Goal: Task Accomplishment & Management: Manage account settings

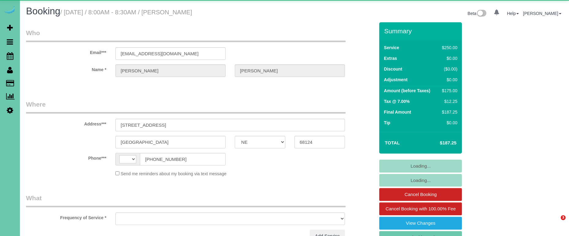
select select "NE"
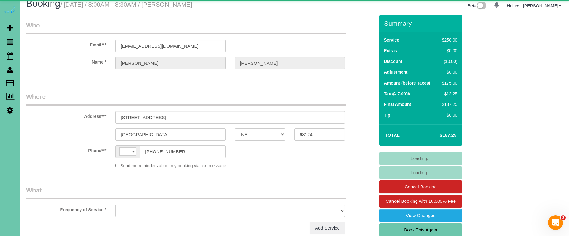
select select "string:[GEOGRAPHIC_DATA]"
select select "object:621"
select select "string:fspay-ace9e617-6c4a-42da-a3d3-d5afd40beebc"
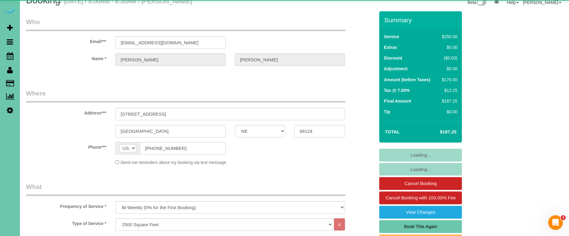
select select "object:708"
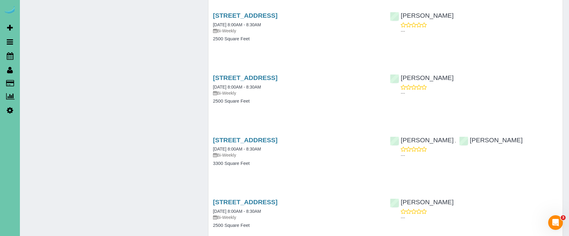
scroll to position [814, 0]
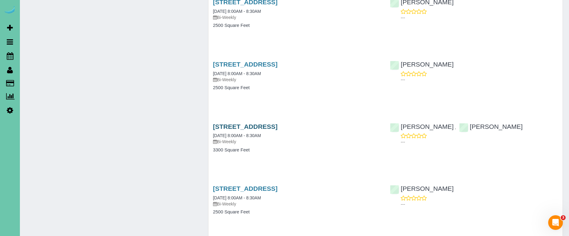
click at [277, 123] on link "2502 S 99th Ave, Omaha, NE 68124" at bounding box center [245, 126] width 65 height 7
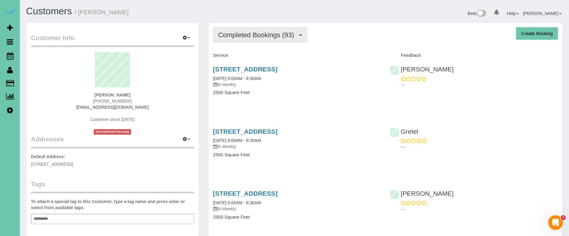
scroll to position [0, 0]
click at [250, 30] on button "Completed Bookings (93)" at bounding box center [260, 35] width 94 height 16
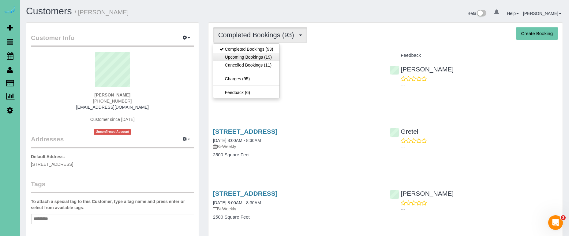
click at [246, 53] on link "Upcoming Bookings (19)" at bounding box center [246, 57] width 66 height 8
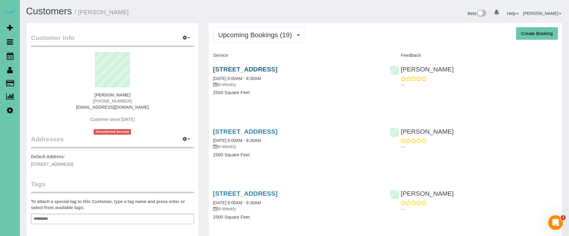
click at [277, 67] on link "2502 S 99th Ave, Omaha, NE 68124" at bounding box center [245, 69] width 65 height 7
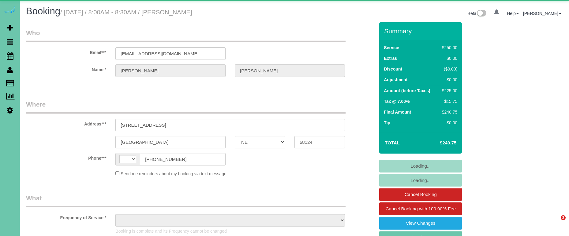
select select "NE"
select select "string:[GEOGRAPHIC_DATA]"
select select "object:722"
select select "string:fspay-ace9e617-6c4a-42da-a3d3-d5afd40beebc"
select select "object:932"
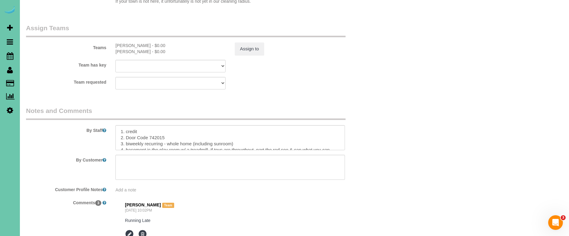
scroll to position [685, 0]
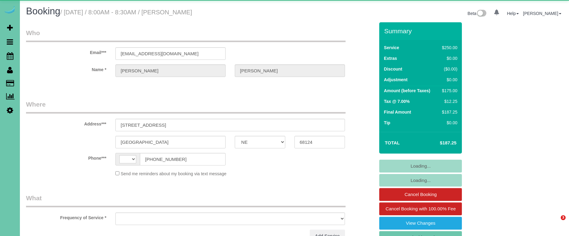
select select "NE"
select select "string:[GEOGRAPHIC_DATA]"
select select "object:650"
select select "string:fspay-ace9e617-6c4a-42da-a3d3-d5afd40beebc"
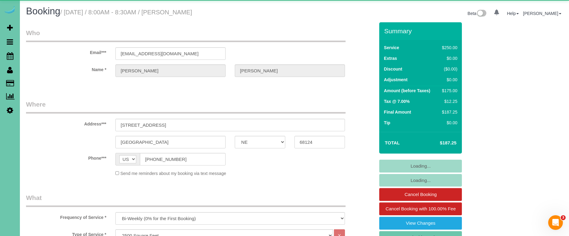
select select "object:851"
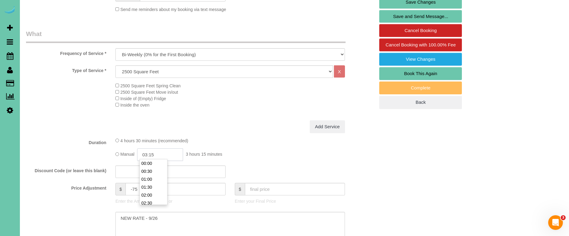
scroll to position [166, 0]
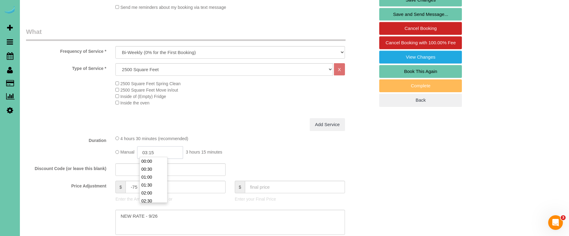
click at [149, 154] on input "03:15" at bounding box center [160, 153] width 46 height 13
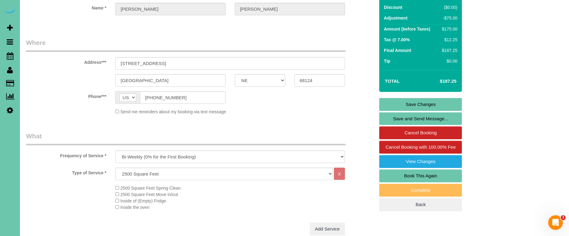
scroll to position [61, 0]
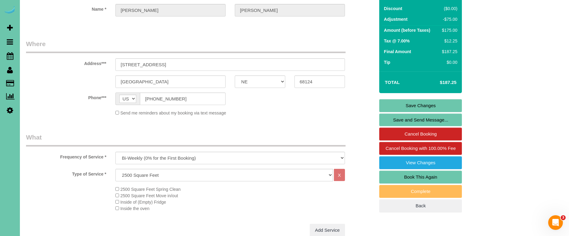
type input "04:15"
select select "72"
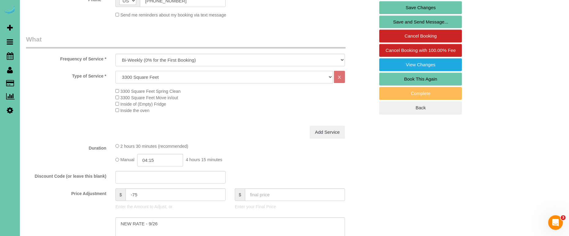
scroll to position [175, 0]
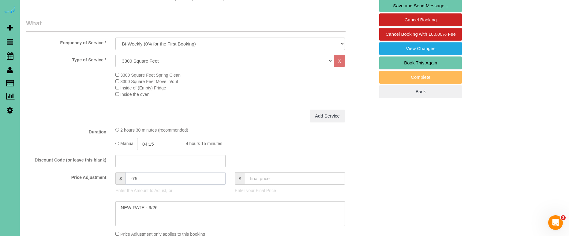
click at [135, 176] on input "-75" at bounding box center [175, 179] width 100 height 13
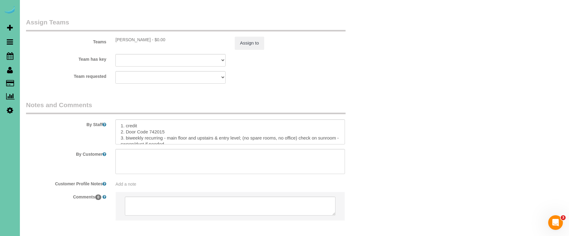
scroll to position [666, 0]
type input "-25"
drag, startPoint x: 298, startPoint y: 122, endPoint x: 168, endPoint y: 121, distance: 130.6
click at [168, 121] on textarea at bounding box center [229, 131] width 229 height 25
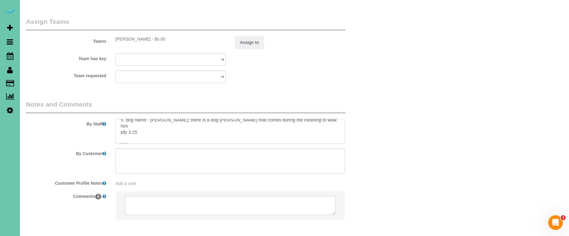
drag, startPoint x: 132, startPoint y: 111, endPoint x: 253, endPoint y: 111, distance: 121.7
click at [132, 119] on textarea at bounding box center [229, 131] width 229 height 25
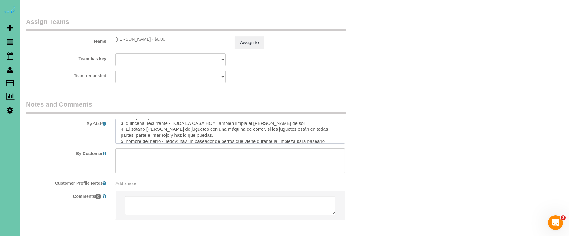
scroll to position [69, 0]
click at [130, 124] on textarea at bounding box center [229, 131] width 229 height 25
type textarea "1. credit 2. Door Code 742015 3. biweekly recurring - whole home today - check …"
click at [253, 36] on button "Assign to" at bounding box center [249, 42] width 29 height 13
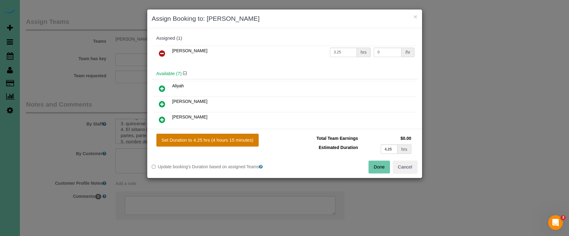
click at [243, 142] on button "Set Duration to 4.25 hrs (4 hours 15 minutes)" at bounding box center [207, 140] width 102 height 13
type input "4.25"
drag, startPoint x: 386, startPoint y: 168, endPoint x: 272, endPoint y: 138, distance: 118.2
click at [386, 168] on button "Done" at bounding box center [378, 167] width 21 height 13
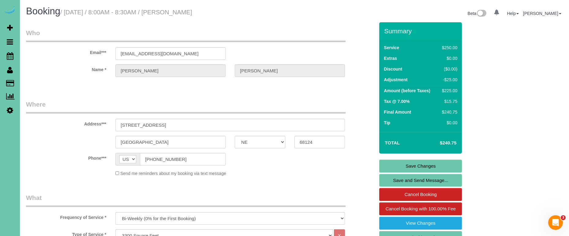
scroll to position [0, 0]
click at [387, 162] on link "Save Changes" at bounding box center [420, 166] width 83 height 13
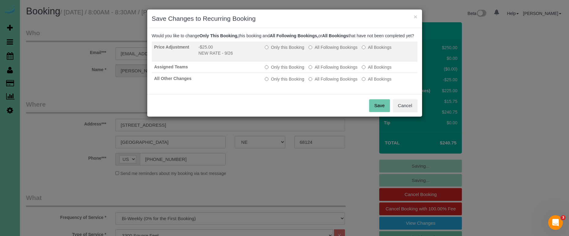
drag, startPoint x: 278, startPoint y: 54, endPoint x: 312, endPoint y: 65, distance: 36.4
click at [278, 50] on label "Only this Booking" at bounding box center [284, 47] width 39 height 6
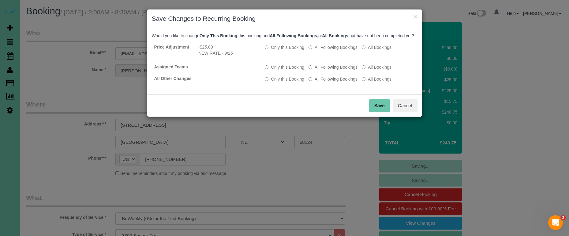
drag, startPoint x: 370, startPoint y: 107, endPoint x: 354, endPoint y: 102, distance: 16.8
click at [369, 107] on button "Save" at bounding box center [379, 105] width 21 height 13
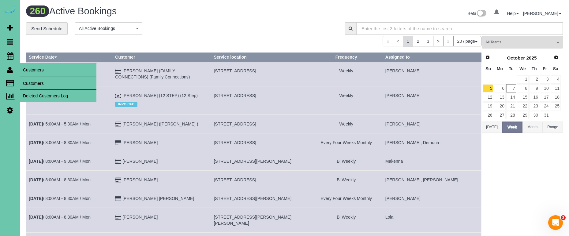
click at [27, 80] on link "Customers" at bounding box center [58, 83] width 76 height 12
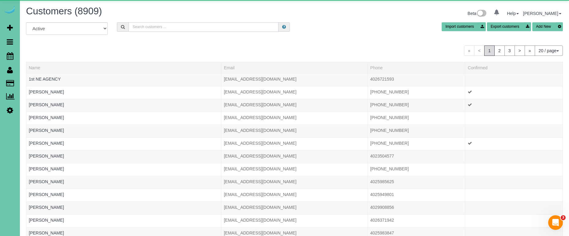
click at [212, 28] on input "text" at bounding box center [203, 26] width 150 height 9
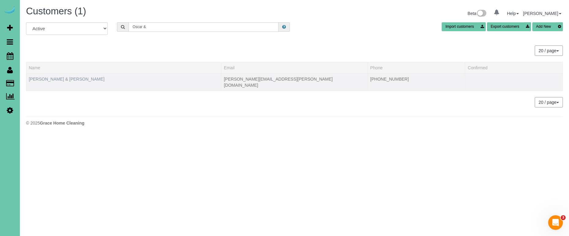
type input "Oscar &"
click at [65, 80] on link "[PERSON_NAME] & [PERSON_NAME]" at bounding box center [67, 79] width 76 height 5
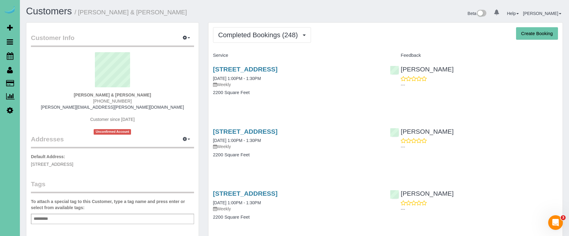
drag, startPoint x: 254, startPoint y: 31, endPoint x: 258, endPoint y: 43, distance: 12.8
click at [254, 31] on span "Completed Bookings (248)" at bounding box center [259, 35] width 83 height 8
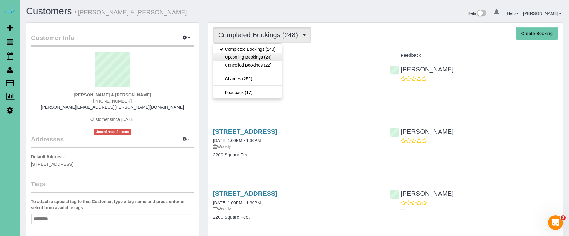
click at [257, 57] on link "Upcoming Bookings (24)" at bounding box center [247, 57] width 69 height 8
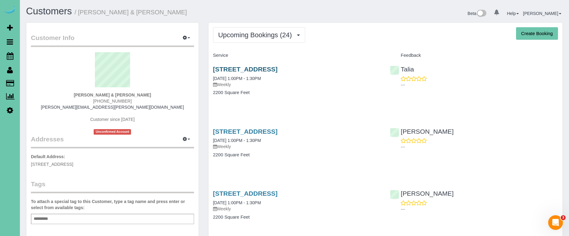
click at [250, 68] on link "[STREET_ADDRESS]" at bounding box center [245, 69] width 65 height 7
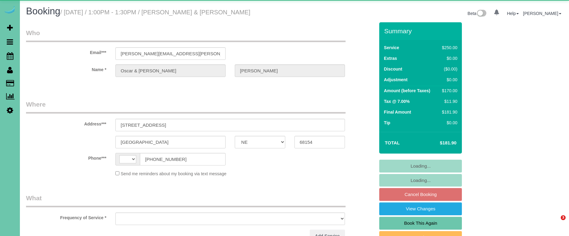
select select "NE"
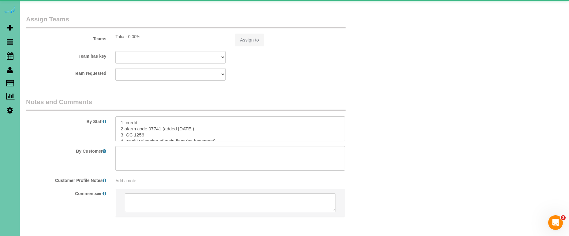
select select "string:[GEOGRAPHIC_DATA]"
select select "object:646"
select select "string:fspay-849369ee-d8de-492e-9f2f-26c7b018cc3d"
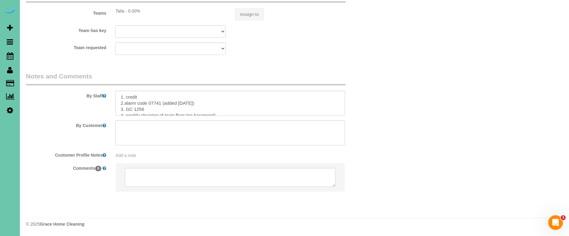
select select "object:650"
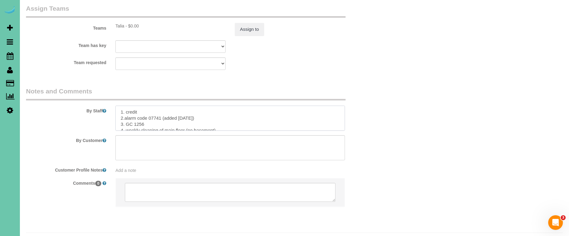
drag, startPoint x: 197, startPoint y: 103, endPoint x: 164, endPoint y: 101, distance: 33.1
click at [163, 106] on textarea at bounding box center [229, 118] width 229 height 25
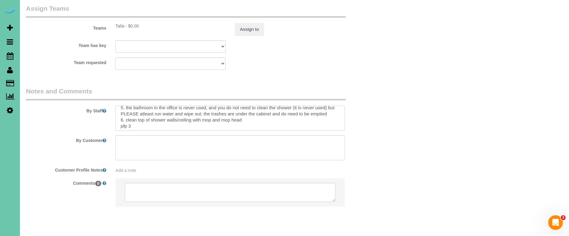
scroll to position [28, 0]
click at [262, 106] on textarea at bounding box center [229, 118] width 229 height 25
paste textarea "leave the counter alone that’s by the garage door. They put things in certain s…"
click at [120, 110] on textarea at bounding box center [229, 118] width 229 height 25
drag, startPoint x: 311, startPoint y: 111, endPoint x: 246, endPoint y: 110, distance: 64.8
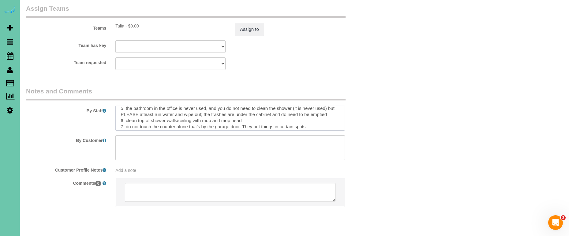
click at [241, 110] on textarea at bounding box center [229, 118] width 229 height 25
click at [321, 110] on textarea at bounding box center [229, 118] width 229 height 25
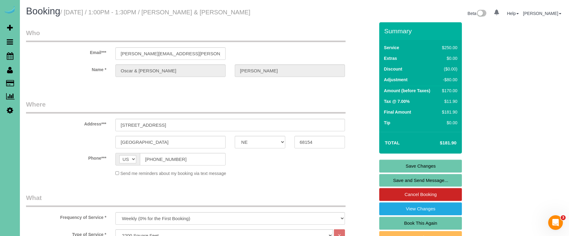
scroll to position [0, 0]
type textarea "1. credit 2.alarm code 07741 3. GC 1256 4. weekly cleaning of main floor (no ba…"
click at [400, 163] on link "Save Changes" at bounding box center [420, 166] width 83 height 13
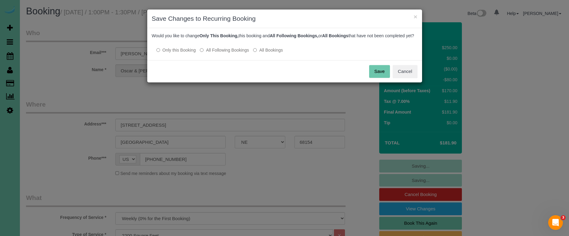
drag, startPoint x: 237, startPoint y: 55, endPoint x: 290, endPoint y: 56, distance: 53.2
click at [238, 53] on label "All Following Bookings" at bounding box center [224, 50] width 49 height 6
click at [380, 76] on button "Save" at bounding box center [379, 71] width 21 height 13
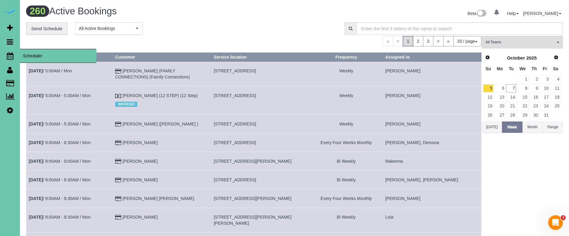
click at [11, 54] on icon at bounding box center [10, 55] width 7 height 7
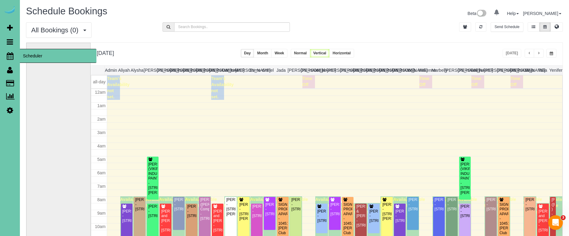
scroll to position [81, 0]
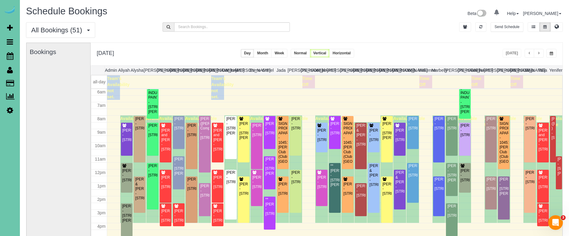
click at [536, 54] on button "button" at bounding box center [538, 53] width 10 height 9
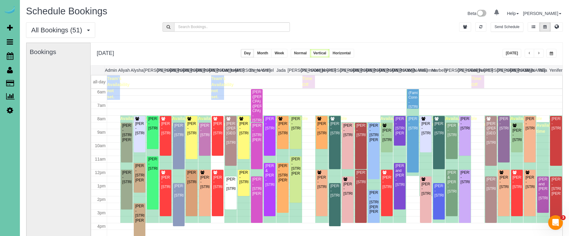
click at [529, 55] on span "button" at bounding box center [529, 54] width 3 height 4
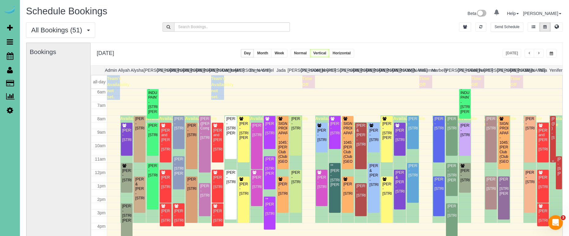
click at [553, 131] on div "[PERSON_NAME] ([PERSON_NAME] ) - [STREET_ADDRESS]" at bounding box center [552, 129] width 3 height 24
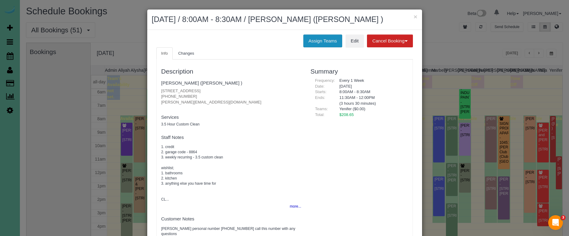
click at [324, 47] on button "Assign Teams" at bounding box center [322, 41] width 39 height 13
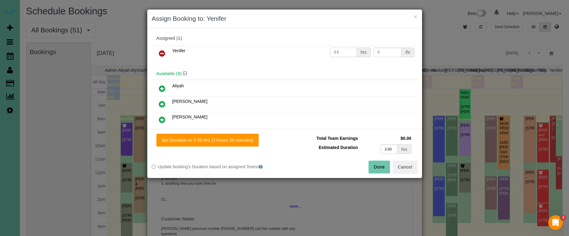
drag, startPoint x: 344, startPoint y: 52, endPoint x: 322, endPoint y: 48, distance: 22.4
click at [322, 48] on tr "Yenifer 3.5 hrs 0 /hr" at bounding box center [284, 54] width 262 height 16
type input "6"
click at [381, 169] on button "Done" at bounding box center [378, 167] width 21 height 13
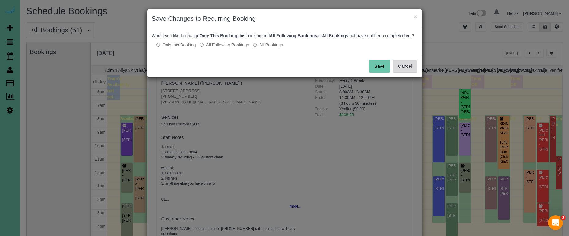
click at [406, 72] on button "Cancel" at bounding box center [404, 66] width 25 height 13
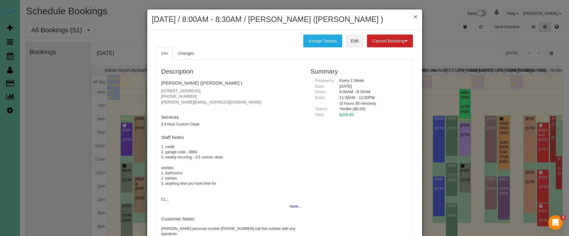
click at [415, 17] on button "×" at bounding box center [415, 16] width 4 height 6
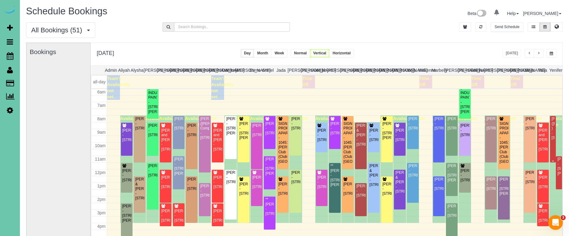
click at [553, 124] on div "[PERSON_NAME] ([PERSON_NAME] ) - [STREET_ADDRESS]" at bounding box center [552, 129] width 3 height 24
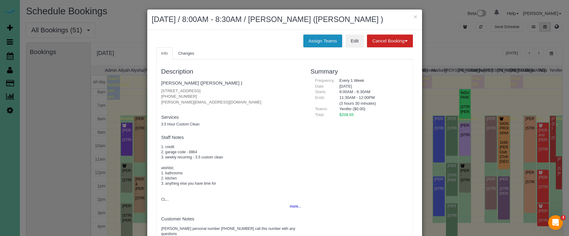
click at [328, 47] on button "Assign Teams" at bounding box center [322, 41] width 39 height 13
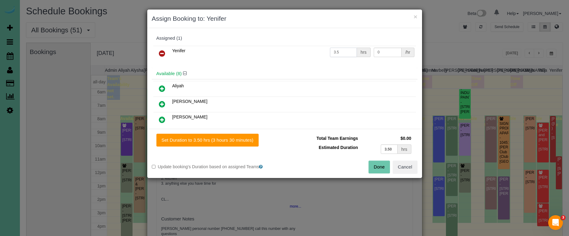
drag, startPoint x: 352, startPoint y: 52, endPoint x: 330, endPoint y: 50, distance: 22.1
click at [330, 50] on input "3.5" at bounding box center [343, 52] width 27 height 9
type input "6"
click at [381, 163] on button "Done" at bounding box center [378, 167] width 21 height 13
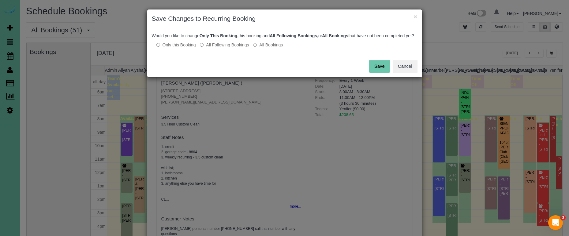
click at [376, 72] on button "Save" at bounding box center [379, 66] width 21 height 13
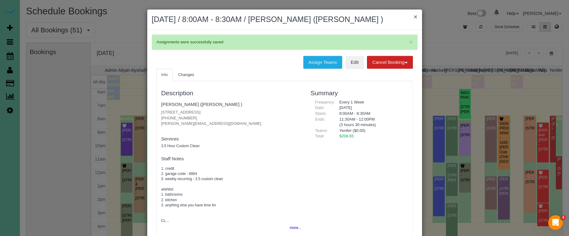
click at [414, 16] on button "×" at bounding box center [415, 16] width 4 height 6
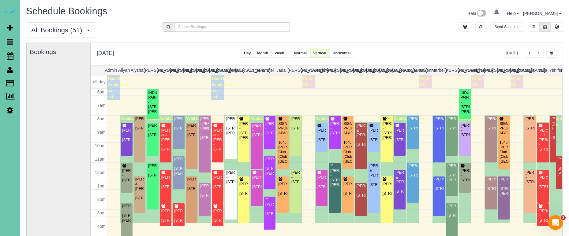
click at [549, 54] on span "button" at bounding box center [550, 54] width 3 height 4
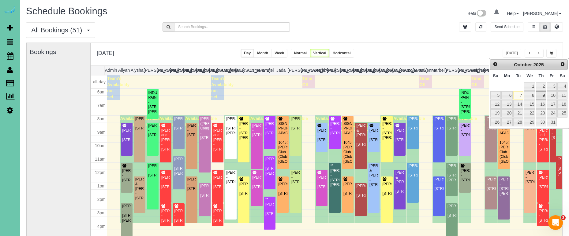
click at [545, 98] on link "9" at bounding box center [541, 95] width 10 height 8
type input "**********"
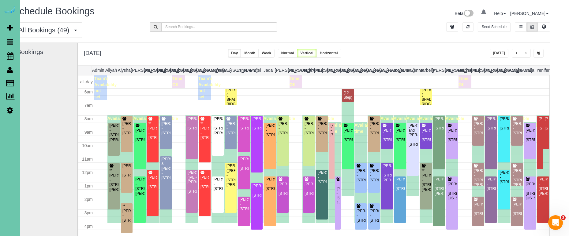
scroll to position [0, 14]
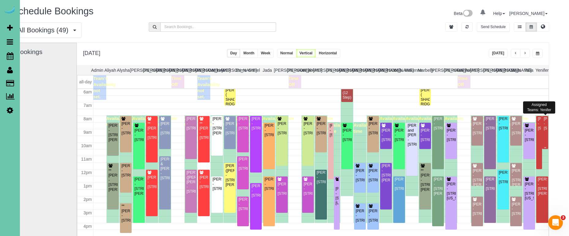
click at [546, 122] on div "[PERSON_NAME] - [STREET_ADDRESS]" at bounding box center [544, 124] width 3 height 14
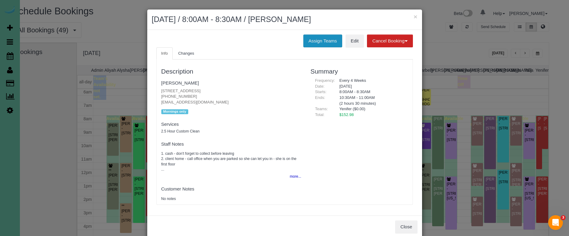
click at [323, 40] on button "Assign Teams" at bounding box center [322, 41] width 39 height 13
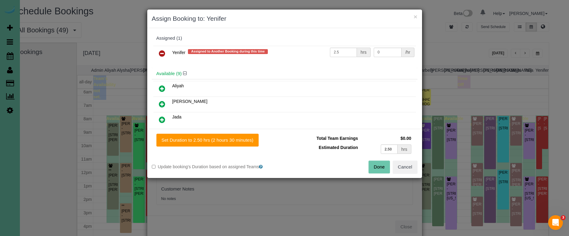
click at [163, 51] on icon at bounding box center [162, 53] width 6 height 7
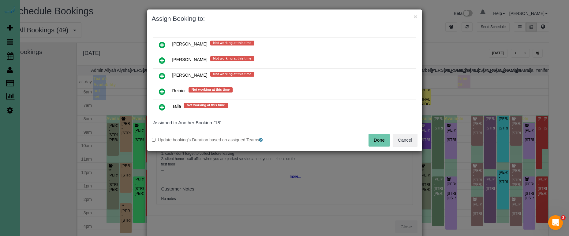
scroll to position [244, 0]
drag, startPoint x: 159, startPoint y: 72, endPoint x: 164, endPoint y: 79, distance: 8.3
click at [159, 73] on icon at bounding box center [162, 76] width 6 height 7
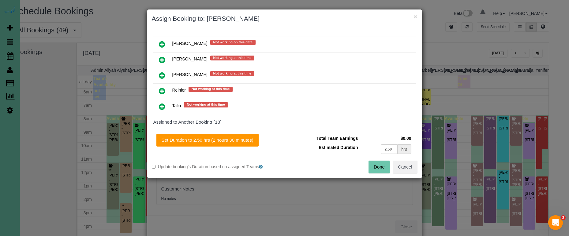
drag, startPoint x: 203, startPoint y: 139, endPoint x: 260, endPoint y: 148, distance: 57.9
click at [204, 139] on button "Set Duration to 2.50 hrs (2 hours 30 minutes)" at bounding box center [207, 140] width 102 height 13
type input "2.50"
click at [380, 165] on button "Done" at bounding box center [378, 167] width 21 height 13
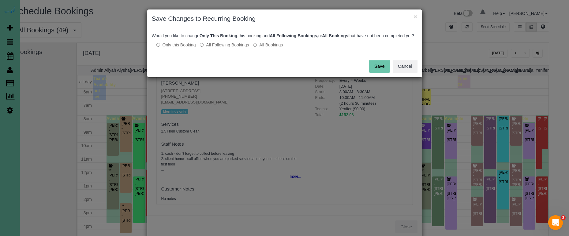
click at [385, 73] on button "Save" at bounding box center [379, 66] width 21 height 13
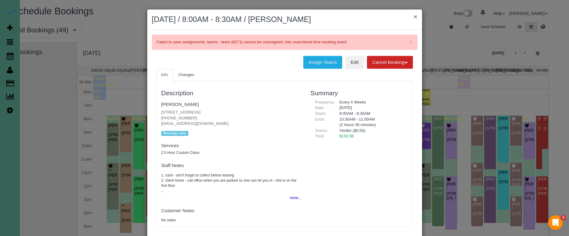
click at [414, 16] on button "×" at bounding box center [415, 16] width 4 height 6
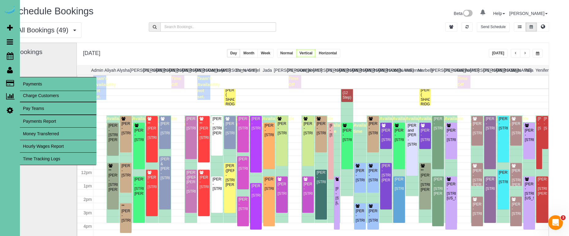
click at [52, 157] on link "Time Tracking Logs" at bounding box center [58, 159] width 76 height 12
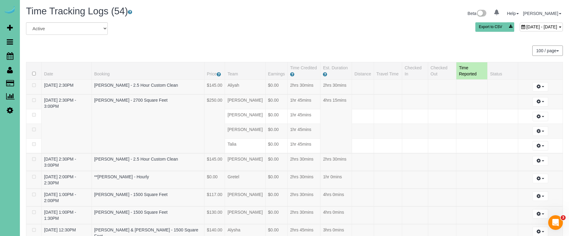
click at [526, 27] on span "October 07, 2025 - October 07, 2025" at bounding box center [541, 26] width 31 height 5
type input "**********"
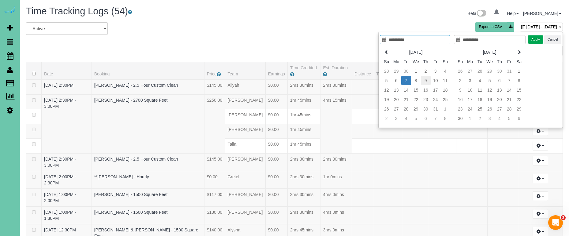
type input "**********"
click at [425, 81] on td "9" at bounding box center [426, 80] width 10 height 9
type input "**********"
click at [425, 81] on td "9" at bounding box center [426, 80] width 10 height 9
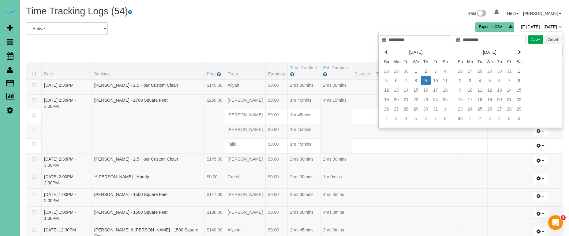
type input "**********"
click at [534, 39] on button "Apply" at bounding box center [535, 39] width 15 height 9
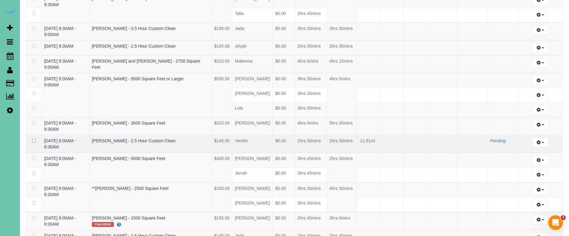
scroll to position [809, 0]
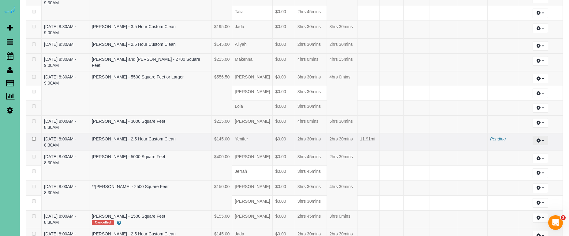
click at [542, 136] on button "button" at bounding box center [540, 140] width 16 height 9
click at [520, 162] on link "Archive ..." at bounding box center [523, 166] width 48 height 8
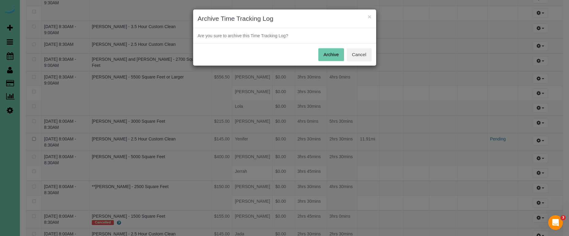
click at [327, 54] on button "Archive" at bounding box center [331, 54] width 26 height 13
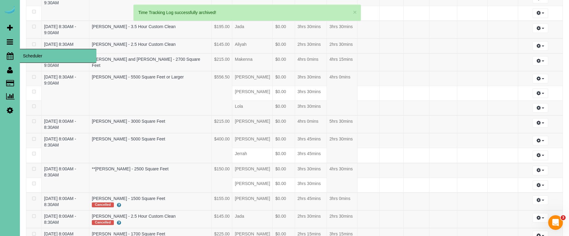
click at [8, 55] on icon at bounding box center [10, 55] width 7 height 7
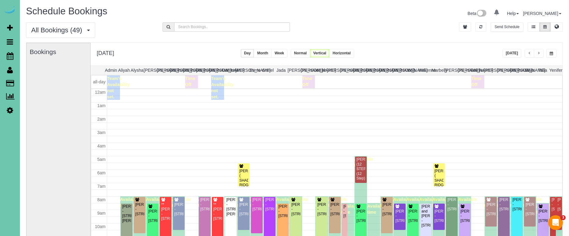
scroll to position [81, 0]
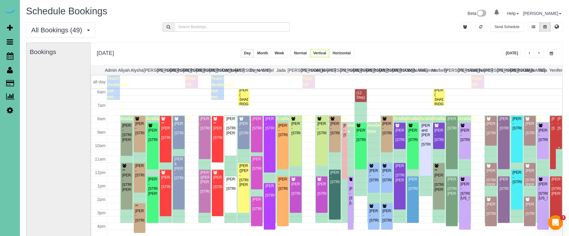
click at [559, 122] on div "[PERSON_NAME] - [STREET_ADDRESS]" at bounding box center [558, 124] width 3 height 14
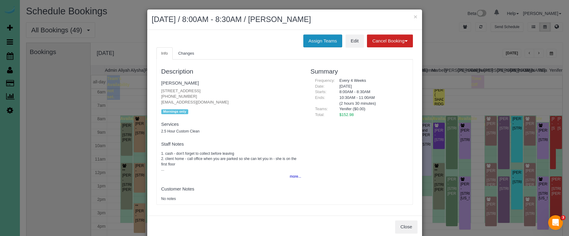
click at [326, 39] on button "Assign Teams" at bounding box center [322, 41] width 39 height 13
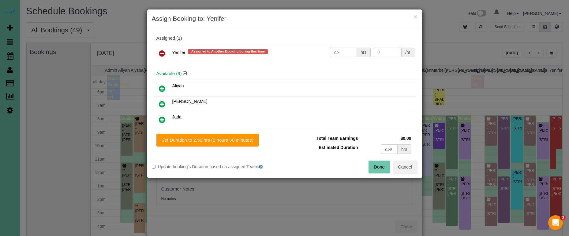
drag, startPoint x: 159, startPoint y: 51, endPoint x: 163, endPoint y: 65, distance: 14.2
click at [159, 51] on icon at bounding box center [162, 53] width 6 height 7
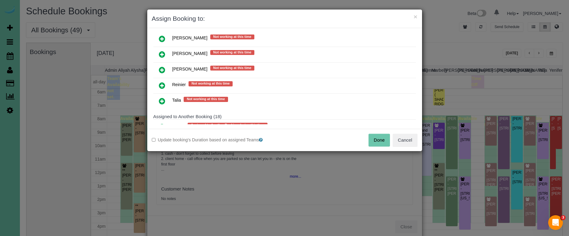
scroll to position [248, 0]
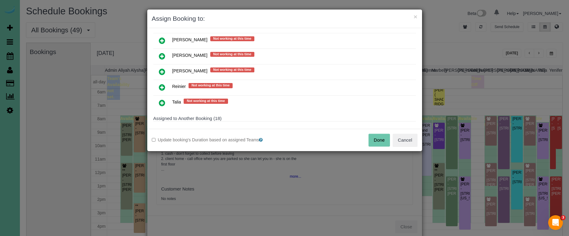
click at [161, 70] on icon at bounding box center [162, 71] width 6 height 7
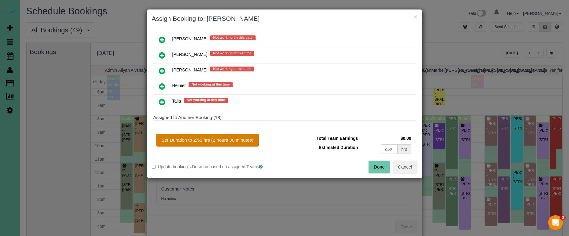
click at [240, 139] on button "Set Duration to 2.50 hrs (2 hours 30 minutes)" at bounding box center [207, 140] width 102 height 13
type input "2.50"
click at [375, 167] on button "Done" at bounding box center [378, 167] width 21 height 13
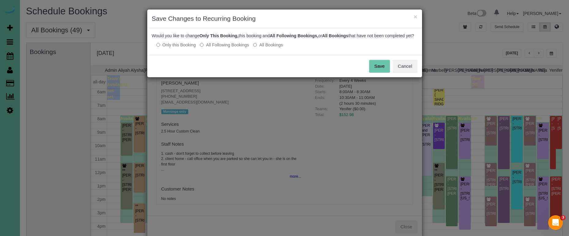
click at [381, 68] on button "Save" at bounding box center [379, 66] width 21 height 13
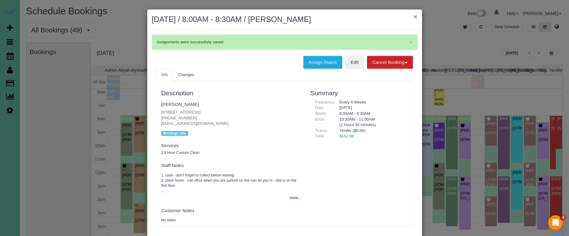
click at [414, 18] on button "×" at bounding box center [415, 16] width 4 height 6
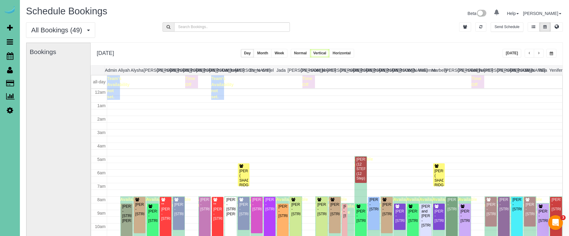
scroll to position [81, 0]
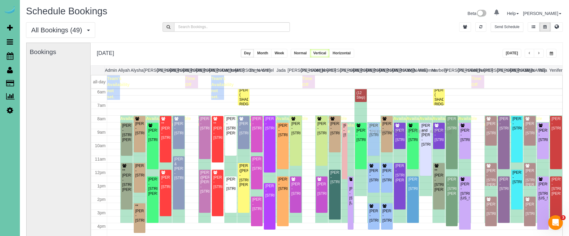
drag, startPoint x: 372, startPoint y: 124, endPoint x: 371, endPoint y: 131, distance: 6.4
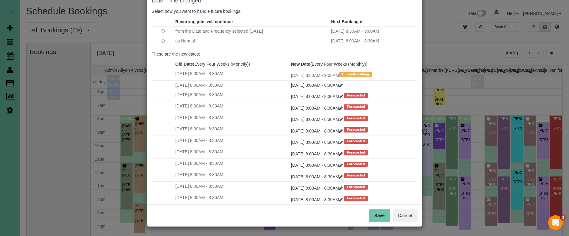
scroll to position [37, 0]
click at [379, 215] on button "Save" at bounding box center [379, 216] width 21 height 13
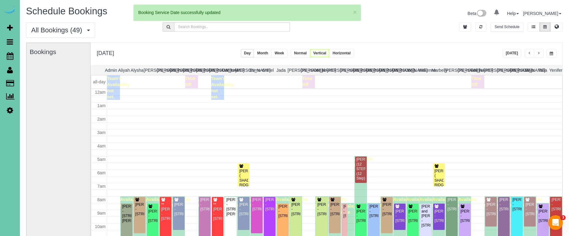
scroll to position [81, 0]
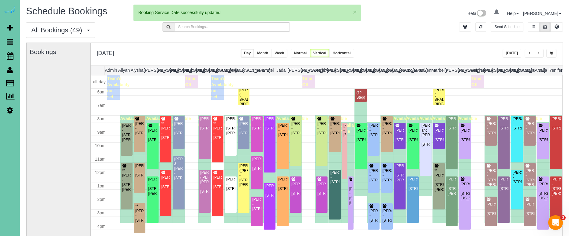
click at [539, 54] on span "button" at bounding box center [538, 54] width 3 height 4
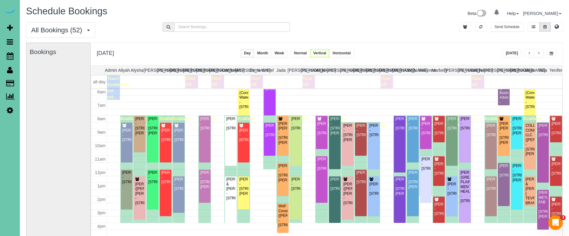
click at [550, 54] on span "button" at bounding box center [550, 54] width 3 height 4
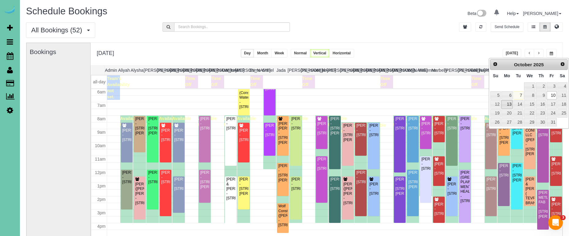
click at [503, 104] on link "13" at bounding box center [506, 104] width 11 height 8
type input "**********"
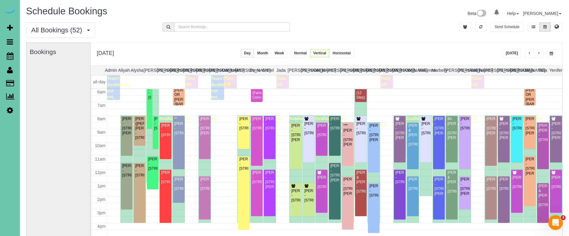
click at [540, 51] on button "button" at bounding box center [538, 53] width 10 height 9
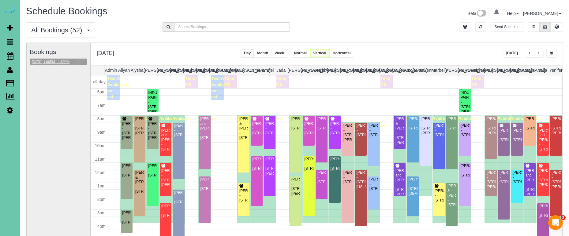
click at [71, 60] on button "10/14/2025 1:00PM - 1:30PM" at bounding box center [50, 62] width 41 height 6
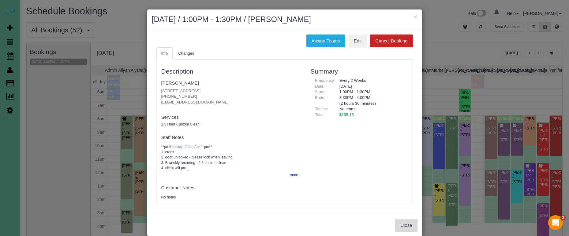
click at [405, 227] on button "Close" at bounding box center [406, 225] width 22 height 13
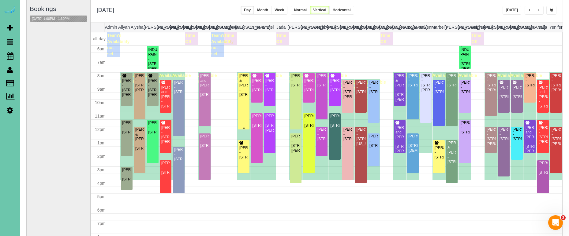
click at [246, 95] on div "[PERSON_NAME] & [PERSON_NAME] - [STREET_ADDRESS]" at bounding box center [243, 86] width 9 height 24
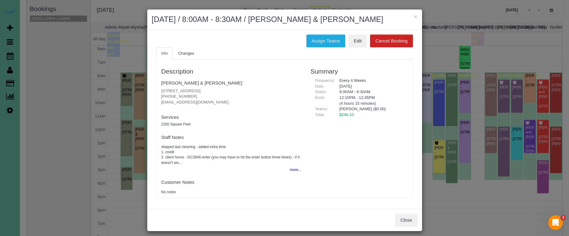
drag, startPoint x: 199, startPoint y: 94, endPoint x: 158, endPoint y: 94, distance: 41.0
click at [158, 94] on div "Description Tirney & Kent Peterson 5024 S 173rd Circle, Omaha, NE 68135 (531) 7…" at bounding box center [231, 129] width 149 height 132
copy p "(531) 777-5550"
drag, startPoint x: 409, startPoint y: 220, endPoint x: 406, endPoint y: 217, distance: 4.4
click at [409, 220] on button "Close" at bounding box center [406, 220] width 22 height 13
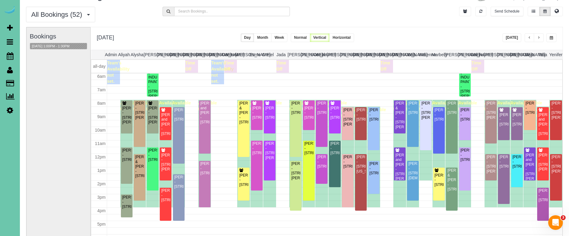
scroll to position [10, 0]
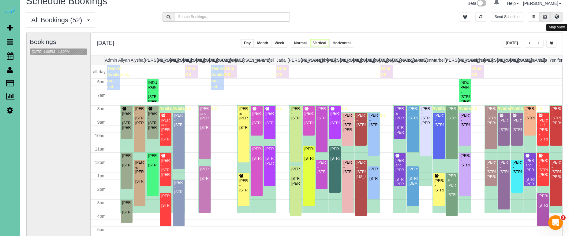
click at [556, 18] on icon at bounding box center [556, 17] width 4 height 4
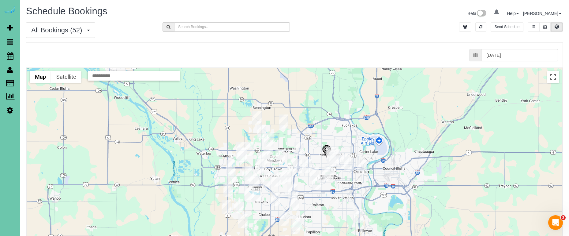
click at [364, 166] on img "10/14/2025 11:00AM - Kelly Barry - 1207 Leavenworth St, Omaha, NE 68102" at bounding box center [361, 168] width 9 height 14
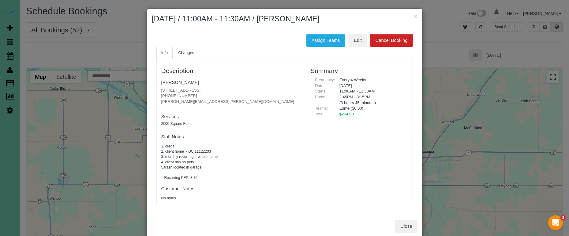
scroll to position [2, 0]
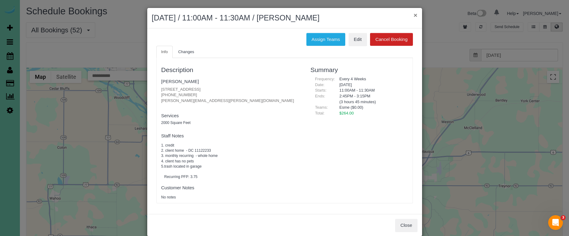
click at [415, 16] on button "×" at bounding box center [415, 15] width 4 height 6
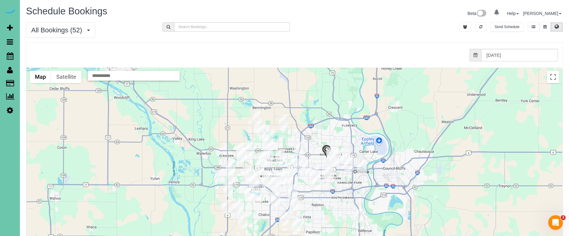
click at [314, 185] on img "10/14/2025 12:00PM - Helen Zoucha - 3533 S 78th Street, Omaha, NE 68124" at bounding box center [316, 183] width 9 height 14
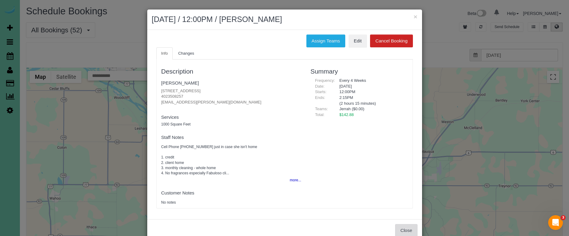
click at [409, 227] on button "Close" at bounding box center [406, 230] width 22 height 13
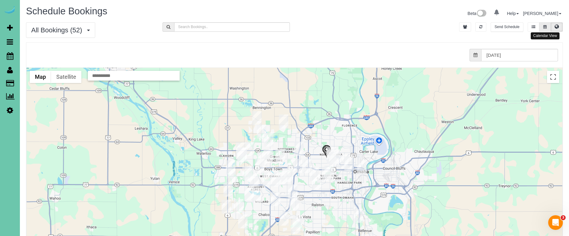
click at [547, 25] on button at bounding box center [544, 26] width 11 height 9
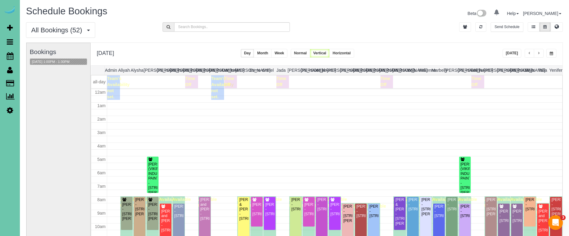
scroll to position [81, 0]
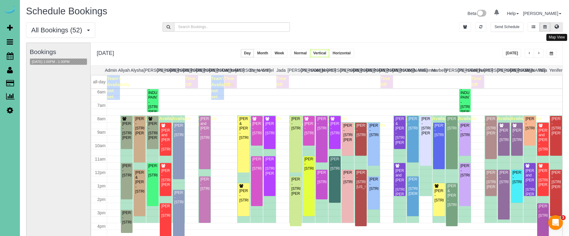
click at [556, 26] on icon at bounding box center [556, 27] width 4 height 4
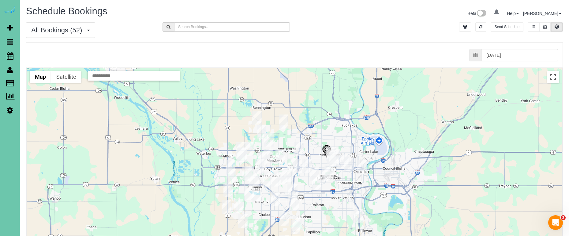
click at [289, 166] on img "10/14/2025 8:00AM - Suz Brown - 11305 Harney Plaza Circle, Omaha, NE 68154" at bounding box center [291, 165] width 9 height 14
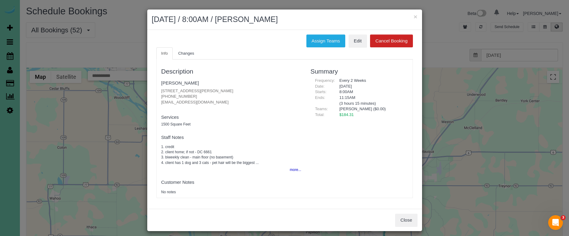
drag, startPoint x: 414, startPoint y: 16, endPoint x: 440, endPoint y: 17, distance: 25.7
click at [415, 16] on button "×" at bounding box center [415, 16] width 4 height 6
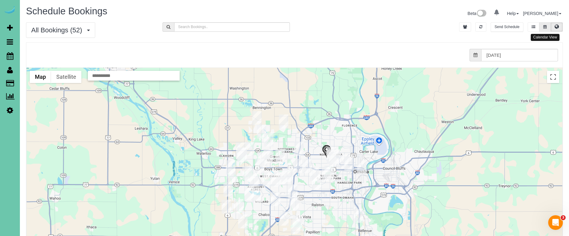
click at [544, 25] on icon at bounding box center [544, 27] width 3 height 4
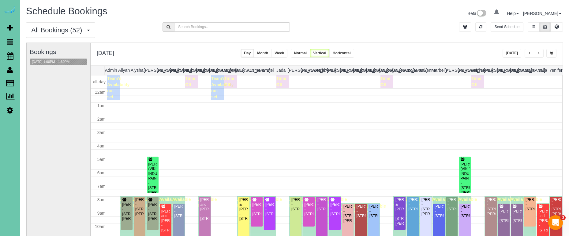
click at [538, 55] on span "button" at bounding box center [538, 54] width 3 height 4
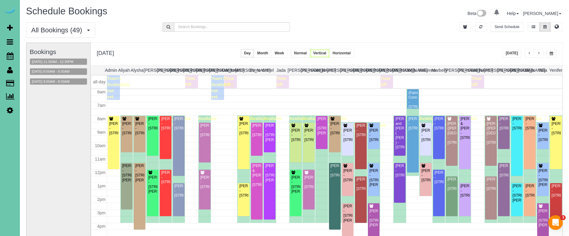
click at [537, 54] on span "button" at bounding box center [538, 54] width 3 height 4
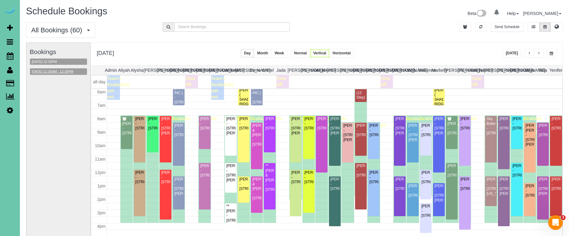
click at [56, 71] on button "10/16/2025 11:30AM - 12:30PM" at bounding box center [52, 72] width 45 height 6
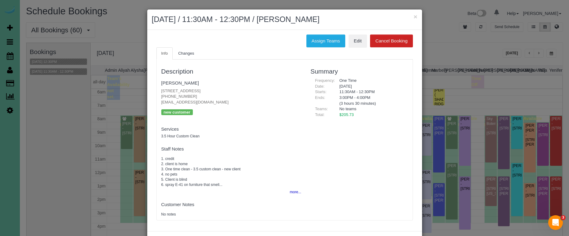
click at [240, 69] on h3 "Description" at bounding box center [231, 71] width 140 height 7
click at [415, 19] on button "×" at bounding box center [415, 16] width 4 height 6
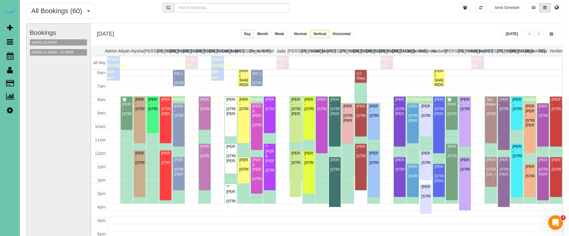
scroll to position [19, 0]
click at [528, 35] on span "button" at bounding box center [529, 34] width 3 height 4
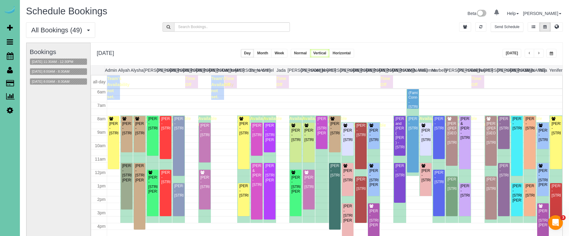
scroll to position [0, 0]
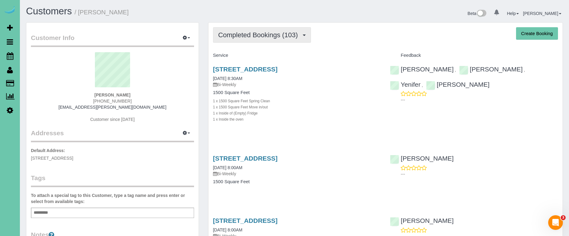
click at [233, 39] on button "Completed Bookings (103)" at bounding box center [262, 35] width 98 height 16
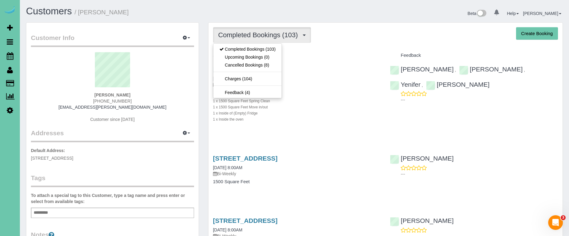
click at [174, 65] on sui-profile-pic at bounding box center [112, 72] width 154 height 40
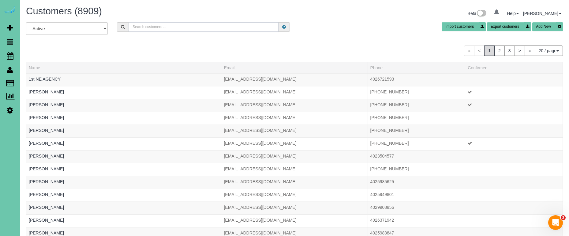
click at [141, 28] on input "text" at bounding box center [203, 26] width 150 height 9
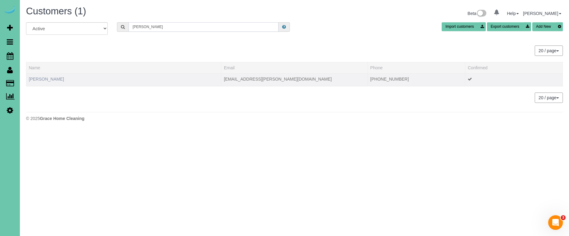
type input "[PERSON_NAME]"
click at [46, 77] on link "[PERSON_NAME]" at bounding box center [46, 79] width 35 height 5
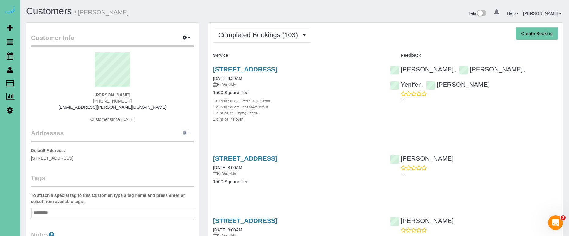
drag, startPoint x: 184, startPoint y: 136, endPoint x: 180, endPoint y: 136, distance: 4.9
click at [184, 136] on button "button" at bounding box center [186, 133] width 15 height 9
click at [179, 143] on button "Manage Addresses" at bounding box center [169, 145] width 50 height 9
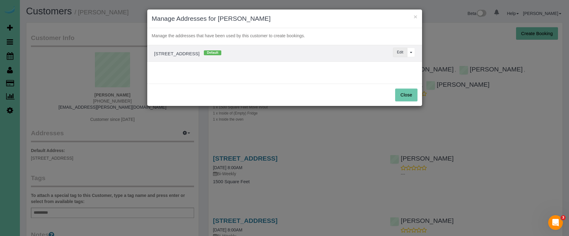
click at [399, 50] on button "Edit" at bounding box center [400, 52] width 14 height 9
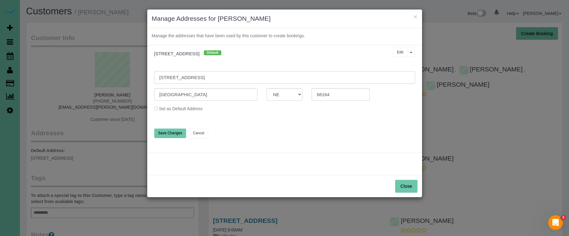
drag, startPoint x: 232, startPoint y: 77, endPoint x: 145, endPoint y: 72, distance: 87.6
type input "[STREET_ADDRESS]"
type input "Papillion"
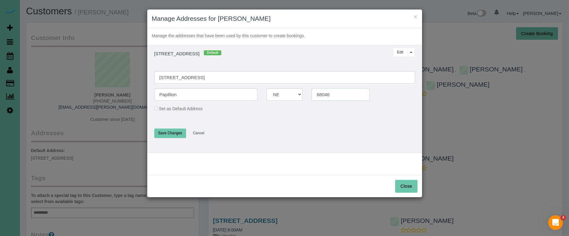
type input "68046"
click at [177, 133] on button "Save Changes" at bounding box center [170, 133] width 32 height 9
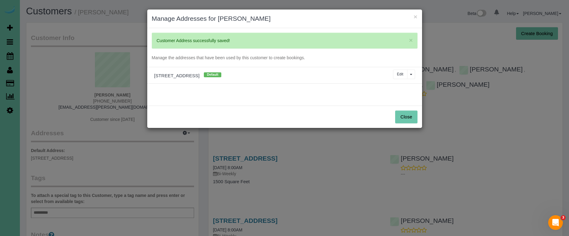
drag, startPoint x: 398, startPoint y: 118, endPoint x: 359, endPoint y: 113, distance: 38.6
click at [398, 118] on button "Close" at bounding box center [406, 117] width 22 height 13
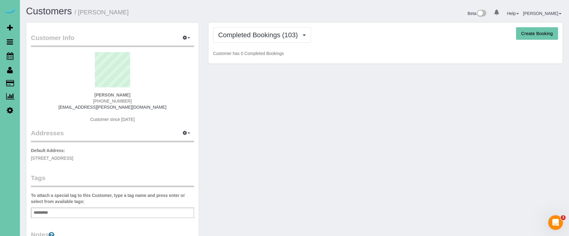
drag, startPoint x: 181, startPoint y: 39, endPoint x: 179, endPoint y: 49, distance: 9.9
click at [181, 39] on button "button" at bounding box center [186, 37] width 15 height 9
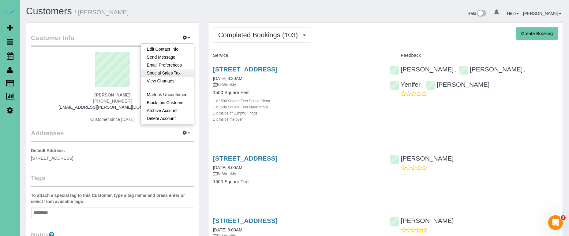
click at [179, 71] on link "Special Sales Tax" at bounding box center [167, 73] width 53 height 8
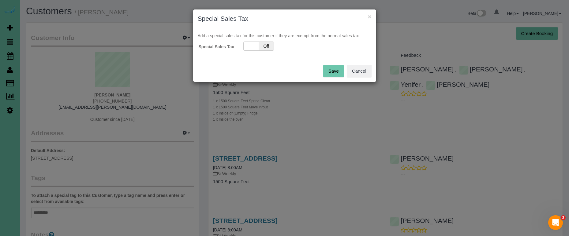
drag, startPoint x: 264, startPoint y: 49, endPoint x: 251, endPoint y: 53, distance: 13.5
click at [263, 49] on span "Off" at bounding box center [265, 46] width 15 height 9
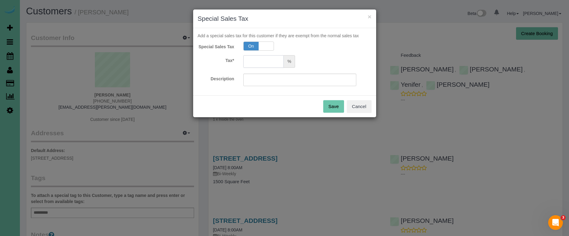
click at [250, 60] on input "text" at bounding box center [263, 61] width 40 height 13
type input "5.5"
click at [338, 109] on button "Save" at bounding box center [333, 106] width 21 height 13
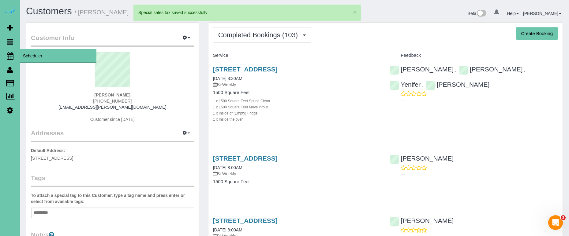
click at [8, 55] on icon at bounding box center [10, 55] width 7 height 7
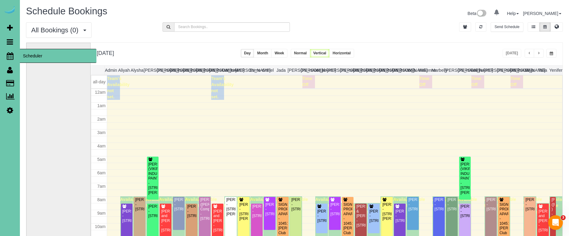
scroll to position [81, 0]
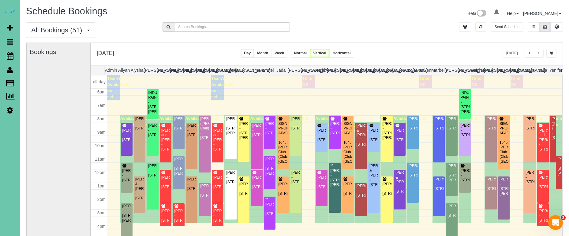
click at [287, 55] on button "Week" at bounding box center [279, 53] width 16 height 9
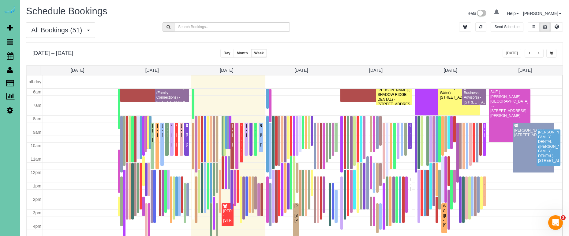
click at [554, 53] on button "button" at bounding box center [551, 53] width 10 height 9
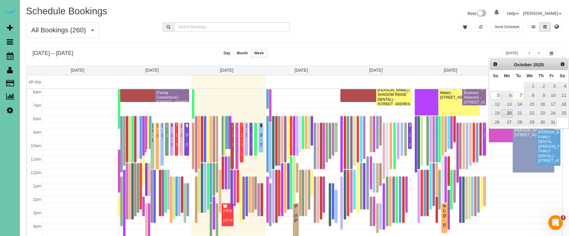
click at [505, 113] on link "20" at bounding box center [506, 113] width 11 height 8
type input "**********"
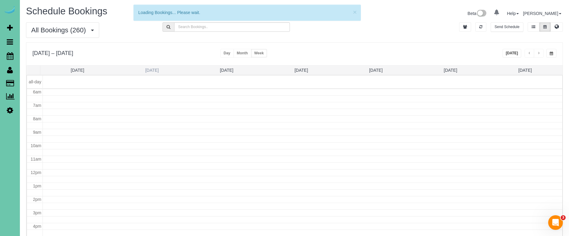
click at [146, 70] on link "[DATE]" at bounding box center [151, 70] width 13 height 5
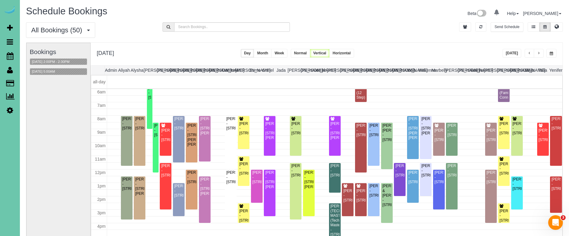
click at [10, 107] on icon at bounding box center [10, 110] width 6 height 7
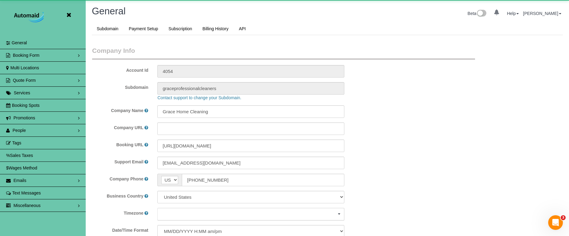
scroll to position [1294, 569]
select select "5796"
click at [30, 129] on link "People" at bounding box center [43, 130] width 86 height 12
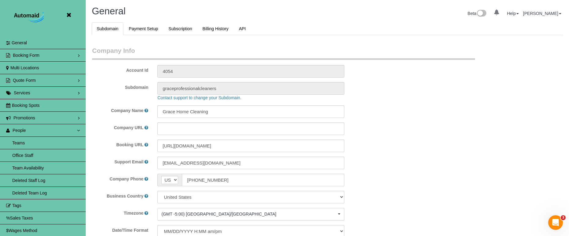
click at [55, 168] on link "Team Availability" at bounding box center [43, 168] width 86 height 12
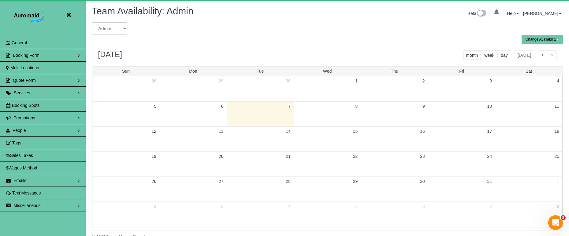
scroll to position [249, 569]
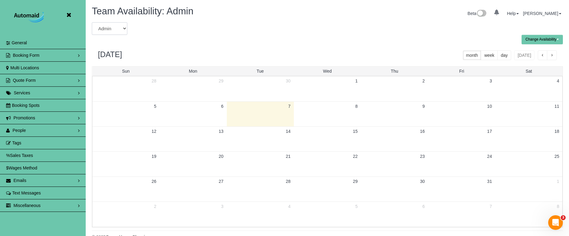
select select "number:4498"
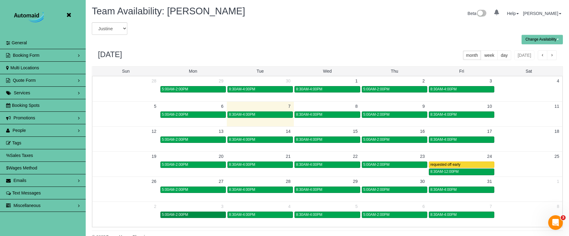
click at [186, 213] on span "5:00AM-2:00PM" at bounding box center [175, 215] width 26 height 4
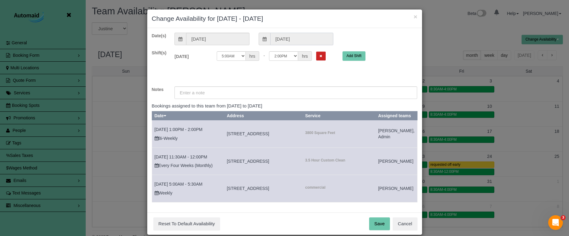
click at [280, 42] on input "[DATE]" at bounding box center [301, 39] width 63 height 13
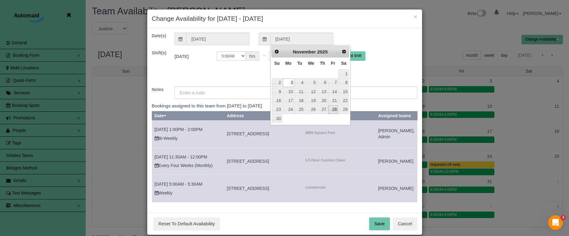
click at [333, 110] on link "28" at bounding box center [333, 110] width 10 height 8
type input "[DATE]"
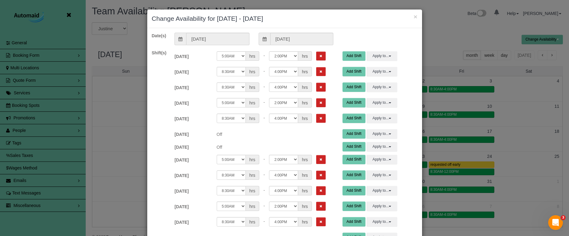
click at [316, 56] on button "Remove Shift" at bounding box center [320, 56] width 9 height 9
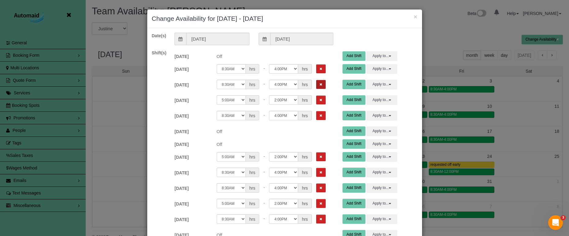
drag, startPoint x: 315, startPoint y: 68, endPoint x: 315, endPoint y: 80, distance: 12.6
click at [316, 68] on button "Remove Shift" at bounding box center [320, 69] width 9 height 9
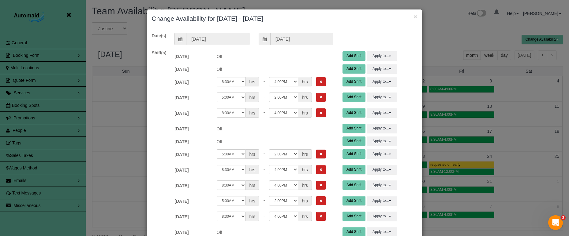
drag, startPoint x: 315, startPoint y: 80, endPoint x: 312, endPoint y: 89, distance: 9.2
click at [316, 82] on button "Remove Shift" at bounding box center [320, 81] width 9 height 9
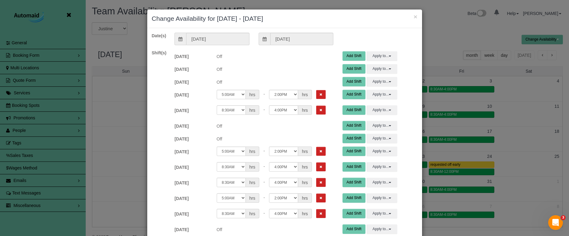
drag, startPoint x: 312, startPoint y: 91, endPoint x: 311, endPoint y: 102, distance: 11.7
click at [316, 91] on button "Remove Shift" at bounding box center [320, 94] width 9 height 9
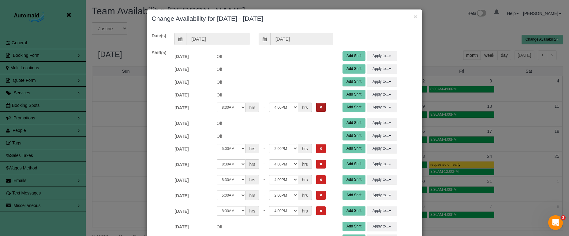
click at [316, 104] on button "Remove Shift" at bounding box center [320, 107] width 9 height 9
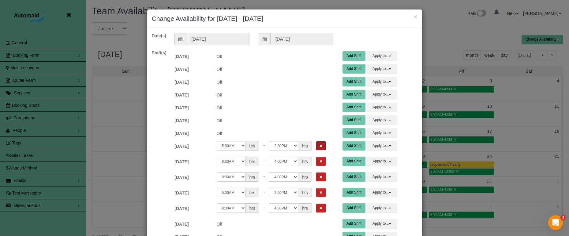
click at [316, 144] on button "Remove Shift" at bounding box center [320, 146] width 9 height 9
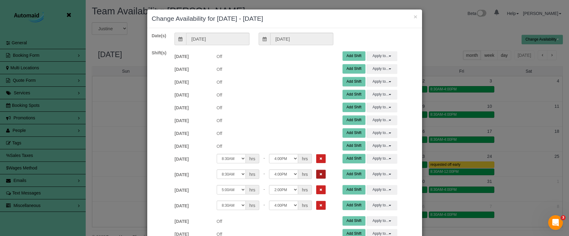
drag, startPoint x: 310, startPoint y: 163, endPoint x: 312, endPoint y: 172, distance: 9.0
click at [316, 163] on button "Remove Shift" at bounding box center [320, 158] width 9 height 9
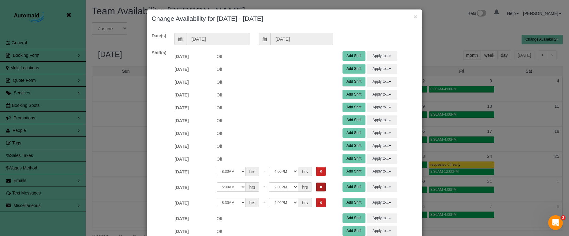
drag, startPoint x: 313, startPoint y: 175, endPoint x: 315, endPoint y: 187, distance: 11.9
click at [316, 175] on button "Remove Shift" at bounding box center [320, 171] width 9 height 9
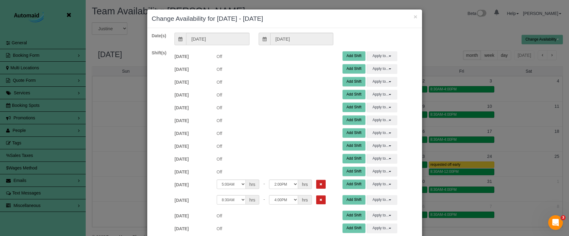
click at [316, 188] on button "Remove Shift" at bounding box center [320, 184] width 9 height 9
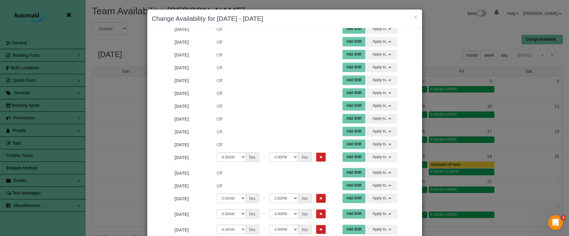
scroll to position [41, 0]
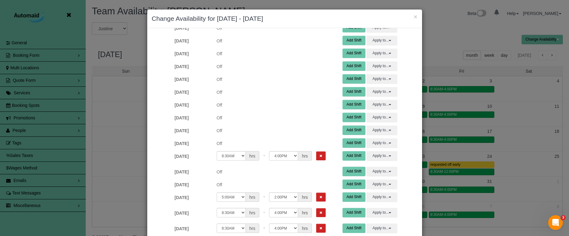
click at [316, 158] on button "Remove Shift" at bounding box center [320, 156] width 9 height 9
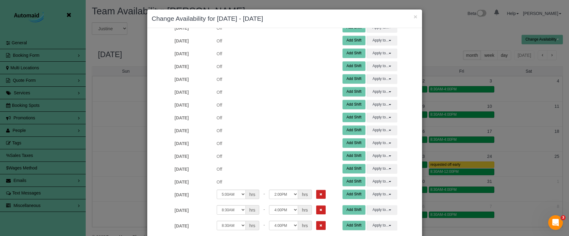
click at [316, 193] on button "Remove Shift" at bounding box center [320, 194] width 9 height 9
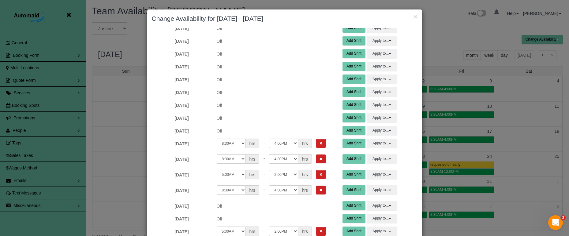
scroll to position [108, 0]
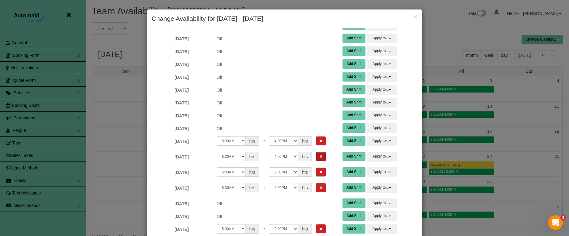
drag, startPoint x: 314, startPoint y: 141, endPoint x: 313, endPoint y: 153, distance: 12.6
click at [316, 141] on button "Remove Shift" at bounding box center [320, 141] width 9 height 9
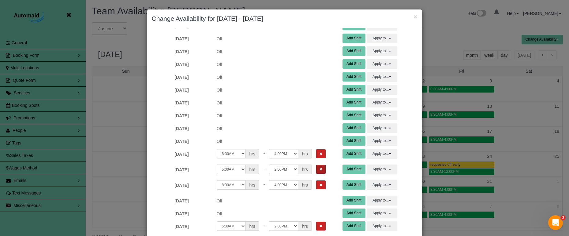
drag, startPoint x: 312, startPoint y: 157, endPoint x: 313, endPoint y: 166, distance: 9.2
click at [316, 157] on button "Remove Shift" at bounding box center [320, 154] width 9 height 9
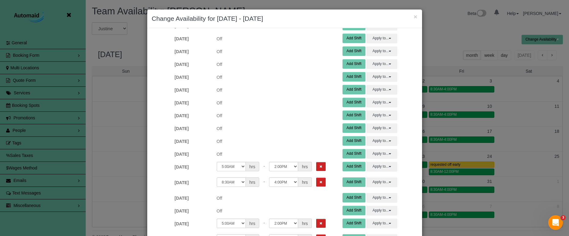
click at [319, 166] on icon "Remove Shift" at bounding box center [320, 166] width 3 height 3
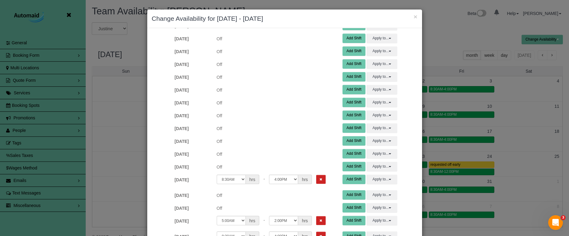
drag, startPoint x: 313, startPoint y: 178, endPoint x: 310, endPoint y: 172, distance: 6.3
click at [316, 178] on button "Remove Shift" at bounding box center [320, 179] width 9 height 9
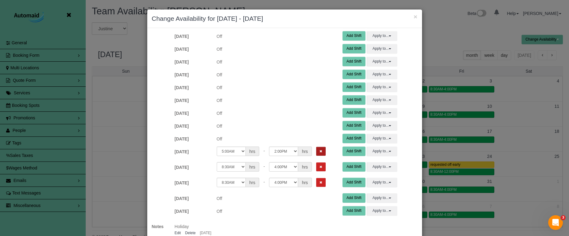
scroll to position [175, 0]
drag, startPoint x: 313, startPoint y: 153, endPoint x: 312, endPoint y: 166, distance: 13.2
click at [316, 153] on button "Remove Shift" at bounding box center [320, 151] width 9 height 9
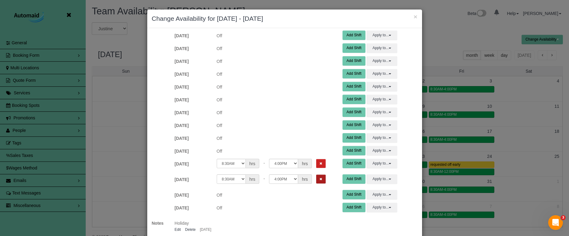
drag, startPoint x: 312, startPoint y: 167, endPoint x: 313, endPoint y: 178, distance: 11.0
click at [316, 167] on button "Remove Shift" at bounding box center [320, 163] width 9 height 9
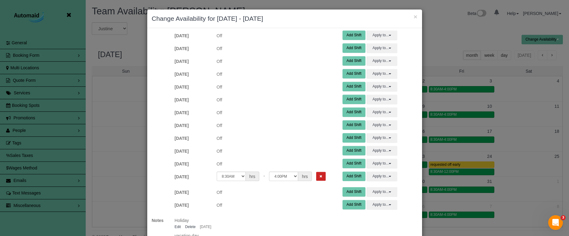
click at [313, 181] on div "12:00AM 12:05AM 12:10AM 12:15AM 12:20AM 12:25AM 12:30AM 12:35AM 12:40AM 12:45AM…" at bounding box center [275, 176] width 117 height 9
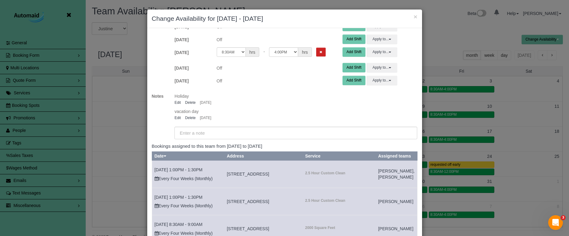
scroll to position [304, 0]
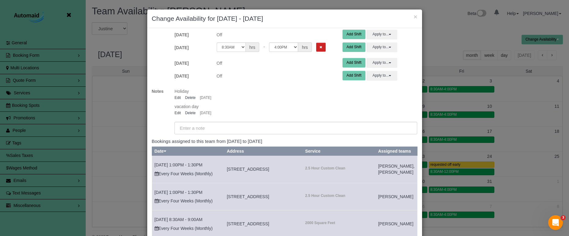
click at [316, 45] on button "Remove Shift" at bounding box center [320, 47] width 9 height 9
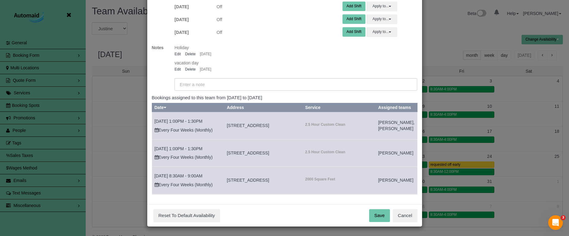
scroll to position [37, 0]
click at [377, 212] on button "Save" at bounding box center [379, 216] width 21 height 13
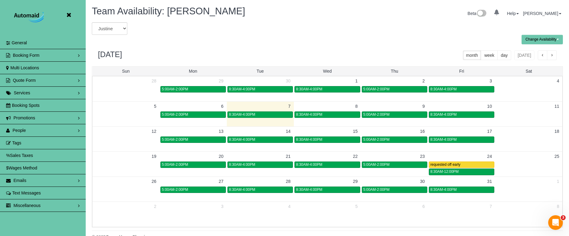
click at [550, 56] on button "button" at bounding box center [552, 55] width 10 height 10
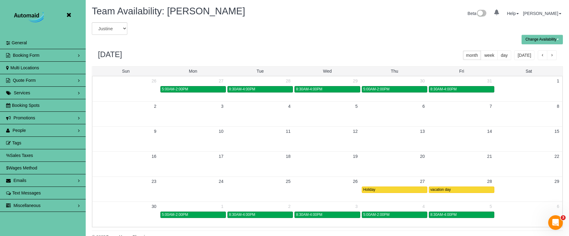
click at [554, 55] on button "button" at bounding box center [552, 55] width 10 height 10
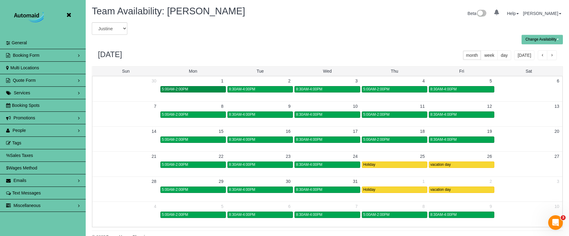
click at [191, 90] on div "5:00AM-2:00PM" at bounding box center [193, 89] width 62 height 5
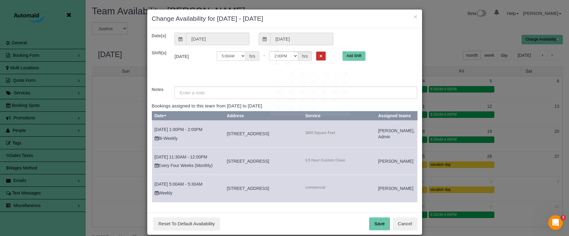
click at [291, 36] on input "[DATE]" at bounding box center [301, 39] width 63 height 13
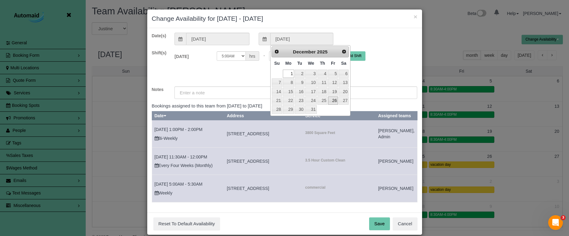
click at [332, 98] on link "26" at bounding box center [333, 101] width 10 height 8
type input "[DATE]"
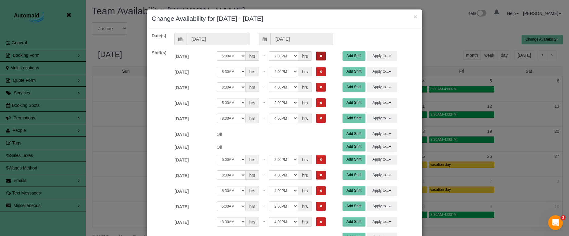
drag, startPoint x: 312, startPoint y: 68, endPoint x: 315, endPoint y: 58, distance: 10.1
click at [316, 68] on button "Remove Shift" at bounding box center [320, 71] width 9 height 9
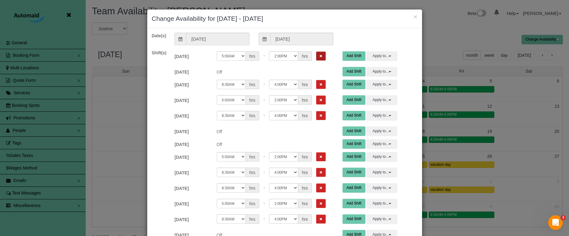
click at [316, 52] on button "Remove Shift" at bounding box center [320, 56] width 9 height 9
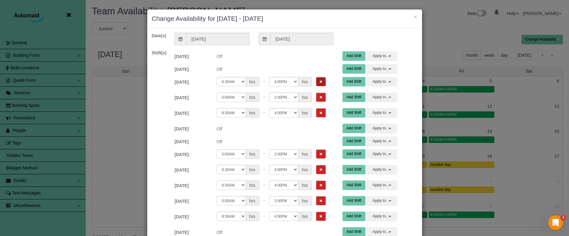
click at [316, 78] on button "Remove Shift" at bounding box center [320, 81] width 9 height 9
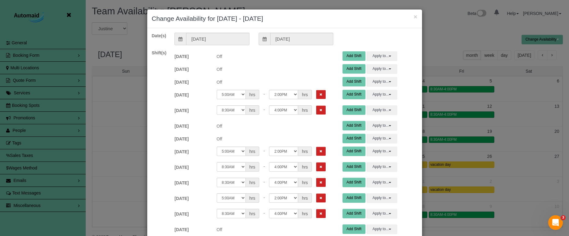
drag, startPoint x: 314, startPoint y: 94, endPoint x: 314, endPoint y: 102, distance: 8.6
click at [316, 94] on button "Remove Shift" at bounding box center [320, 94] width 9 height 9
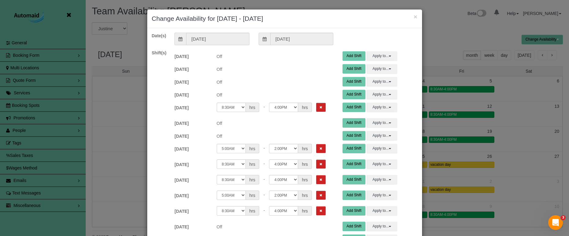
drag, startPoint x: 313, startPoint y: 105, endPoint x: 313, endPoint y: 126, distance: 20.8
click at [316, 106] on button "Remove Shift" at bounding box center [320, 107] width 9 height 9
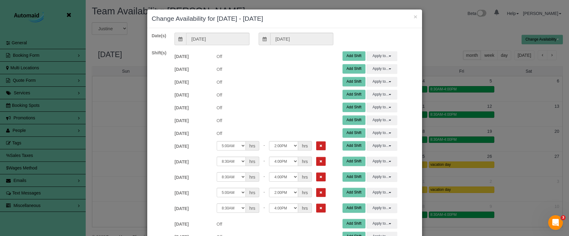
click at [316, 145] on button "Remove Shift" at bounding box center [320, 146] width 9 height 9
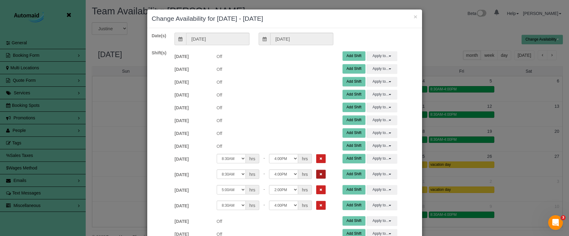
drag, startPoint x: 310, startPoint y: 160, endPoint x: 313, endPoint y: 174, distance: 14.6
click at [316, 160] on button "Remove Shift" at bounding box center [320, 158] width 9 height 9
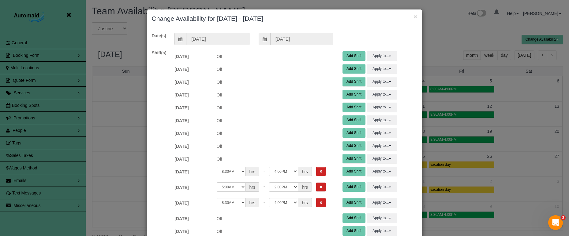
click at [314, 178] on div "12:00AM 12:05AM 12:10AM 12:15AM 12:20AM 12:25AM 12:30AM 12:35AM 12:40AM 12:45AM…" at bounding box center [275, 173] width 126 height 13
click at [319, 172] on icon "Remove Shift" at bounding box center [320, 171] width 3 height 3
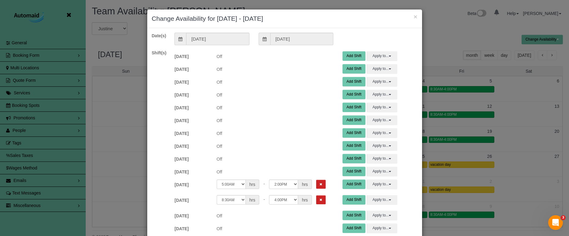
click at [316, 188] on button "Remove Shift" at bounding box center [320, 184] width 9 height 9
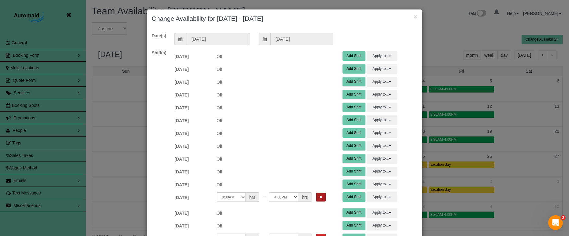
click at [319, 196] on icon "Remove Shift" at bounding box center [320, 197] width 3 height 3
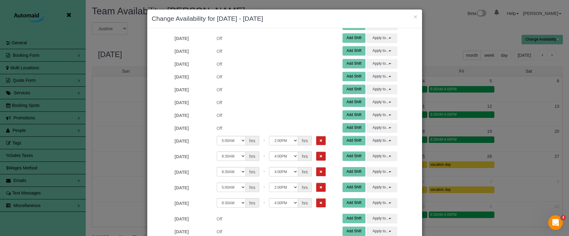
scroll to position [103, 0]
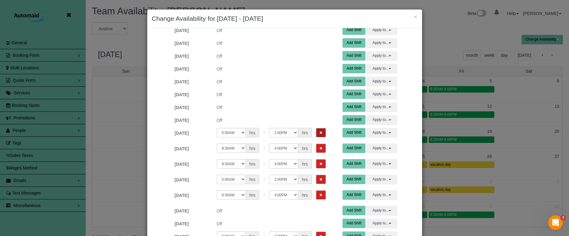
click at [316, 131] on button "Remove Shift" at bounding box center [320, 132] width 9 height 9
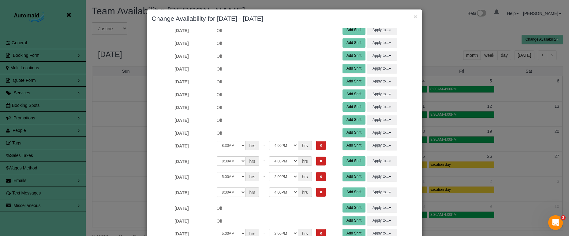
drag, startPoint x: 310, startPoint y: 144, endPoint x: 310, endPoint y: 147, distance: 3.4
click at [316, 144] on button "Remove Shift" at bounding box center [320, 145] width 9 height 9
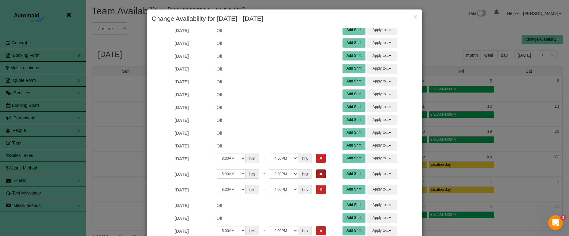
drag, startPoint x: 311, startPoint y: 159, endPoint x: 311, endPoint y: 169, distance: 10.1
click at [316, 161] on button "Remove Shift" at bounding box center [320, 158] width 9 height 9
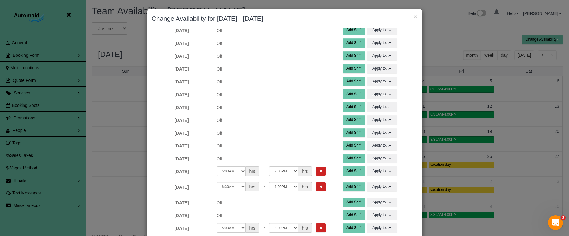
drag, startPoint x: 311, startPoint y: 170, endPoint x: 313, endPoint y: 177, distance: 7.2
click at [319, 171] on icon "Remove Shift" at bounding box center [320, 171] width 3 height 3
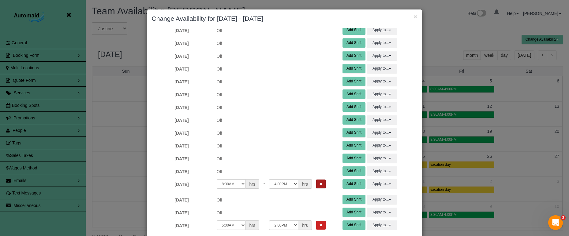
click at [316, 180] on button "Remove Shift" at bounding box center [320, 184] width 9 height 9
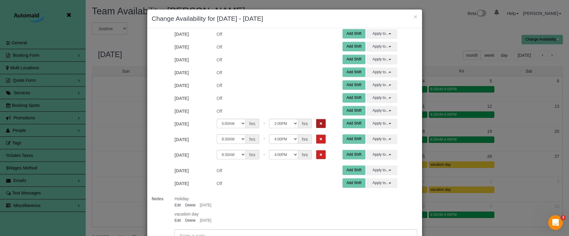
scroll to position [204, 0]
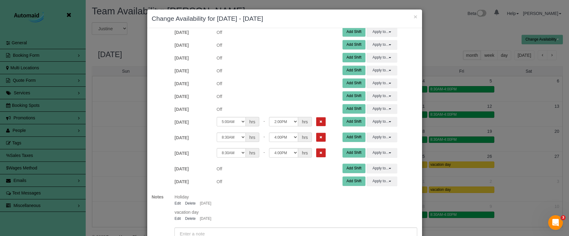
click at [319, 121] on icon "Remove Shift" at bounding box center [320, 121] width 3 height 3
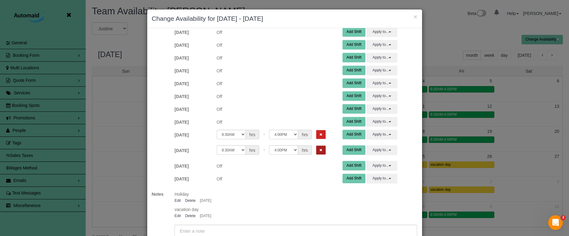
drag, startPoint x: 312, startPoint y: 134, endPoint x: 313, endPoint y: 144, distance: 9.8
click at [319, 135] on icon "Remove Shift" at bounding box center [320, 134] width 3 height 3
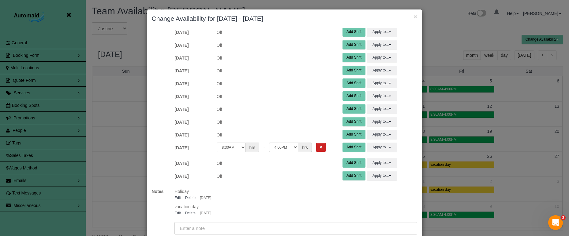
drag, startPoint x: 313, startPoint y: 147, endPoint x: 311, endPoint y: 140, distance: 7.6
click at [319, 147] on icon "Remove Shift" at bounding box center [320, 147] width 3 height 3
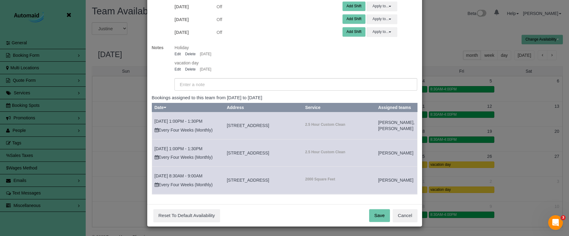
scroll to position [37, 0]
click at [385, 215] on button "Save" at bounding box center [379, 216] width 21 height 13
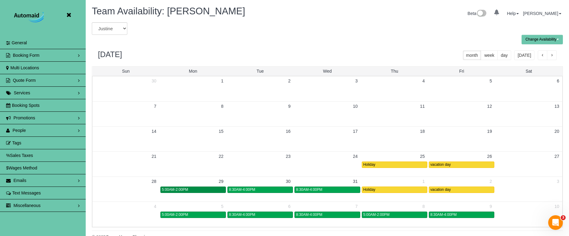
click at [209, 190] on div "5:00AM-2:00PM" at bounding box center [193, 190] width 62 height 5
click at [213, 190] on div "5:00AM-2:00PM" at bounding box center [193, 190] width 62 height 5
click at [174, 190] on span "5:00AM-2:00PM" at bounding box center [175, 190] width 26 height 4
click at [551, 52] on button "button" at bounding box center [552, 55] width 10 height 10
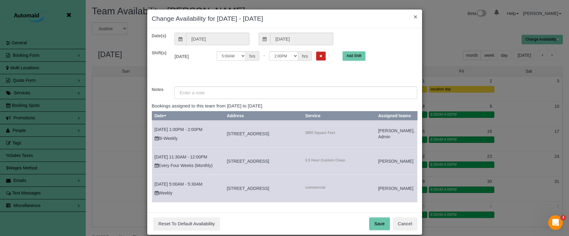
click at [416, 17] on button "×" at bounding box center [415, 16] width 4 height 6
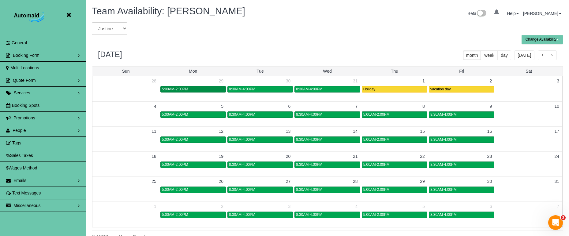
click at [205, 88] on div "5:00AM-2:00PM" at bounding box center [193, 89] width 62 height 5
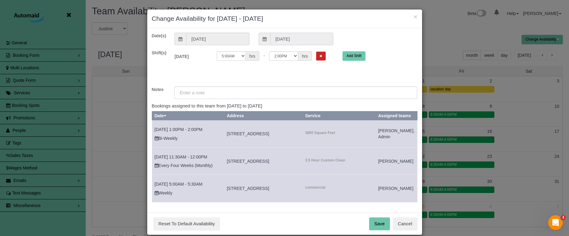
click at [289, 37] on input "[DATE]" at bounding box center [301, 39] width 63 height 13
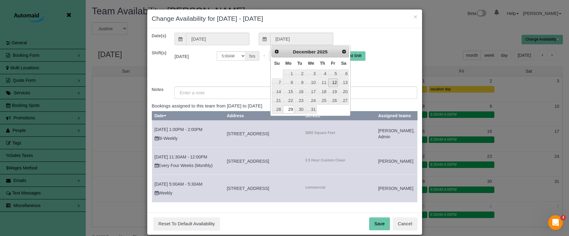
click at [334, 85] on link "12" at bounding box center [333, 83] width 10 height 8
type input "[DATE]"
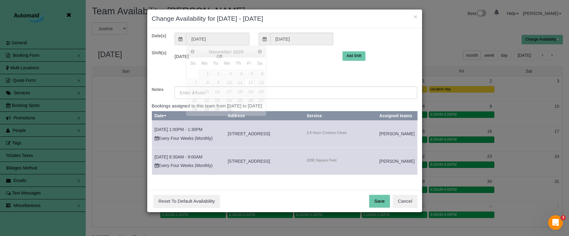
click at [211, 37] on input "[DATE]" at bounding box center [217, 39] width 63 height 13
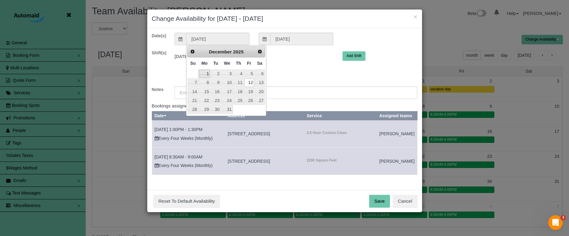
click at [205, 73] on link "1" at bounding box center [203, 74] width 11 height 8
type input "[DATE]"
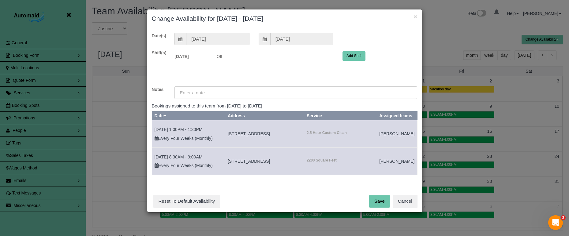
click at [294, 29] on div "Date(s) [DATE] [DATE] Shift(s) [DATE] Off 12:00AM 12:05AM 12:10AM 12:15AM 12:20…" at bounding box center [284, 109] width 275 height 162
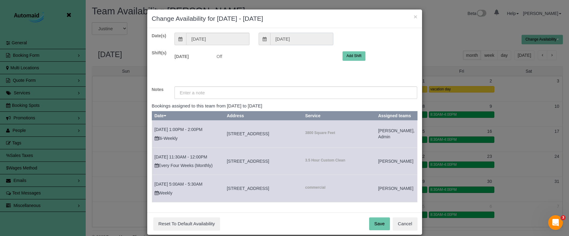
click at [291, 36] on input "[DATE]" at bounding box center [301, 39] width 63 height 13
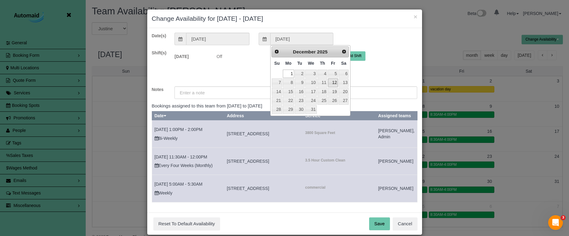
click at [333, 84] on link "12" at bounding box center [333, 83] width 10 height 8
type input "[DATE]"
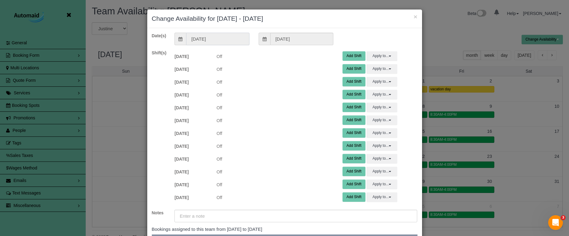
click at [221, 39] on input "[DATE]" at bounding box center [217, 39] width 63 height 13
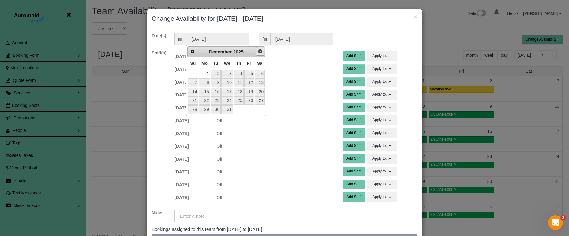
click at [261, 51] on span "Next" at bounding box center [260, 51] width 5 height 5
click at [203, 83] on link "5" at bounding box center [203, 83] width 11 height 8
type input "[DATE]"
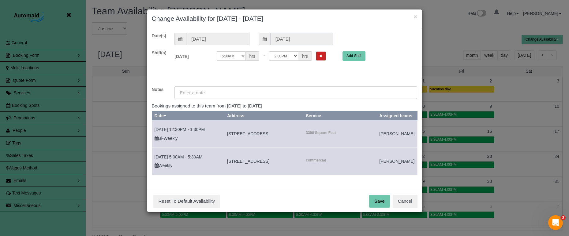
click at [277, 39] on input "[DATE]" at bounding box center [301, 39] width 63 height 13
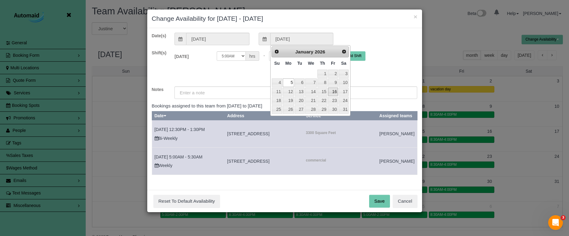
click at [336, 93] on link "16" at bounding box center [333, 92] width 10 height 8
type input "[DATE]"
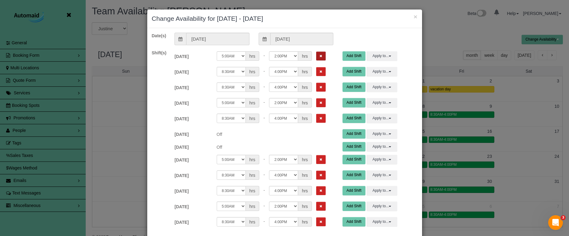
click at [319, 57] on icon "Remove Shift" at bounding box center [320, 55] width 3 height 3
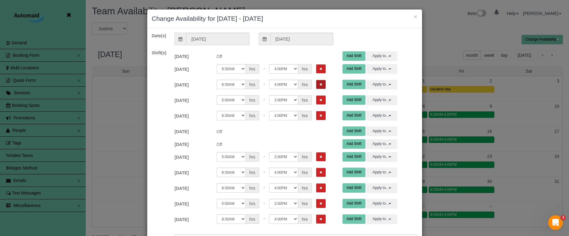
drag, startPoint x: 311, startPoint y: 71, endPoint x: 310, endPoint y: 84, distance: 13.5
click at [316, 72] on button "Remove Shift" at bounding box center [320, 69] width 9 height 9
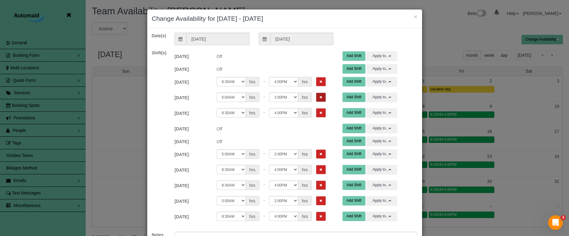
drag, startPoint x: 310, startPoint y: 85, endPoint x: 310, endPoint y: 94, distance: 8.6
click at [316, 86] on button "Remove Shift" at bounding box center [320, 81] width 9 height 9
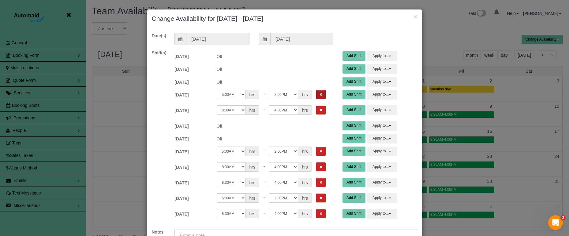
click at [319, 96] on icon "Remove Shift" at bounding box center [320, 94] width 3 height 3
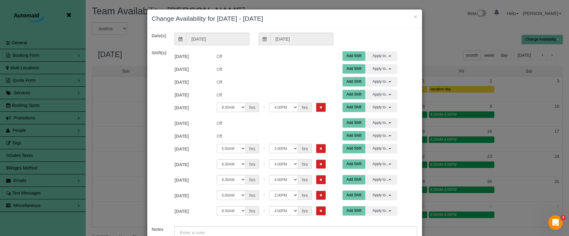
drag, startPoint x: 310, startPoint y: 107, endPoint x: 309, endPoint y: 134, distance: 26.7
click at [316, 108] on button "Remove Shift" at bounding box center [320, 107] width 9 height 9
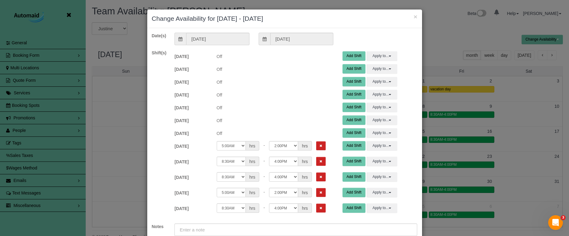
click at [316, 143] on button "Remove Shift" at bounding box center [320, 146] width 9 height 9
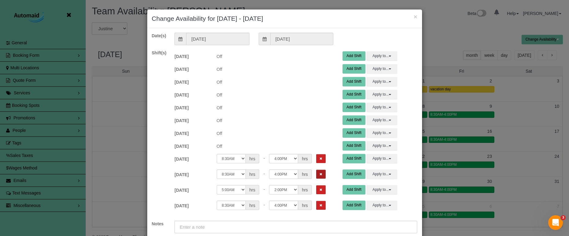
drag, startPoint x: 315, startPoint y: 161, endPoint x: 315, endPoint y: 168, distance: 7.0
click at [316, 161] on button "Remove Shift" at bounding box center [320, 158] width 9 height 9
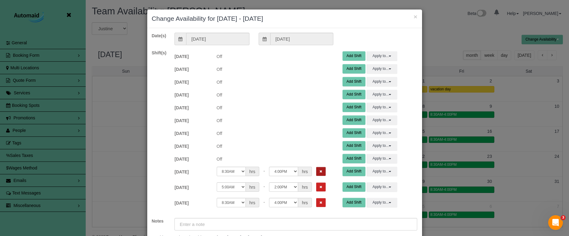
click at [316, 173] on button "Remove Shift" at bounding box center [320, 171] width 9 height 9
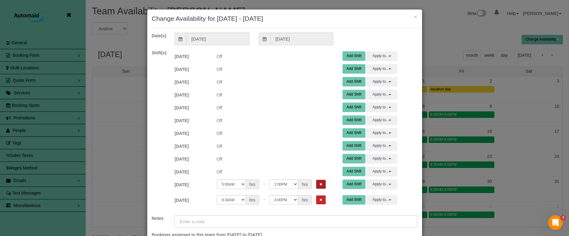
click at [316, 187] on button "Remove Shift" at bounding box center [320, 184] width 9 height 9
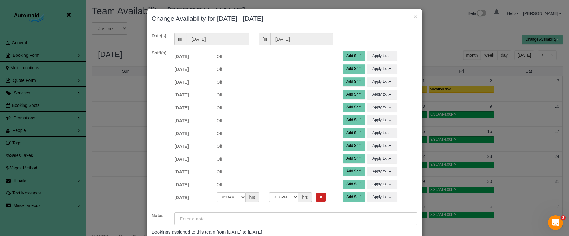
click at [316, 197] on button "Remove Shift" at bounding box center [320, 197] width 9 height 9
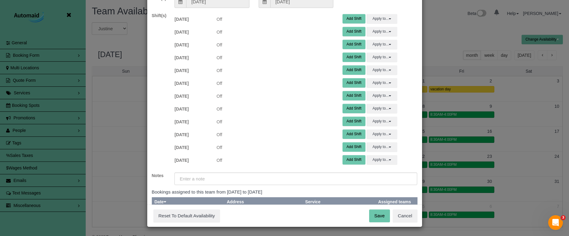
click at [379, 214] on button "Save" at bounding box center [379, 216] width 21 height 13
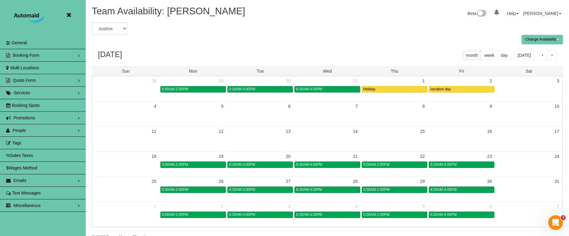
click at [66, 14] on icon at bounding box center [69, 15] width 8 height 8
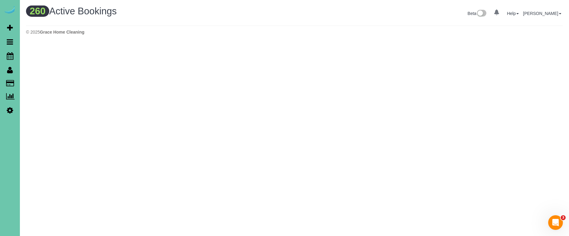
scroll to position [518, 569]
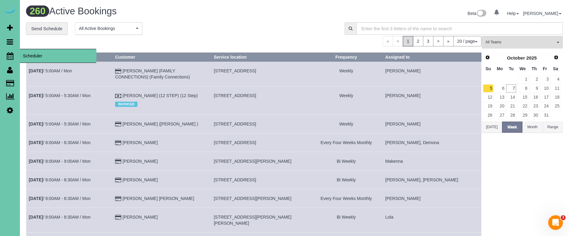
click at [5, 52] on link "Scheduler" at bounding box center [10, 56] width 20 height 14
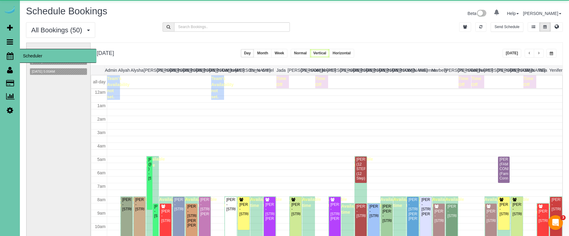
scroll to position [81, 0]
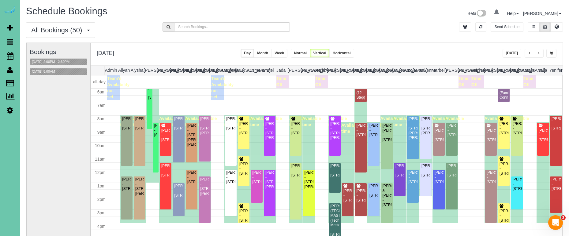
click at [551, 50] on button "button" at bounding box center [551, 53] width 10 height 9
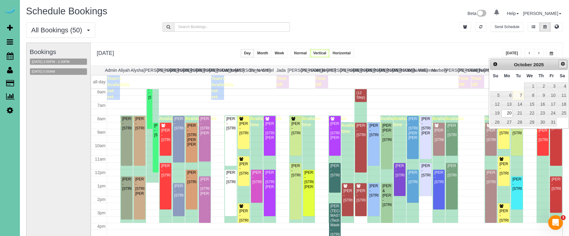
click at [563, 67] on link "Next" at bounding box center [562, 64] width 9 height 9
click at [507, 95] on link "3" at bounding box center [506, 95] width 11 height 8
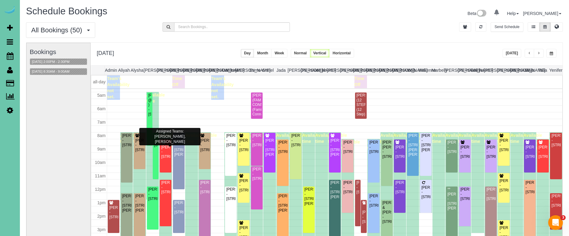
scroll to position [63, 0]
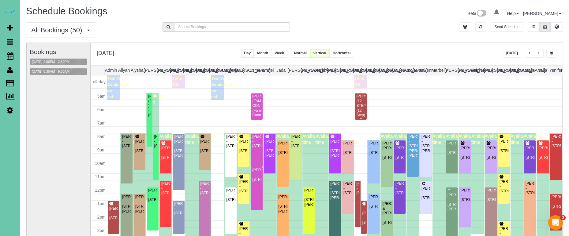
click at [360, 110] on div "[PERSON_NAME] (12 STEP) (12 Step) - [STREET_ADDRESS]" at bounding box center [360, 110] width 9 height 33
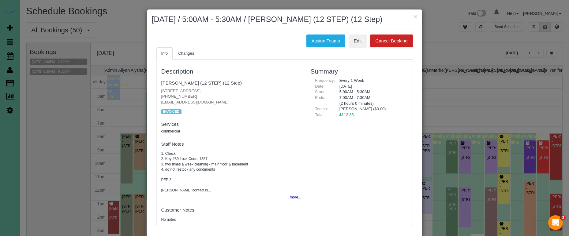
drag, startPoint x: 212, startPoint y: 101, endPoint x: 156, endPoint y: 102, distance: 56.0
click at [157, 102] on div "Description [PERSON_NAME] (12 STEP) (12 Step) [STREET_ADDRESS] [PHONE_NUMBER] […" at bounding box center [231, 143] width 149 height 160
copy p "[STREET_ADDRESS]"
click at [414, 16] on button "×" at bounding box center [415, 16] width 4 height 6
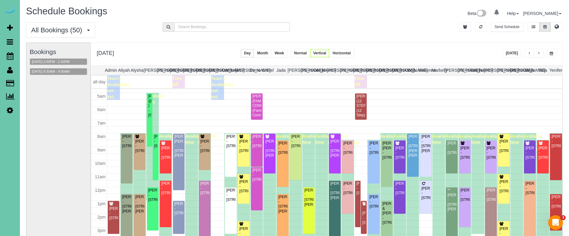
click at [509, 56] on button "[DATE]" at bounding box center [511, 53] width 19 height 9
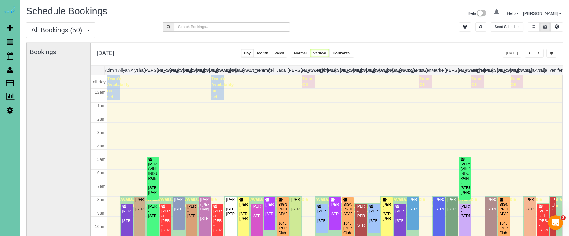
scroll to position [81, 0]
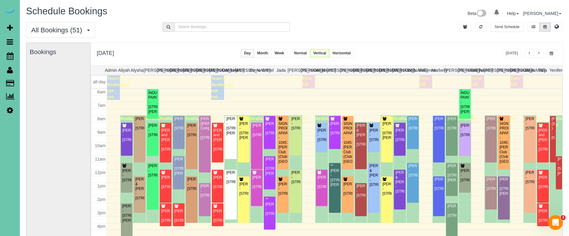
click at [551, 53] on span "button" at bounding box center [550, 54] width 3 height 4
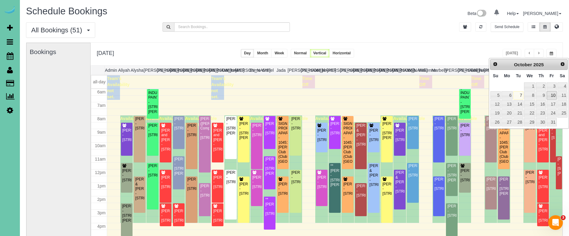
click at [552, 95] on link "10" at bounding box center [551, 95] width 10 height 8
type input "**********"
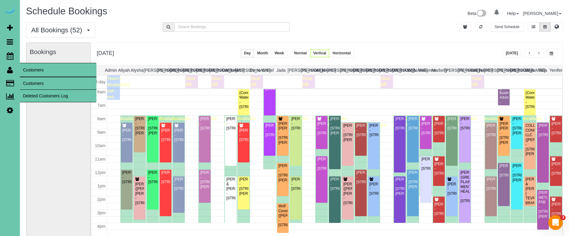
click at [37, 86] on link "Customers" at bounding box center [58, 83] width 76 height 12
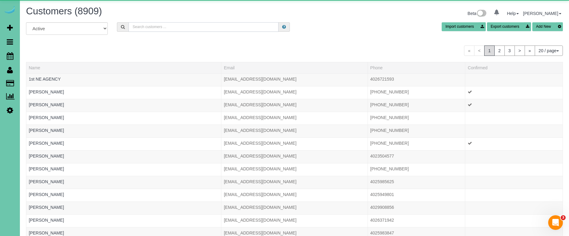
click at [155, 27] on input "text" at bounding box center [203, 26] width 150 height 9
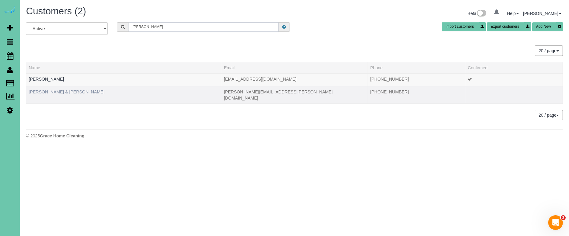
type input "[PERSON_NAME]"
click at [47, 91] on link "[PERSON_NAME] & [PERSON_NAME]" at bounding box center [67, 92] width 76 height 5
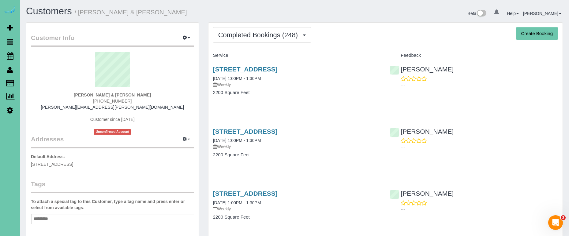
drag, startPoint x: 128, startPoint y: 101, endPoint x: 79, endPoint y: 99, distance: 49.9
click at [87, 99] on div "[PERSON_NAME] & [PERSON_NAME] [PHONE_NUMBER] [PERSON_NAME][EMAIL_ADDRESS][PERSO…" at bounding box center [112, 93] width 163 height 83
copy span "[PHONE_NUMBER]"
click at [257, 68] on link "[STREET_ADDRESS]" at bounding box center [245, 69] width 65 height 7
click at [13, 54] on link "Scheduler" at bounding box center [10, 56] width 20 height 14
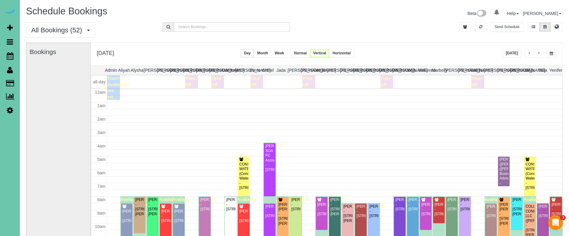
scroll to position [81, 0]
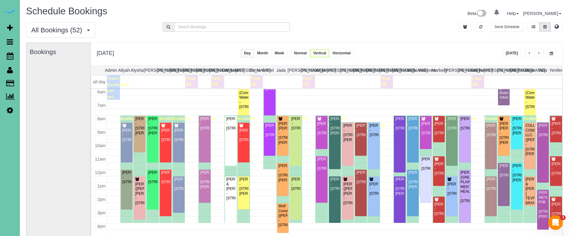
click at [549, 55] on span "button" at bounding box center [550, 54] width 3 height 4
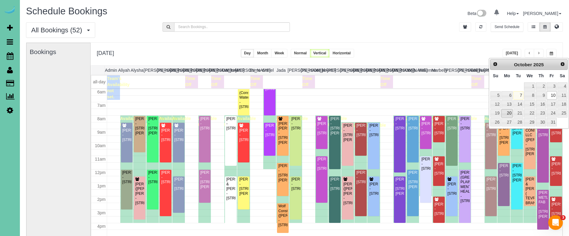
click at [507, 113] on link "20" at bounding box center [506, 113] width 11 height 8
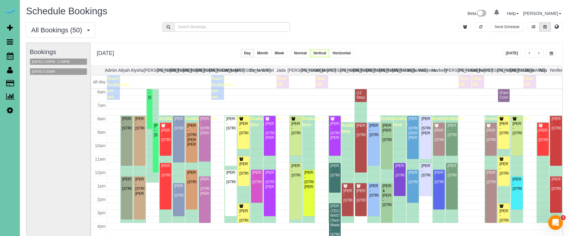
click at [551, 54] on span "button" at bounding box center [550, 54] width 3 height 4
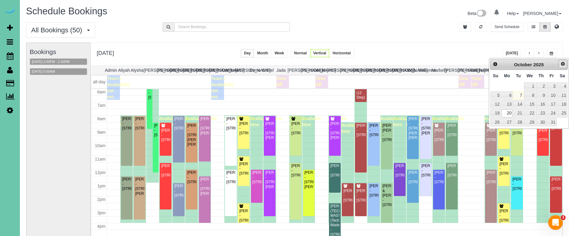
click at [561, 67] on link "Next" at bounding box center [562, 64] width 9 height 9
click at [507, 94] on link "3" at bounding box center [506, 95] width 11 height 8
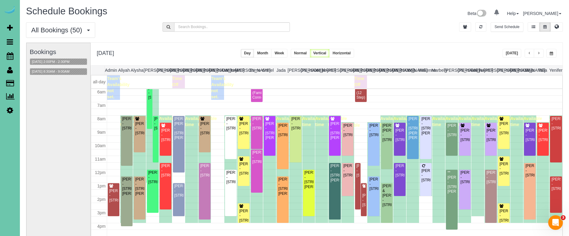
click at [552, 52] on span "button" at bounding box center [550, 54] width 3 height 4
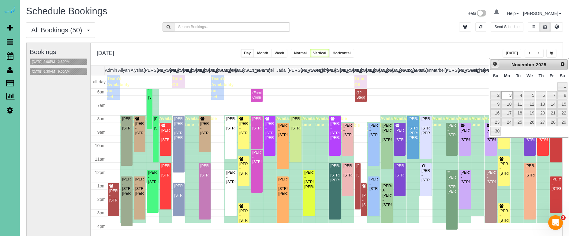
click at [496, 65] on span "Prev" at bounding box center [494, 63] width 5 height 5
click at [506, 114] on link "20" at bounding box center [506, 113] width 11 height 8
type input "**********"
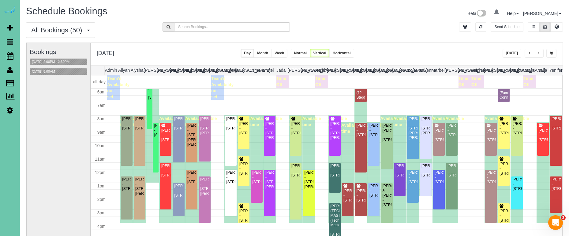
click at [57, 70] on button "[DATE] 5:00AM" at bounding box center [43, 72] width 27 height 6
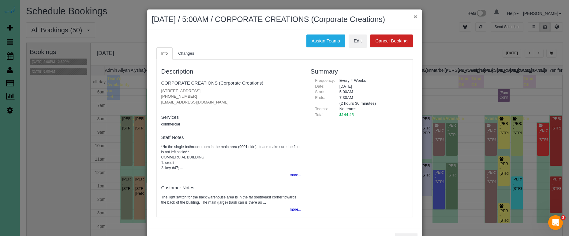
click at [414, 15] on button "×" at bounding box center [415, 16] width 4 height 6
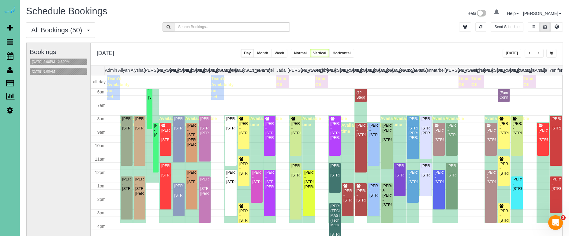
scroll to position [43, 0]
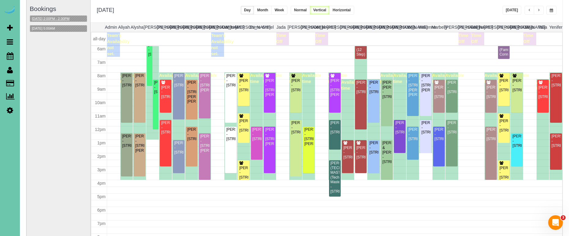
click at [58, 20] on button "[DATE] 2:00PM - 2:30PM" at bounding box center [50, 19] width 41 height 6
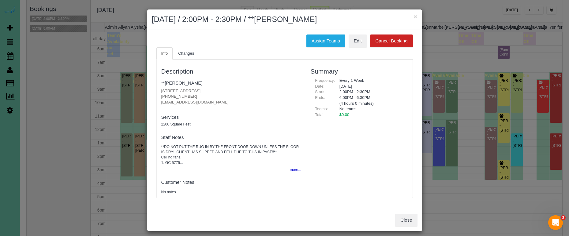
click at [417, 16] on button "×" at bounding box center [415, 16] width 4 height 6
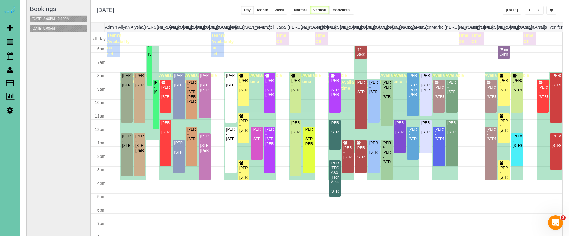
click at [540, 11] on button "button" at bounding box center [538, 10] width 10 height 9
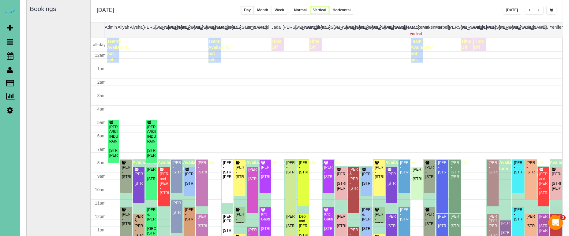
scroll to position [81, 0]
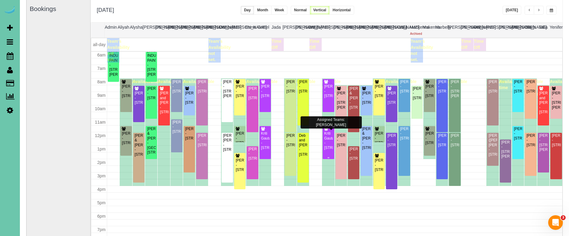
click at [326, 132] on div "Kriti Gautama - [STREET_ADDRESS]" at bounding box center [328, 141] width 9 height 19
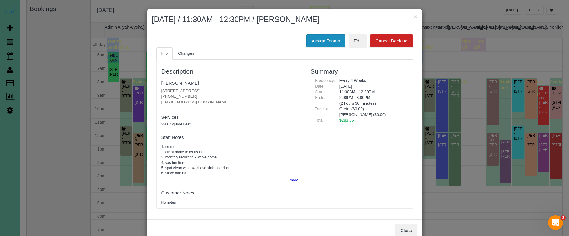
click at [331, 42] on button "Assign Teams" at bounding box center [325, 41] width 39 height 13
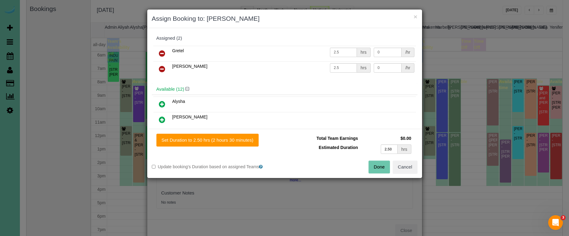
drag, startPoint x: 159, startPoint y: 68, endPoint x: 166, endPoint y: 73, distance: 8.6
click at [159, 68] on icon at bounding box center [162, 68] width 6 height 7
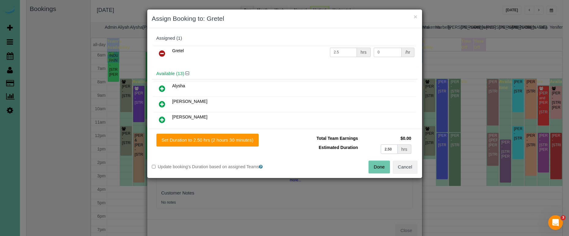
drag, startPoint x: 383, startPoint y: 147, endPoint x: 342, endPoint y: 140, distance: 41.3
click at [346, 140] on tbody "Total Team Earnings $0.00 Estimated Duration 2.50 hrs" at bounding box center [351, 145] width 124 height 22
type input "5"
click at [227, 139] on button "Set Duration to 5.00 hrs (5 hours 0 minutes)" at bounding box center [206, 140] width 100 height 13
type input "5.00"
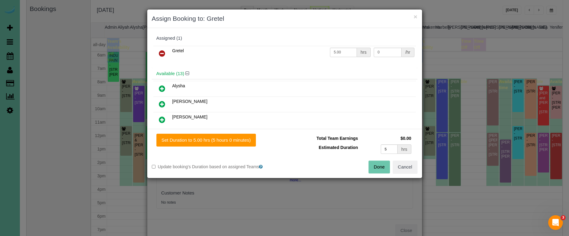
drag, startPoint x: 380, startPoint y: 163, endPoint x: 369, endPoint y: 156, distance: 13.3
click at [380, 163] on button "Done" at bounding box center [378, 167] width 21 height 13
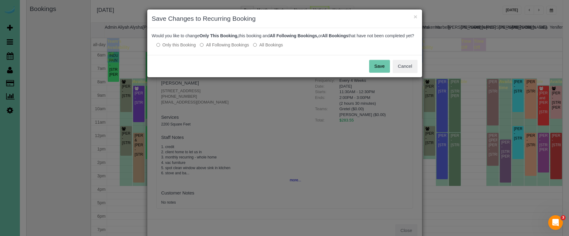
drag, startPoint x: 243, startPoint y: 50, endPoint x: 261, endPoint y: 50, distance: 17.7
click at [244, 48] on label "All Following Bookings" at bounding box center [224, 45] width 49 height 6
click at [370, 71] on button "Save" at bounding box center [379, 66] width 21 height 13
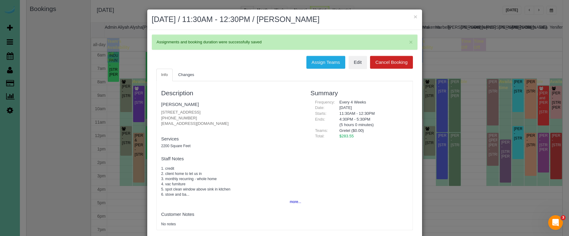
click at [413, 16] on button "×" at bounding box center [415, 16] width 4 height 6
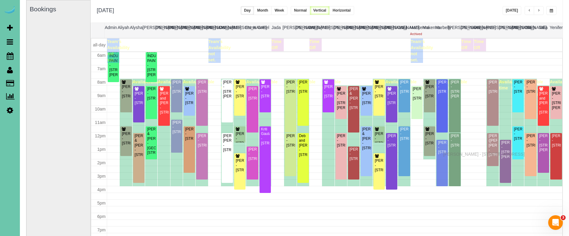
drag, startPoint x: 444, startPoint y: 147, endPoint x: 444, endPoint y: 153, distance: 6.4
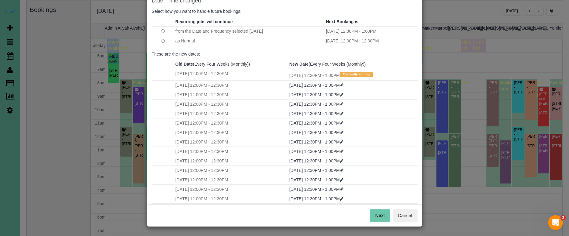
scroll to position [37, 0]
drag, startPoint x: 379, startPoint y: 215, endPoint x: 369, endPoint y: 204, distance: 14.5
click at [379, 215] on button "Next" at bounding box center [380, 216] width 20 height 13
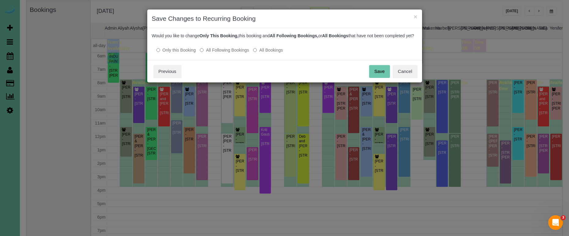
drag, startPoint x: 231, startPoint y: 57, endPoint x: 253, endPoint y: 57, distance: 21.7
click at [231, 53] on label "All Following Bookings" at bounding box center [224, 50] width 49 height 6
click at [377, 74] on button "Save" at bounding box center [379, 71] width 21 height 13
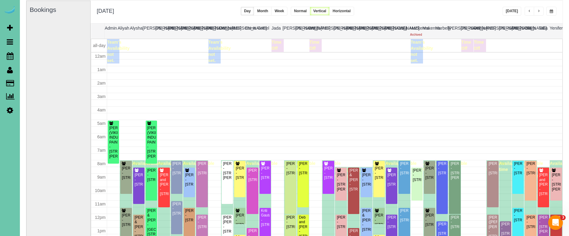
scroll to position [81, 0]
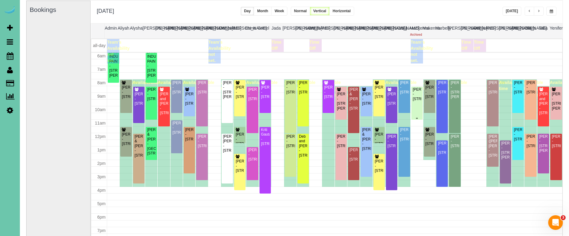
click at [418, 99] on div "[PERSON_NAME] - [STREET_ADDRESS]" at bounding box center [416, 94] width 9 height 14
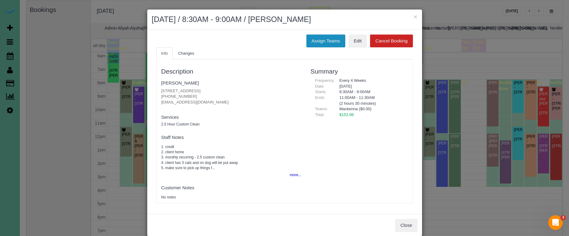
click at [331, 41] on button "Assign Teams" at bounding box center [325, 41] width 39 height 13
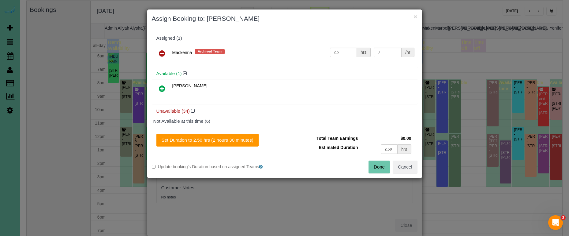
click at [164, 53] on icon at bounding box center [162, 53] width 6 height 7
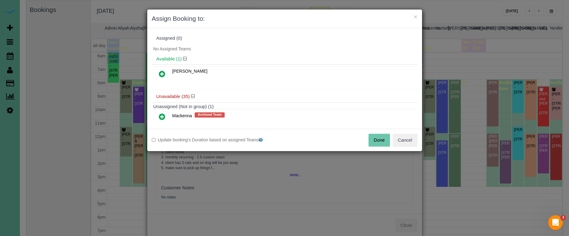
drag, startPoint x: 373, startPoint y: 139, endPoint x: 346, endPoint y: 120, distance: 33.9
click at [373, 139] on button "Done" at bounding box center [378, 140] width 21 height 13
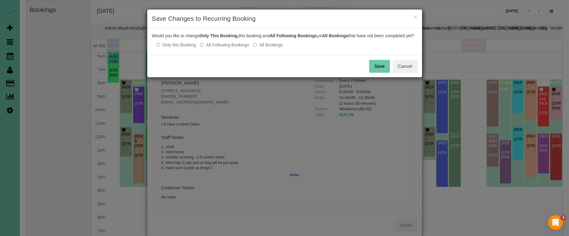
click at [216, 48] on label "All Following Bookings" at bounding box center [224, 45] width 49 height 6
click at [374, 72] on button "Save" at bounding box center [379, 66] width 21 height 13
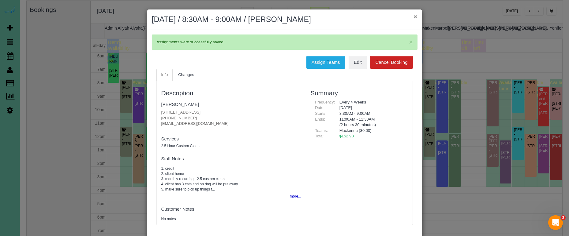
click at [415, 17] on button "×" at bounding box center [415, 16] width 4 height 6
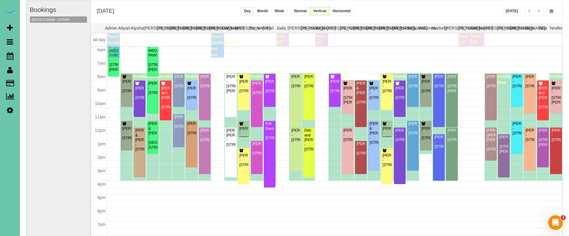
click at [536, 13] on button "button" at bounding box center [538, 11] width 10 height 9
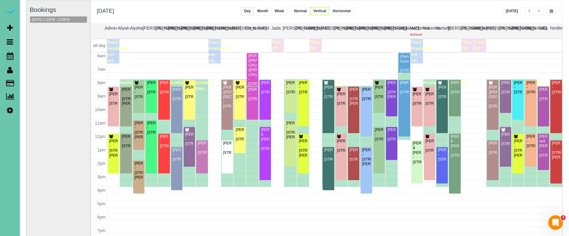
click at [547, 10] on button "button" at bounding box center [551, 11] width 10 height 9
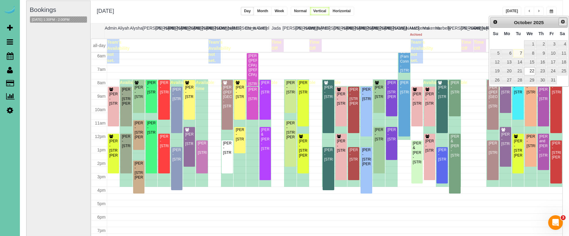
click at [560, 23] on span "Next" at bounding box center [562, 21] width 5 height 5
click at [534, 69] on link "19" at bounding box center [530, 71] width 12 height 8
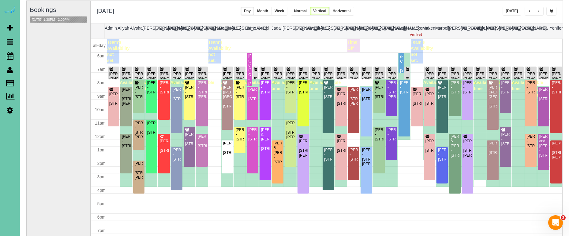
click at [550, 15] on button "button" at bounding box center [551, 11] width 10 height 9
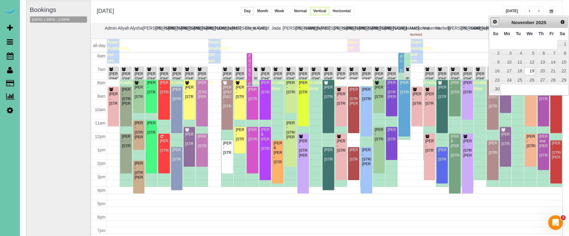
click at [492, 22] on span "Prev" at bounding box center [494, 21] width 5 height 5
click at [530, 68] on link "22" at bounding box center [530, 71] width 12 height 8
type input "**********"
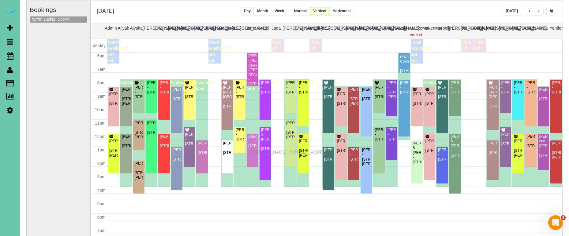
drag, startPoint x: 252, startPoint y: 104, endPoint x: 253, endPoint y: 151, distance: 47.7
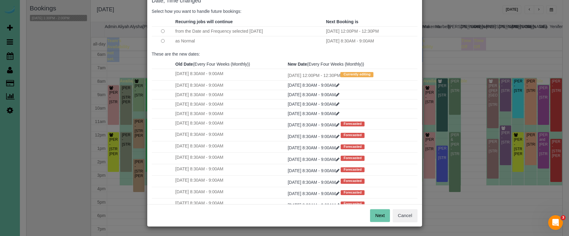
scroll to position [37, 0]
click at [378, 212] on button "Next" at bounding box center [380, 216] width 20 height 13
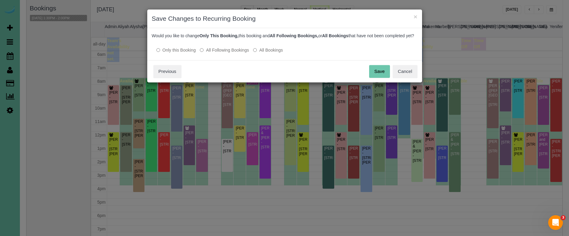
drag, startPoint x: 380, startPoint y: 83, endPoint x: 299, endPoint y: 102, distance: 82.9
click at [380, 78] on button "Save" at bounding box center [379, 71] width 21 height 13
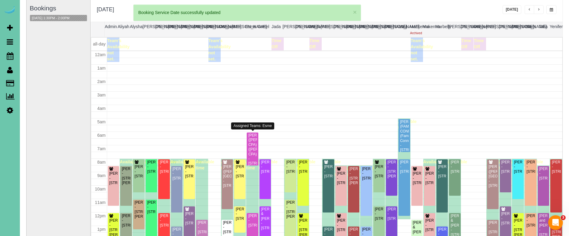
scroll to position [81, 0]
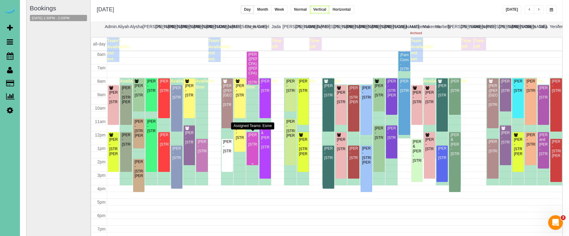
click at [255, 147] on div "[PERSON_NAME] - [STREET_ADDRESS]" at bounding box center [252, 140] width 9 height 14
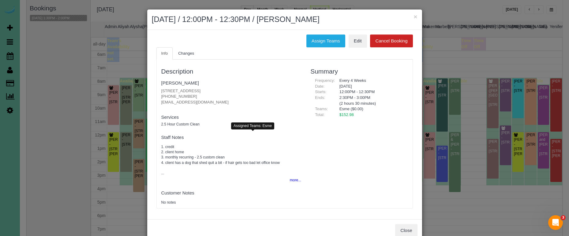
drag, startPoint x: 176, startPoint y: 96, endPoint x: 157, endPoint y: 95, distance: 19.3
click at [157, 95] on div "Description [PERSON_NAME] [STREET_ADDRESS] [PHONE_NUMBER] [EMAIL_ADDRESS][DOMAI…" at bounding box center [231, 134] width 149 height 143
copy p "[PHONE_NUMBER]"
click at [404, 226] on button "Close" at bounding box center [406, 230] width 22 height 13
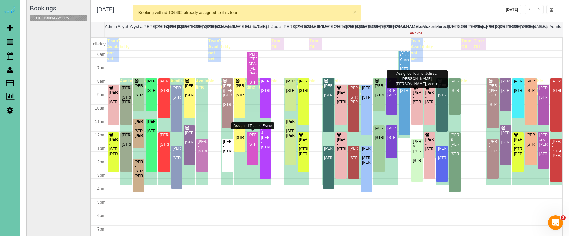
click at [416, 98] on div "[PERSON_NAME] - [STREET_ADDRESS]" at bounding box center [416, 98] width 9 height 14
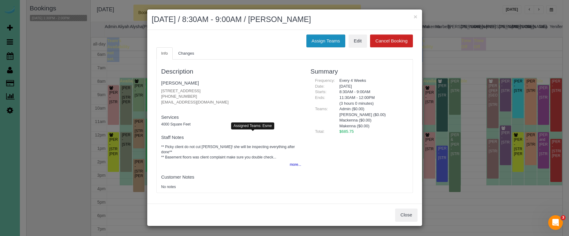
click at [318, 41] on button "Assign Teams" at bounding box center [325, 41] width 39 height 13
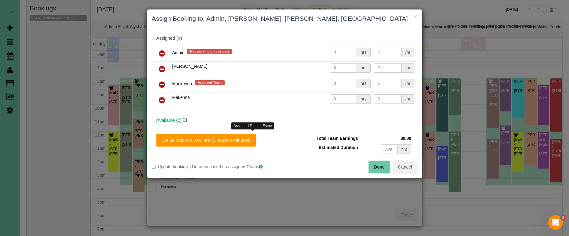
click at [163, 84] on icon at bounding box center [162, 84] width 6 height 7
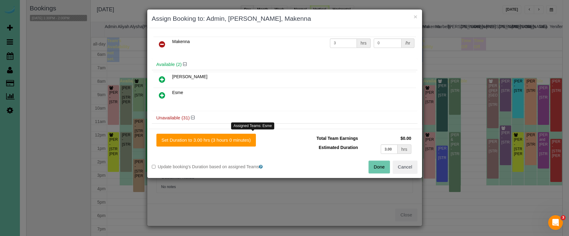
scroll to position [41, 0]
click at [161, 93] on icon at bounding box center [162, 94] width 6 height 7
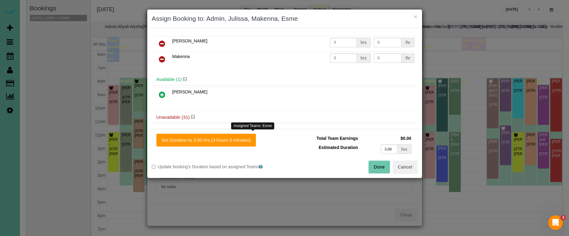
drag, startPoint x: 236, startPoint y: 144, endPoint x: 266, endPoint y: 145, distance: 29.7
click at [238, 144] on button "Set Duration to 3.00 hrs (3 hours 0 minutes)" at bounding box center [206, 140] width 100 height 13
type input "3.00"
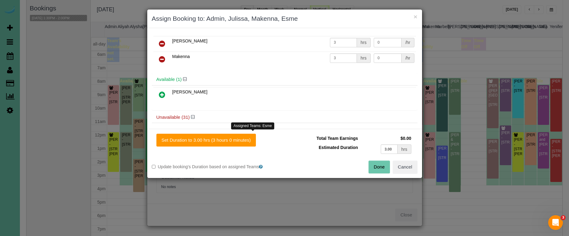
type input "3.00"
click at [372, 167] on button "Done" at bounding box center [378, 167] width 21 height 13
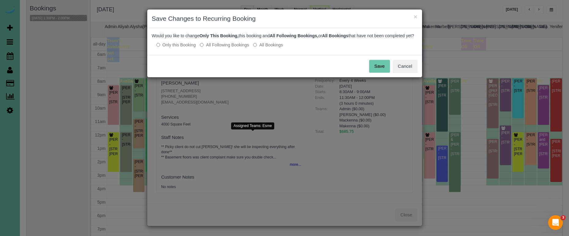
click at [381, 73] on button "Save" at bounding box center [379, 66] width 21 height 13
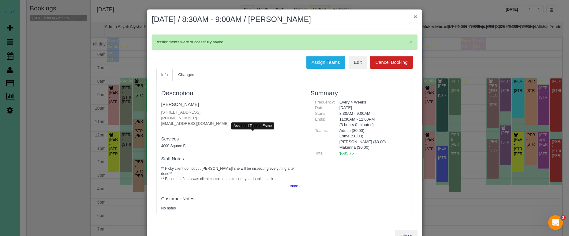
click at [414, 17] on button "×" at bounding box center [415, 16] width 4 height 6
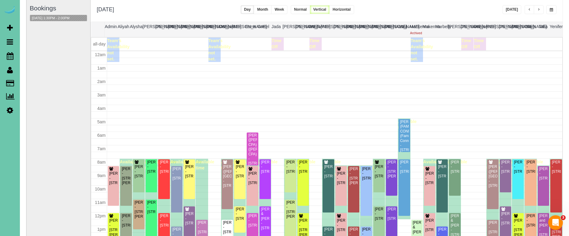
scroll to position [81, 0]
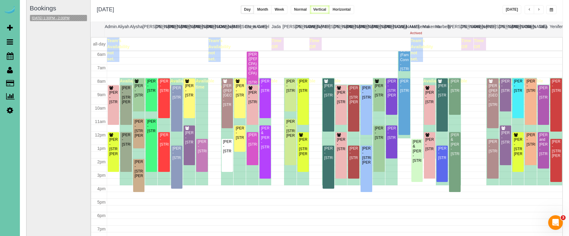
click at [57, 20] on button "[DATE] 1:30PM - 2:00PM" at bounding box center [50, 18] width 41 height 6
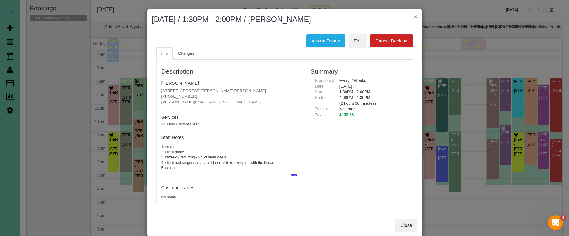
click at [414, 18] on button "×" at bounding box center [415, 16] width 4 height 6
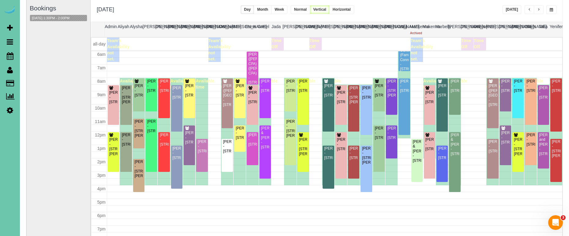
click at [539, 9] on span "button" at bounding box center [538, 10] width 3 height 4
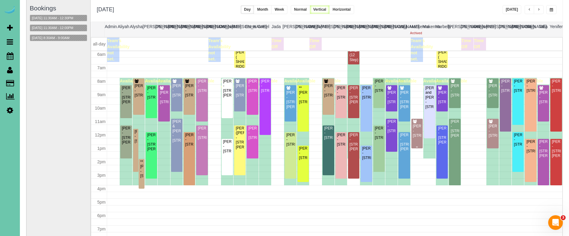
click at [414, 129] on div "[PERSON_NAME] - [STREET_ADDRESS]" at bounding box center [416, 131] width 9 height 14
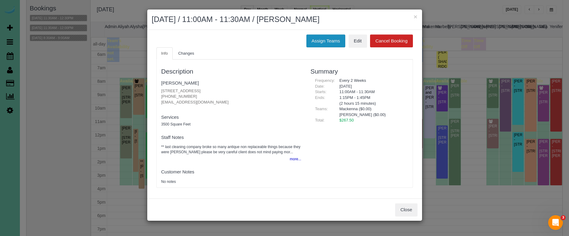
click at [319, 40] on button "Assign Teams" at bounding box center [325, 41] width 39 height 13
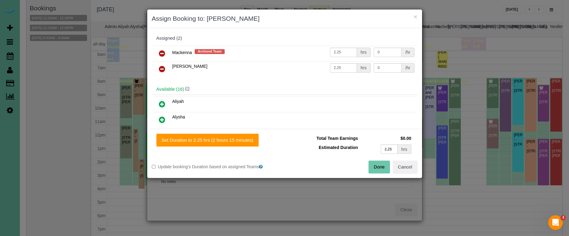
drag, startPoint x: 162, startPoint y: 54, endPoint x: 159, endPoint y: 63, distance: 10.3
click at [162, 54] on icon at bounding box center [162, 53] width 6 height 7
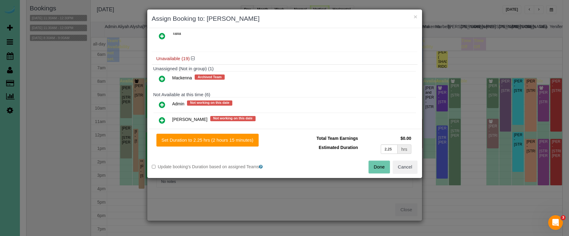
scroll to position [293, 0]
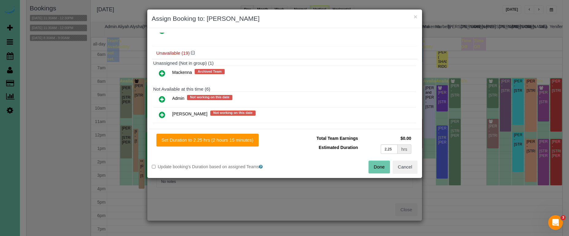
drag, startPoint x: 160, startPoint y: 97, endPoint x: 174, endPoint y: 112, distance: 20.6
click at [160, 97] on icon at bounding box center [162, 99] width 6 height 7
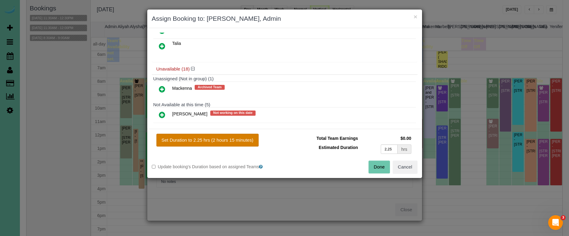
click at [220, 142] on button "Set Duration to 2.25 hrs (2 hours 15 minutes)" at bounding box center [207, 140] width 102 height 13
type input "2.25"
click at [389, 165] on div "Done Cancel" at bounding box center [352, 167] width 137 height 13
drag, startPoint x: 375, startPoint y: 165, endPoint x: 360, endPoint y: 159, distance: 16.0
click at [375, 165] on button "Done" at bounding box center [378, 167] width 21 height 13
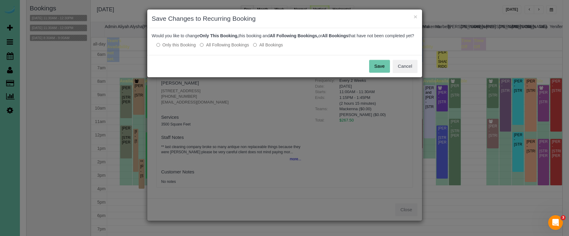
click at [221, 48] on label "All Following Bookings" at bounding box center [224, 45] width 49 height 6
click at [379, 67] on button "Save" at bounding box center [379, 66] width 21 height 13
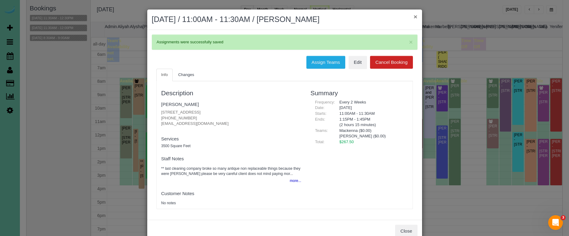
click at [414, 16] on button "×" at bounding box center [415, 16] width 4 height 6
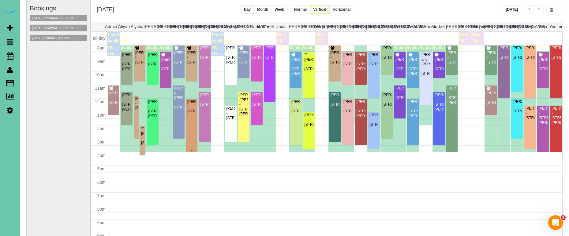
scroll to position [109, 0]
click at [141, 145] on div "**[PERSON_NAME] - [STREET_ADDRESS]" at bounding box center [142, 135] width 3 height 19
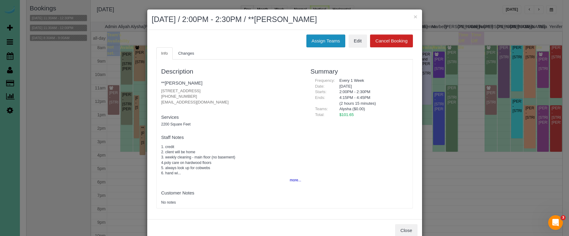
click at [314, 41] on button "Assign Teams" at bounding box center [325, 41] width 39 height 13
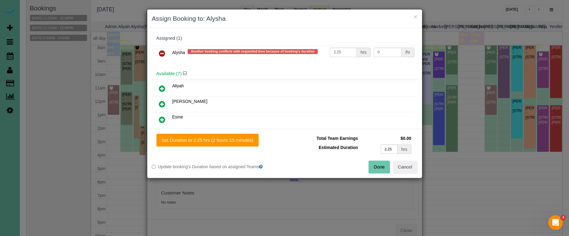
click at [159, 52] on icon at bounding box center [162, 53] width 6 height 7
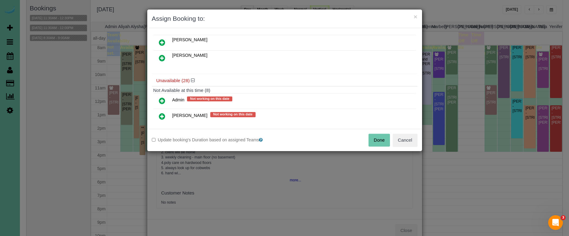
scroll to position [111, 0]
click at [162, 38] on icon at bounding box center [162, 41] width 6 height 7
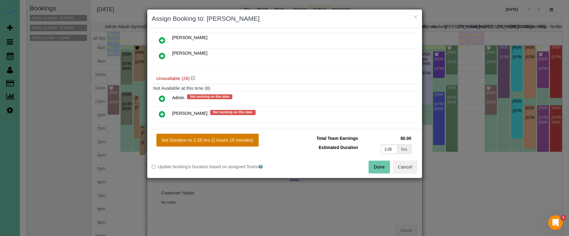
click at [234, 139] on button "Set Duration to 2.25 hrs (2 hours 15 minutes)" at bounding box center [207, 140] width 102 height 13
type input "2.25"
click at [377, 168] on button "Done" at bounding box center [378, 167] width 21 height 13
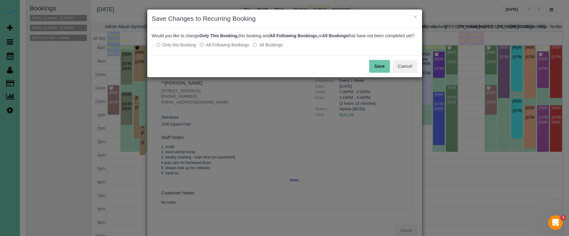
click at [367, 75] on div "Save Cancel" at bounding box center [284, 66] width 275 height 22
click at [374, 72] on button "Save" at bounding box center [379, 66] width 21 height 13
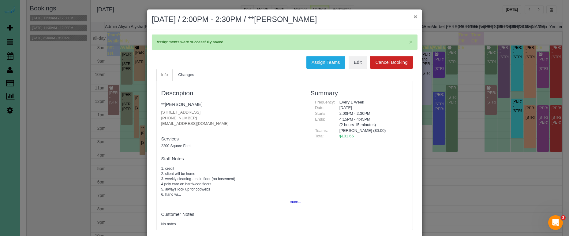
click at [417, 15] on button "×" at bounding box center [415, 16] width 4 height 6
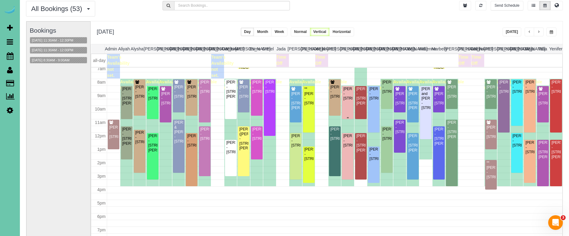
scroll to position [91, 0]
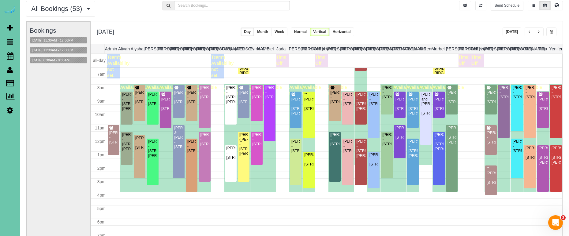
click at [539, 30] on button "button" at bounding box center [538, 32] width 10 height 9
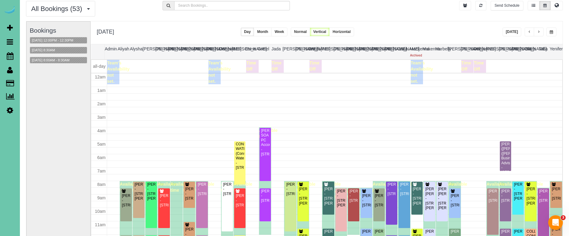
scroll to position [81, 0]
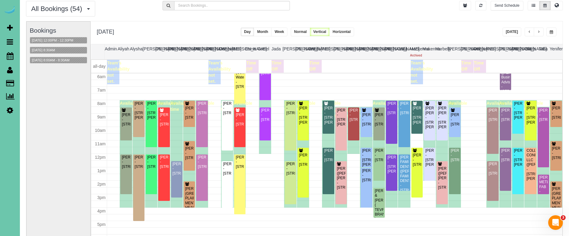
click at [547, 28] on button "button" at bounding box center [551, 32] width 10 height 9
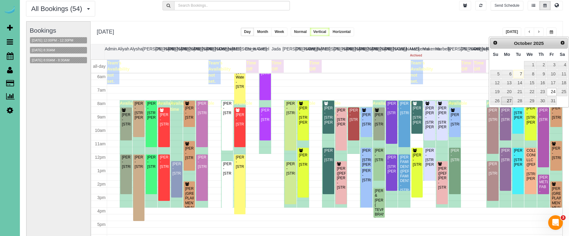
click at [506, 98] on link "27" at bounding box center [506, 101] width 11 height 8
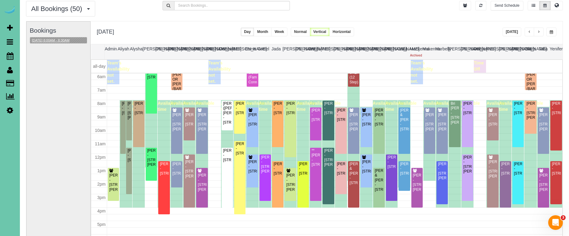
click at [60, 41] on button "[DATE] 8:00AM - 8:30AM" at bounding box center [50, 40] width 41 height 6
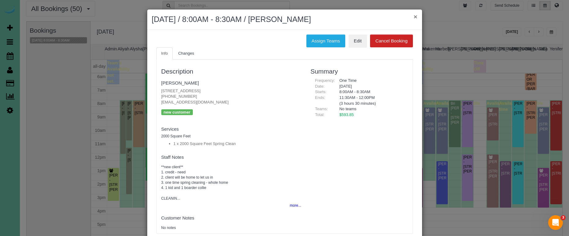
click at [414, 17] on button "×" at bounding box center [415, 16] width 4 height 6
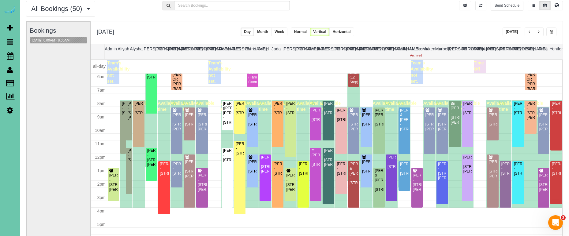
scroll to position [43, 0]
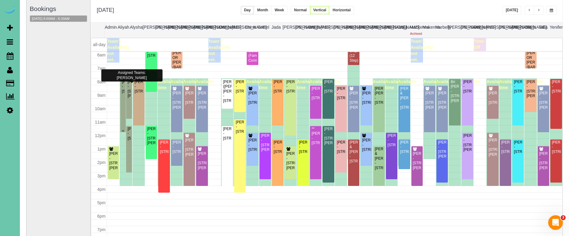
click at [122, 94] on div "[PERSON_NAME] - [STREET_ADDRESS]" at bounding box center [122, 87] width 3 height 14
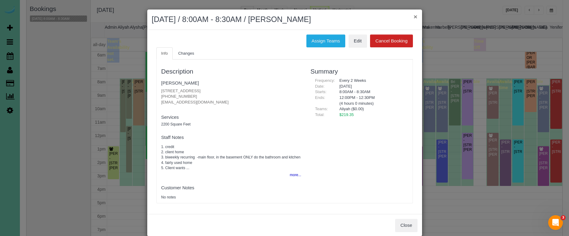
click at [416, 18] on button "×" at bounding box center [415, 16] width 4 height 6
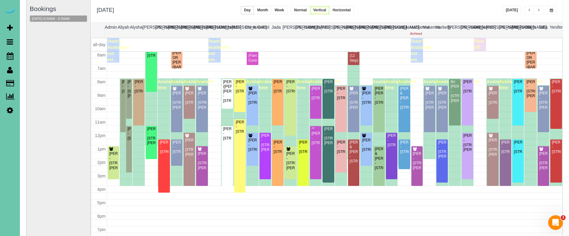
click at [548, 9] on button "button" at bounding box center [551, 10] width 10 height 9
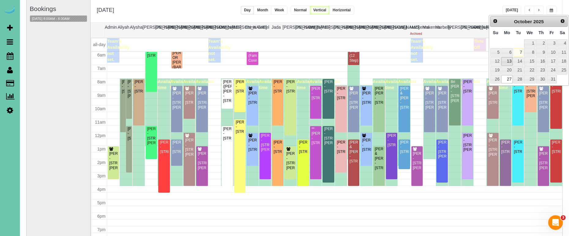
click at [510, 59] on link "13" at bounding box center [506, 61] width 11 height 8
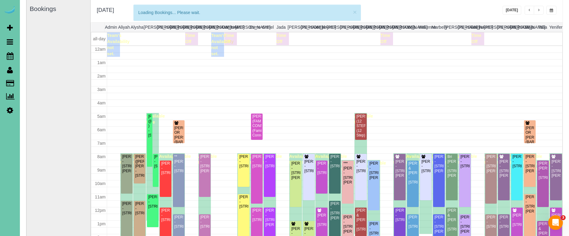
scroll to position [81, 0]
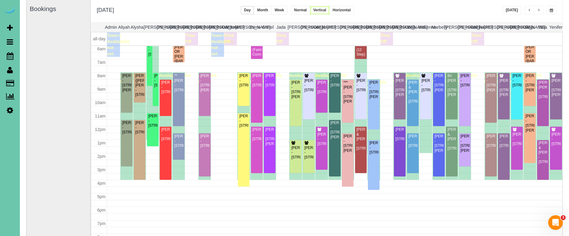
click at [553, 10] on button "button" at bounding box center [551, 10] width 10 height 9
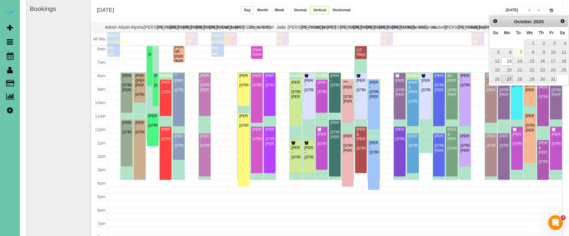
click at [503, 79] on link "27" at bounding box center [506, 79] width 11 height 8
type input "**********"
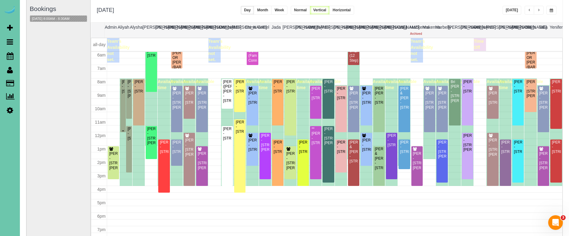
click at [122, 94] on div "[PERSON_NAME] - [STREET_ADDRESS]" at bounding box center [122, 87] width 3 height 14
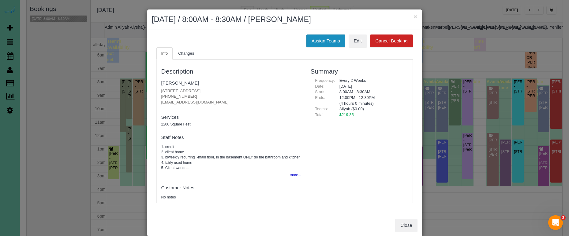
click at [317, 39] on button "Assign Teams" at bounding box center [325, 41] width 39 height 13
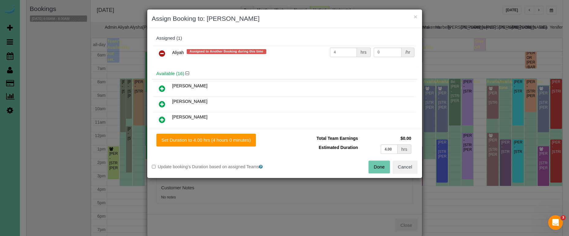
click at [164, 54] on icon at bounding box center [162, 53] width 6 height 7
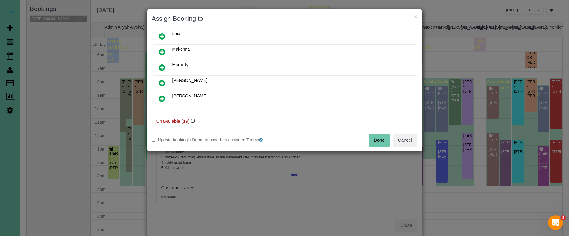
click at [159, 100] on icon at bounding box center [162, 98] width 6 height 7
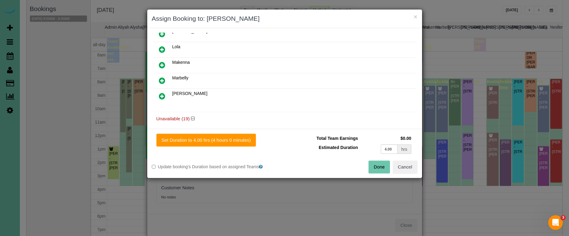
scroll to position [212, 0]
drag, startPoint x: 224, startPoint y: 142, endPoint x: 229, endPoint y: 142, distance: 4.9
click at [224, 142] on button "Set Duration to 4.00 hrs (4 hours 0 minutes)" at bounding box center [206, 140] width 100 height 13
type input "4.00"
click at [382, 165] on button "Done" at bounding box center [378, 167] width 21 height 13
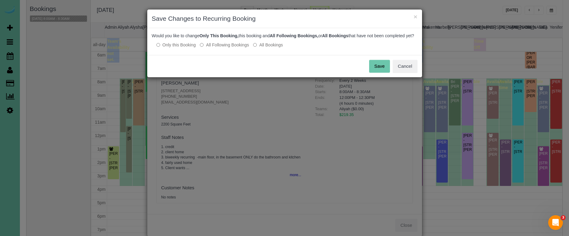
click at [221, 48] on label "All Following Bookings" at bounding box center [224, 45] width 49 height 6
drag, startPoint x: 370, startPoint y: 71, endPoint x: 375, endPoint y: 71, distance: 4.6
click at [370, 71] on button "Save" at bounding box center [379, 66] width 21 height 13
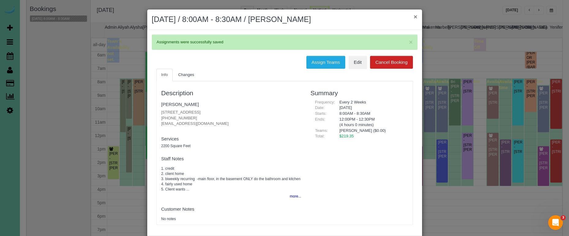
click at [415, 15] on button "×" at bounding box center [415, 16] width 4 height 6
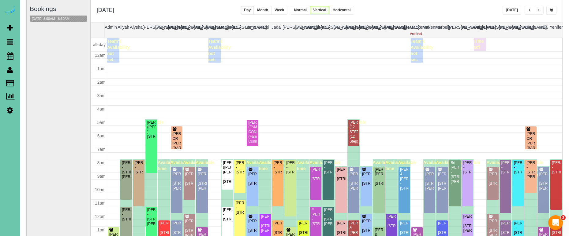
scroll to position [81, 0]
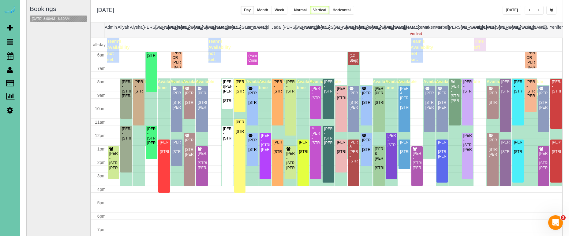
click at [555, 12] on button "button" at bounding box center [551, 10] width 10 height 9
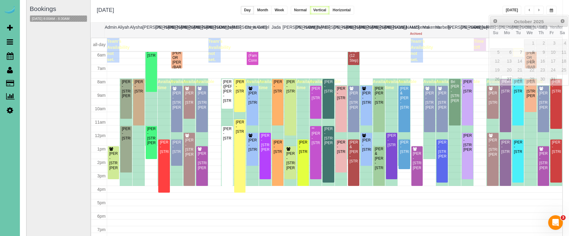
scroll to position [43, 0]
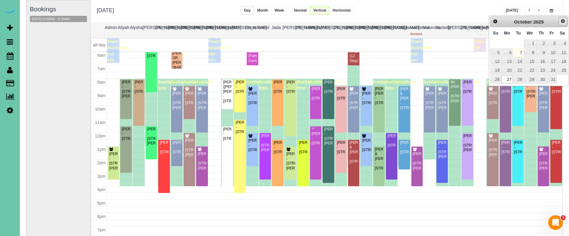
click at [562, 20] on span "Next" at bounding box center [562, 21] width 5 height 5
click at [509, 59] on link "10" at bounding box center [506, 62] width 11 height 8
type input "**********"
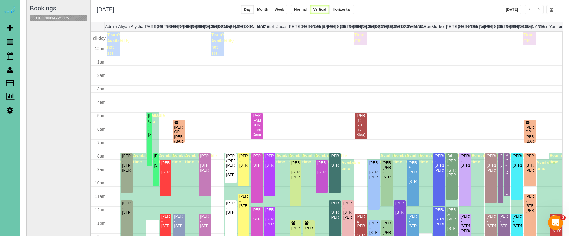
scroll to position [81, 0]
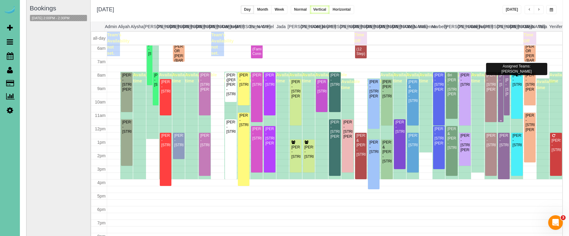
click at [502, 87] on div "[PERSON_NAME] - [STREET_ADDRESS]" at bounding box center [500, 80] width 3 height 14
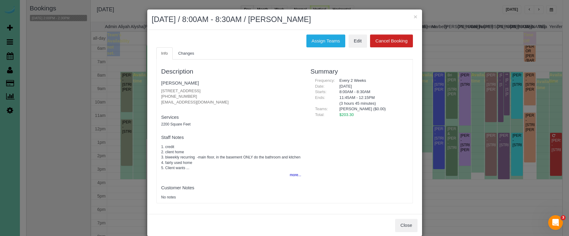
click at [295, 179] on button "more..." at bounding box center [293, 175] width 15 height 9
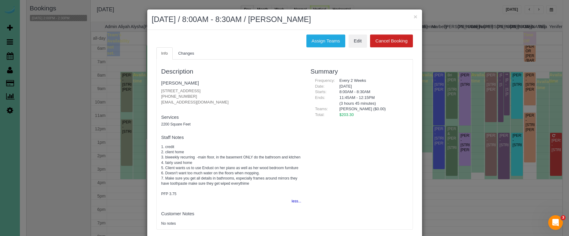
click at [416, 16] on button "×" at bounding box center [415, 16] width 4 height 6
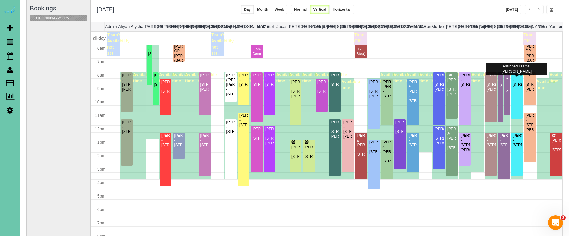
click at [506, 87] on div "***[PERSON_NAME] - [STREET_ADDRESS][PERSON_NAME]" at bounding box center [506, 85] width 3 height 24
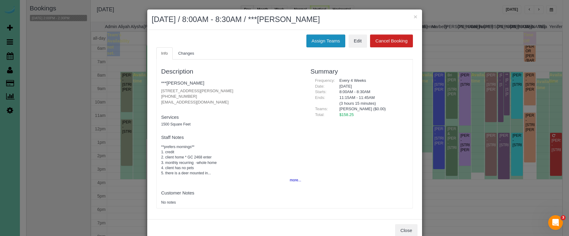
click at [339, 46] on button "Assign Teams" at bounding box center [325, 41] width 39 height 13
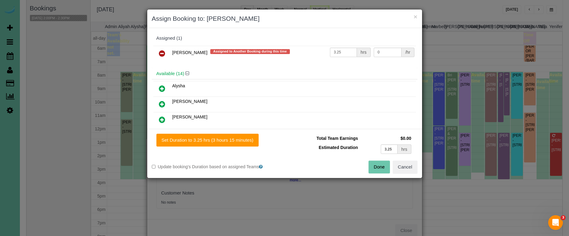
click at [163, 55] on icon at bounding box center [162, 53] width 6 height 7
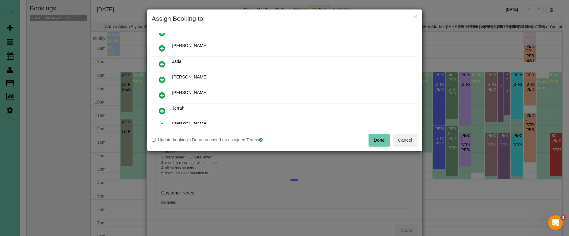
click at [161, 95] on icon at bounding box center [162, 95] width 6 height 7
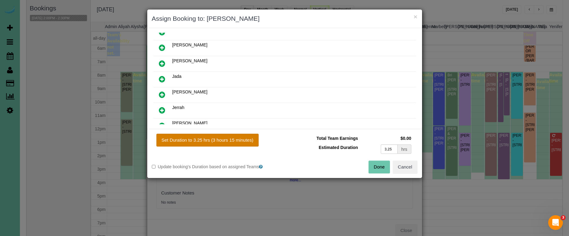
drag, startPoint x: 210, startPoint y: 132, endPoint x: 206, endPoint y: 141, distance: 9.5
click at [210, 132] on div "Set Duration to 3.25 hrs (3 hours 15 minutes) Total Team Earnings $0.00 Estimat…" at bounding box center [284, 153] width 275 height 49
drag, startPoint x: 206, startPoint y: 144, endPoint x: 218, endPoint y: 144, distance: 11.3
click at [207, 144] on button "Set Duration to 3.25 hrs (3 hours 15 minutes)" at bounding box center [207, 140] width 102 height 13
type input "3.25"
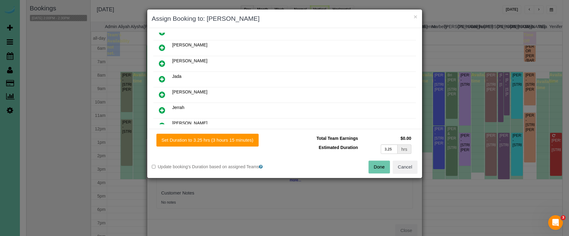
click at [376, 166] on button "Done" at bounding box center [378, 167] width 21 height 13
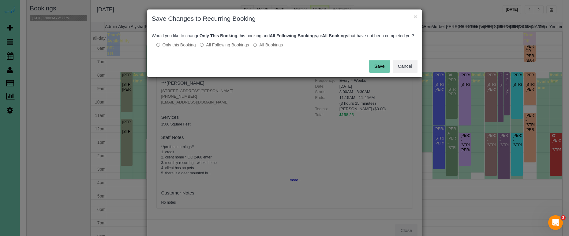
drag, startPoint x: 216, startPoint y: 49, endPoint x: 289, endPoint y: 53, distance: 73.2
click at [217, 48] on label "All Following Bookings" at bounding box center [224, 45] width 49 height 6
click at [377, 72] on button "Save" at bounding box center [379, 66] width 21 height 13
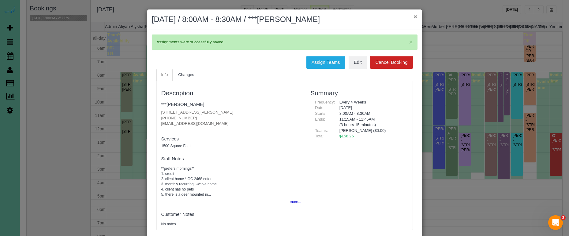
click at [416, 16] on button "×" at bounding box center [415, 16] width 4 height 6
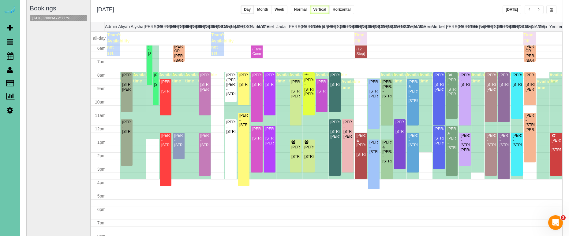
scroll to position [54, 0]
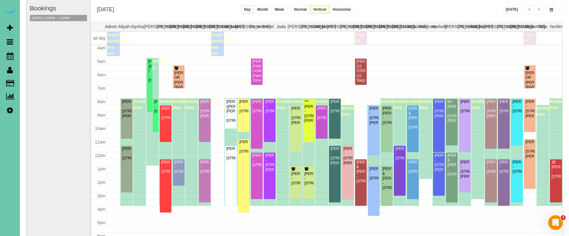
click at [554, 9] on button "button" at bounding box center [551, 9] width 10 height 9
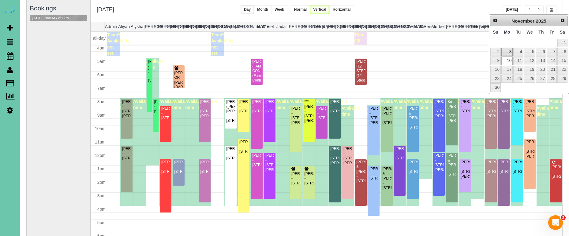
click at [506, 52] on link "3" at bounding box center [506, 52] width 11 height 8
type input "**********"
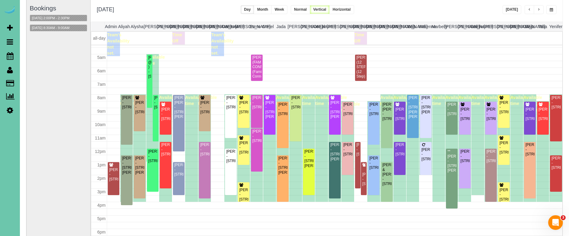
scroll to position [56, 0]
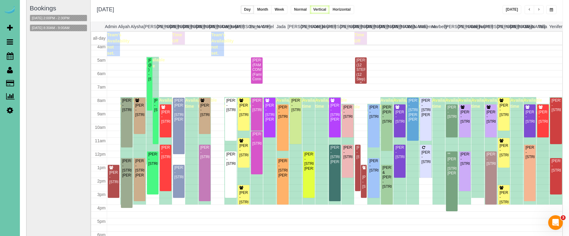
click at [360, 72] on div "[PERSON_NAME] (12 STEP) (12 Step) - [STREET_ADDRESS]" at bounding box center [360, 74] width 9 height 33
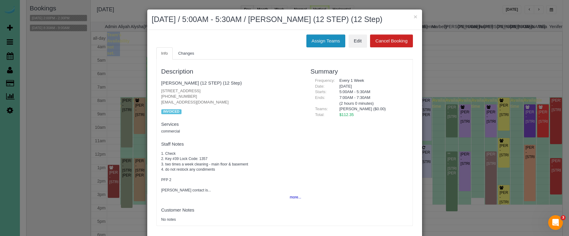
click at [334, 47] on button "Assign Teams" at bounding box center [325, 41] width 39 height 13
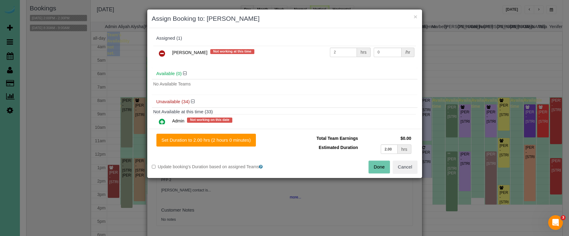
drag, startPoint x: 161, startPoint y: 52, endPoint x: 185, endPoint y: 55, distance: 24.7
click at [161, 52] on icon at bounding box center [162, 53] width 6 height 7
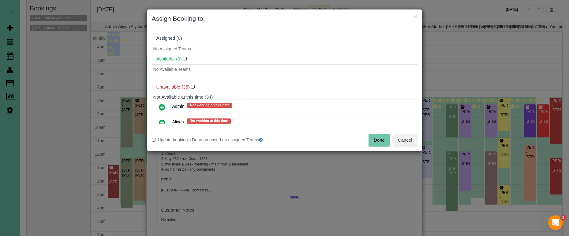
click at [382, 137] on button "Done" at bounding box center [378, 140] width 21 height 13
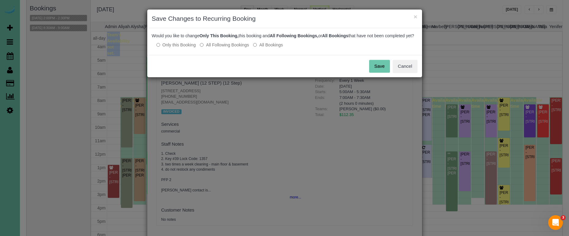
drag, startPoint x: 228, startPoint y: 50, endPoint x: 296, endPoint y: 56, distance: 68.2
click at [228, 48] on label "All Following Bookings" at bounding box center [224, 45] width 49 height 6
click at [384, 73] on button "Save" at bounding box center [379, 66] width 21 height 13
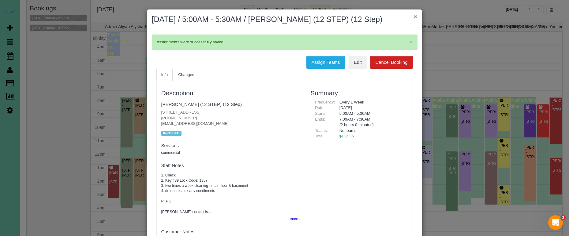
click at [414, 16] on button "×" at bounding box center [415, 16] width 4 height 6
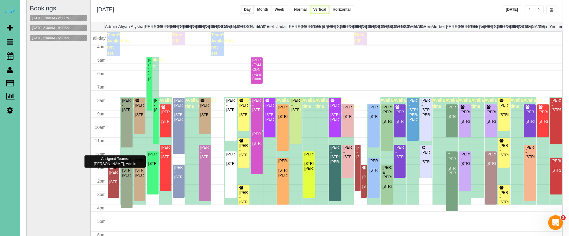
click at [115, 184] on div "[PERSON_NAME] - [STREET_ADDRESS]" at bounding box center [113, 178] width 9 height 14
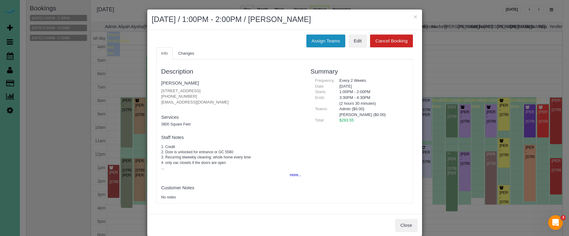
click at [327, 41] on button "Assign Teams" at bounding box center [325, 41] width 39 height 13
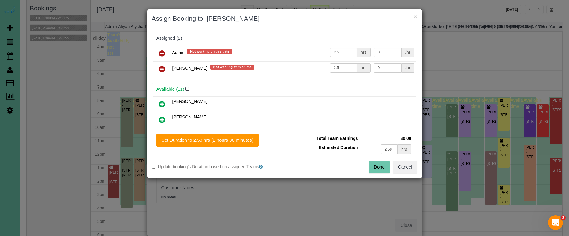
click at [162, 52] on icon at bounding box center [162, 53] width 6 height 7
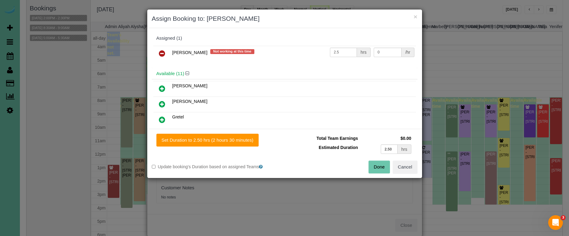
click at [162, 52] on icon at bounding box center [162, 53] width 6 height 7
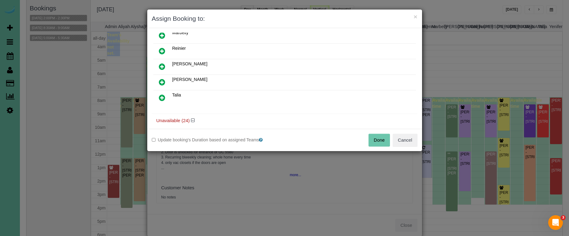
scroll to position [135, 0]
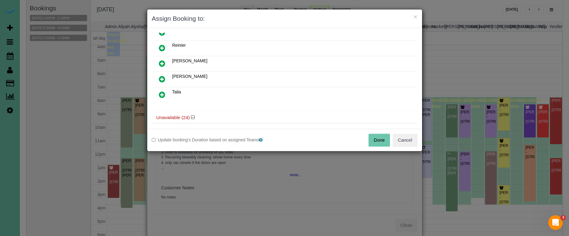
click at [163, 92] on icon at bounding box center [162, 94] width 6 height 7
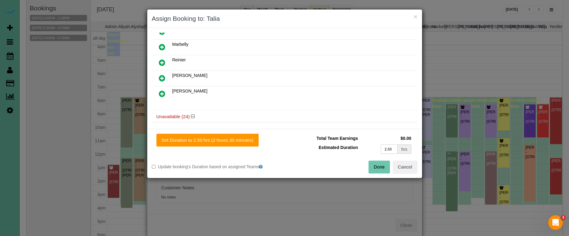
drag, startPoint x: 394, startPoint y: 150, endPoint x: 345, endPoint y: 143, distance: 49.3
click at [346, 143] on tr "Estimated Duration 2.50 hrs" at bounding box center [351, 149] width 124 height 13
type input "5"
click at [237, 143] on button "Set Duration to 5.00 hrs (5 hours 0 minutes)" at bounding box center [206, 140] width 100 height 13
type input "5.00"
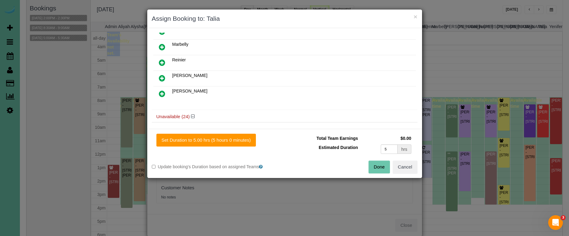
click at [381, 169] on button "Done" at bounding box center [378, 167] width 21 height 13
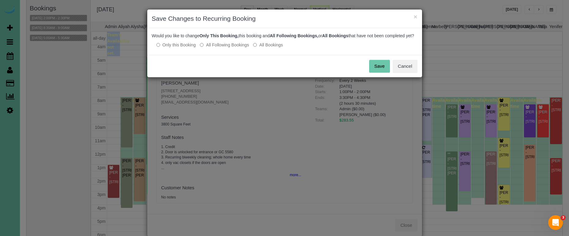
click at [374, 67] on button "Save" at bounding box center [379, 66] width 21 height 13
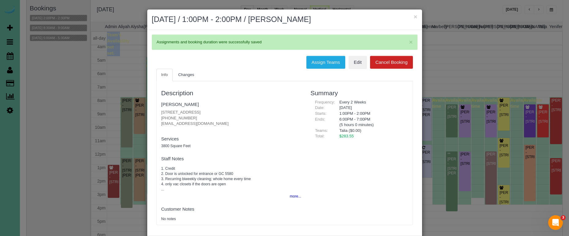
click at [416, 14] on button "×" at bounding box center [415, 16] width 4 height 6
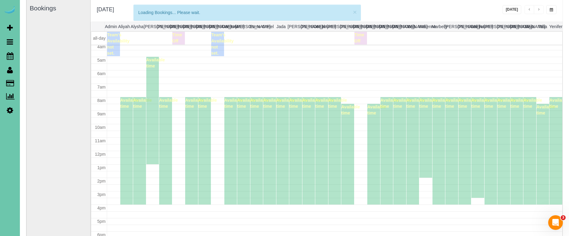
scroll to position [56, 0]
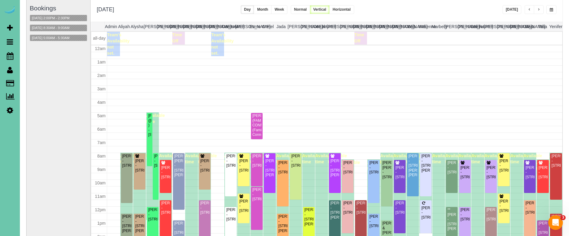
click at [548, 12] on button "button" at bounding box center [551, 9] width 10 height 9
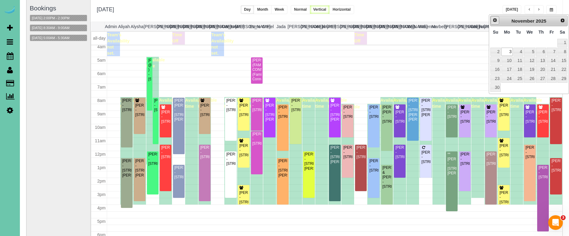
click at [496, 21] on span "Prev" at bounding box center [494, 20] width 5 height 5
click at [562, 49] on link "11" at bounding box center [562, 52] width 10 height 8
type input "**********"
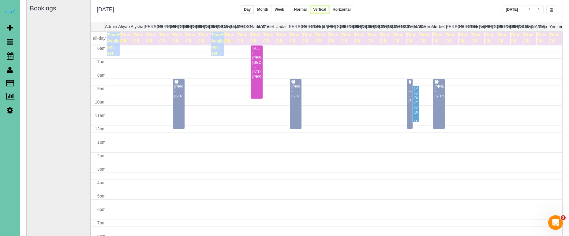
scroll to position [81, 0]
drag, startPoint x: 416, startPoint y: 102, endPoint x: 416, endPoint y: 157, distance: 54.1
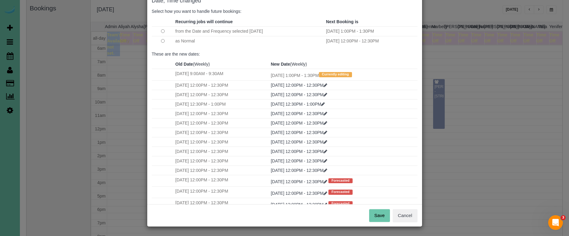
scroll to position [37, 0]
drag, startPoint x: 377, startPoint y: 213, endPoint x: 373, endPoint y: 181, distance: 32.4
click at [377, 212] on button "Save" at bounding box center [379, 216] width 21 height 13
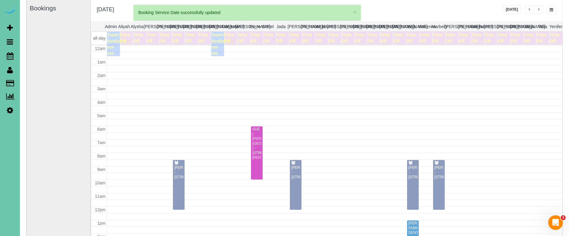
scroll to position [81, 0]
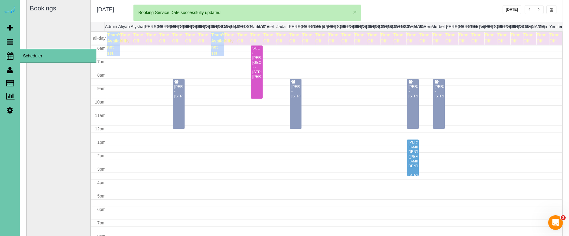
click at [10, 59] on icon at bounding box center [10, 55] width 7 height 7
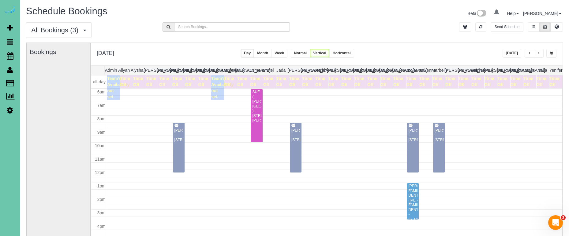
click at [68, 144] on div "Bookings" at bounding box center [59, 165] width 58 height 244
click at [552, 55] on span "button" at bounding box center [550, 54] width 3 height 4
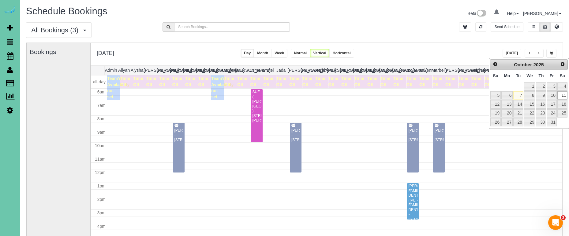
drag, startPoint x: 428, startPoint y: 46, endPoint x: 401, endPoint y: 45, distance: 27.2
click at [428, 46] on div "**********" at bounding box center [327, 54] width 472 height 23
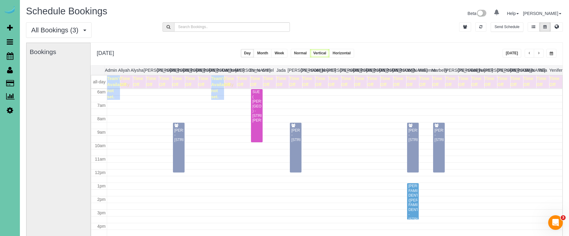
click at [287, 53] on button "Week" at bounding box center [279, 53] width 16 height 9
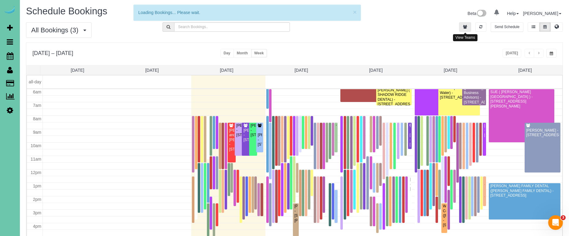
click at [464, 25] on icon "button" at bounding box center [465, 27] width 4 height 4
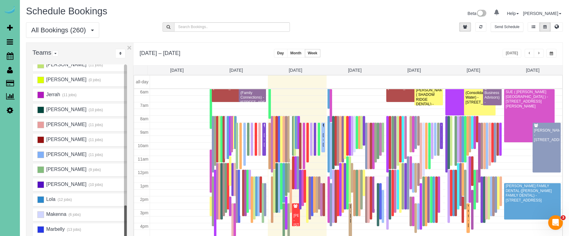
scroll to position [221, 0]
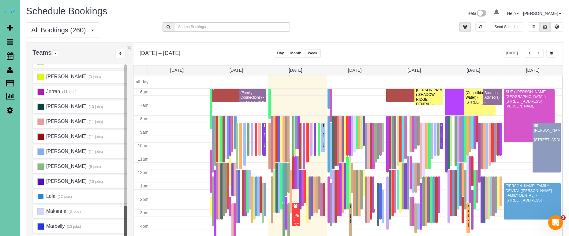
click at [41, 196] on ins at bounding box center [40, 197] width 7 height 7
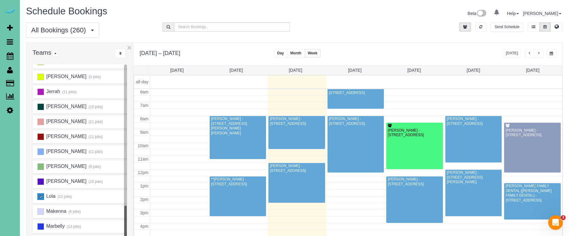
scroll to position [81, 0]
click at [41, 196] on ins at bounding box center [40, 197] width 7 height 7
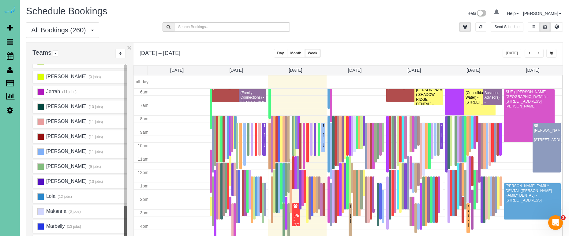
click at [536, 53] on button "button" at bounding box center [538, 53] width 10 height 9
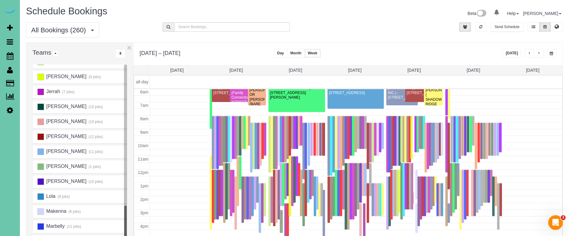
click at [553, 54] on button "button" at bounding box center [551, 53] width 10 height 9
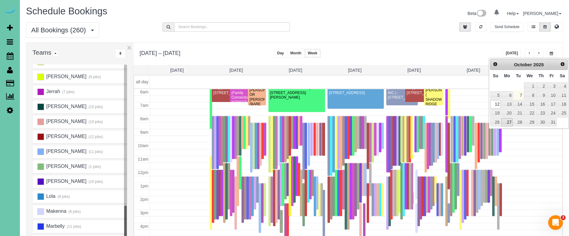
click at [506, 123] on link "27" at bounding box center [506, 122] width 11 height 8
type input "**********"
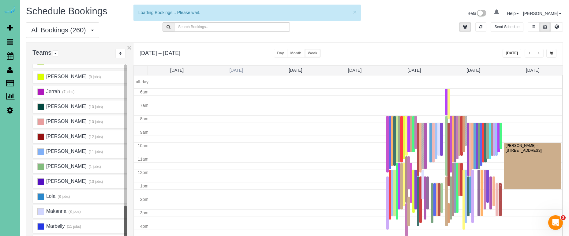
click at [236, 68] on link "[DATE]" at bounding box center [235, 70] width 13 height 5
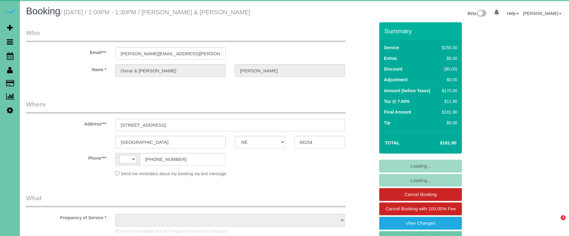
select select "NE"
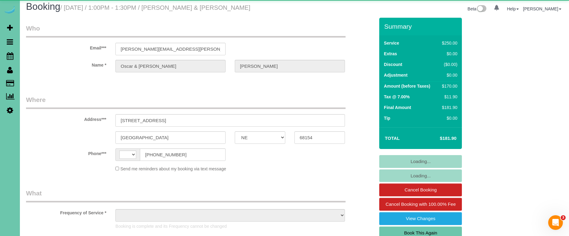
select select "string:[GEOGRAPHIC_DATA]"
select select "string:fspay-849369ee-d8de-492e-9f2f-26c7b018cc3d"
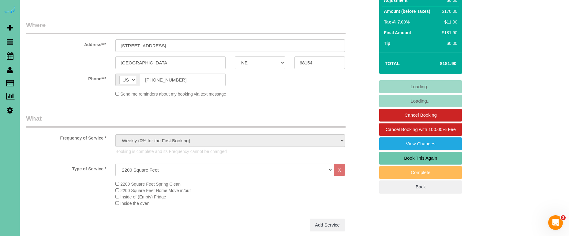
select select "object:858"
